Goal: Task Accomplishment & Management: Manage account settings

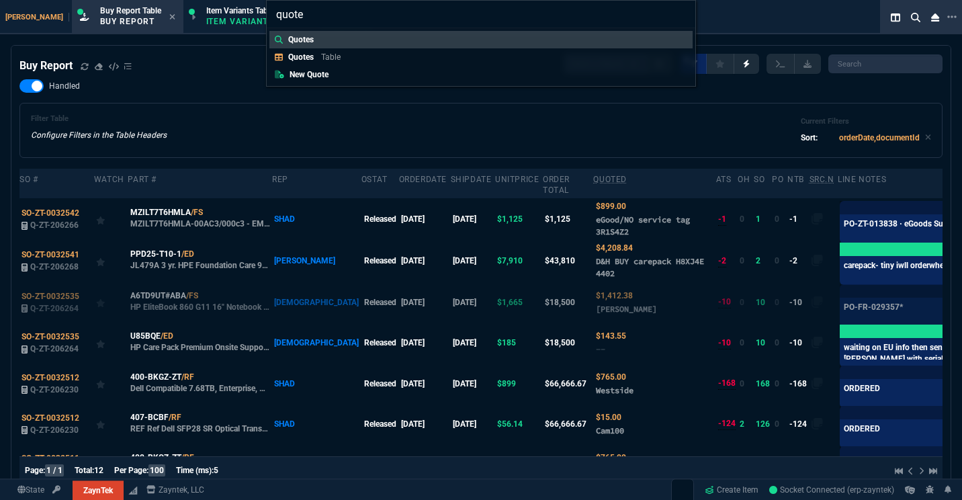
select select "1: BROV"
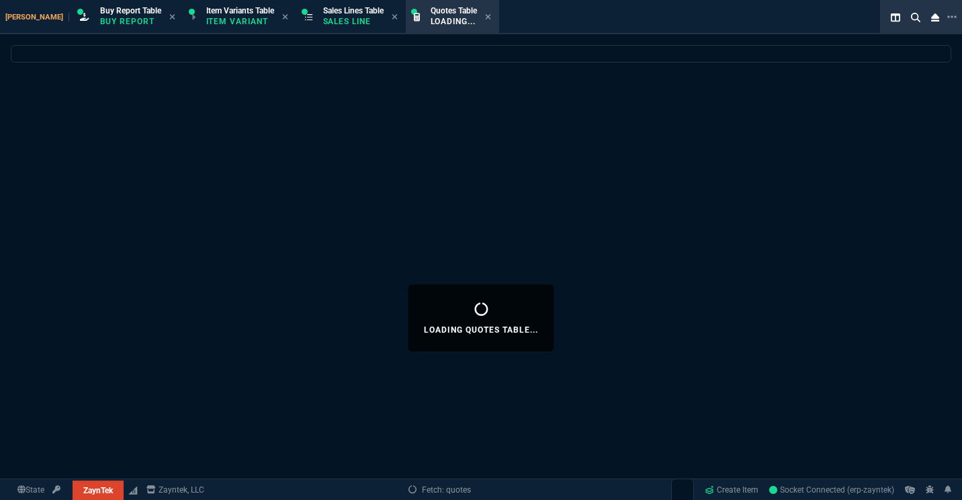
select select
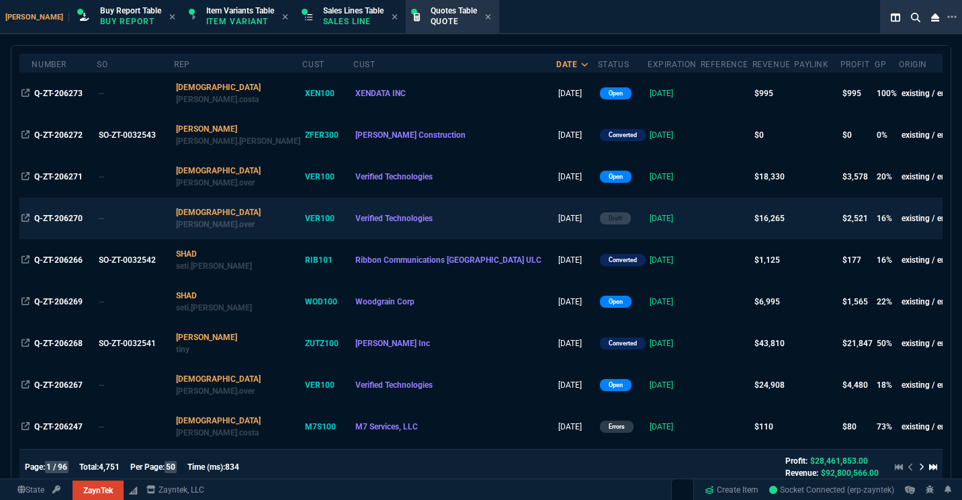
scroll to position [123, 0]
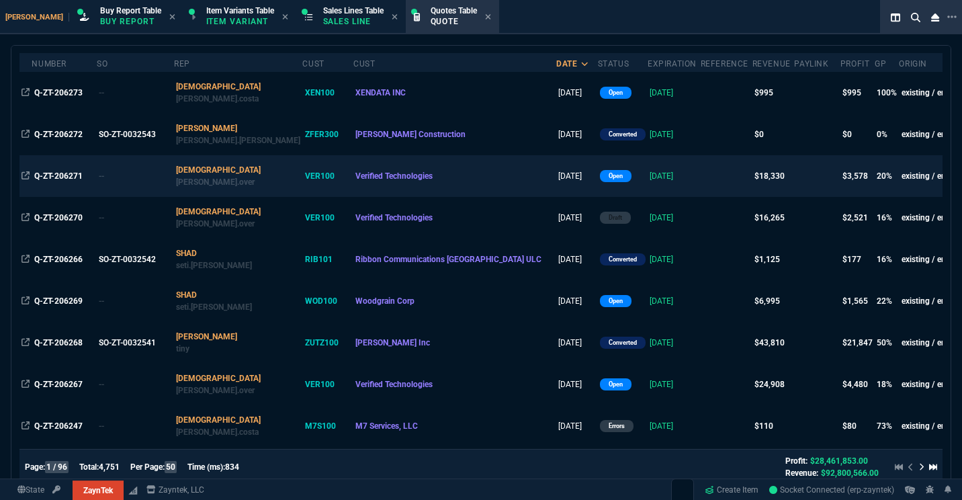
click at [71, 168] on td "Q-ZT-206271" at bounding box center [64, 176] width 65 height 42
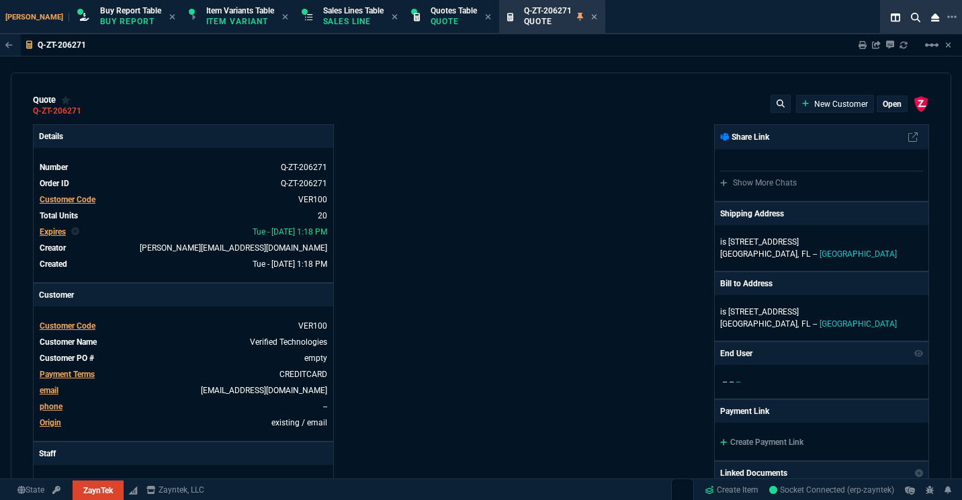
type input "10"
type input "500"
type input "23"
type input "295"
type input "45"
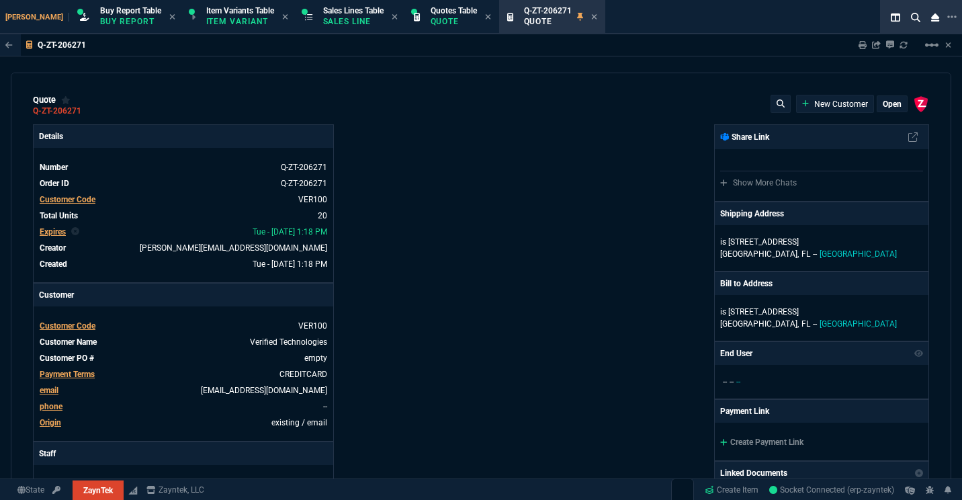
type input "165"
type input "1130"
type input "0"
type input "12"
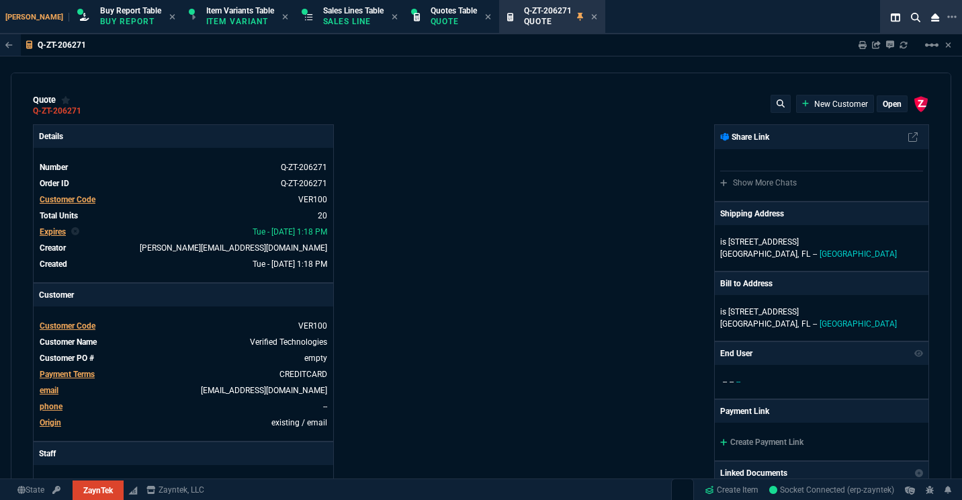
type input "307"
type input "62"
type input "495"
type input "17"
type input "10"
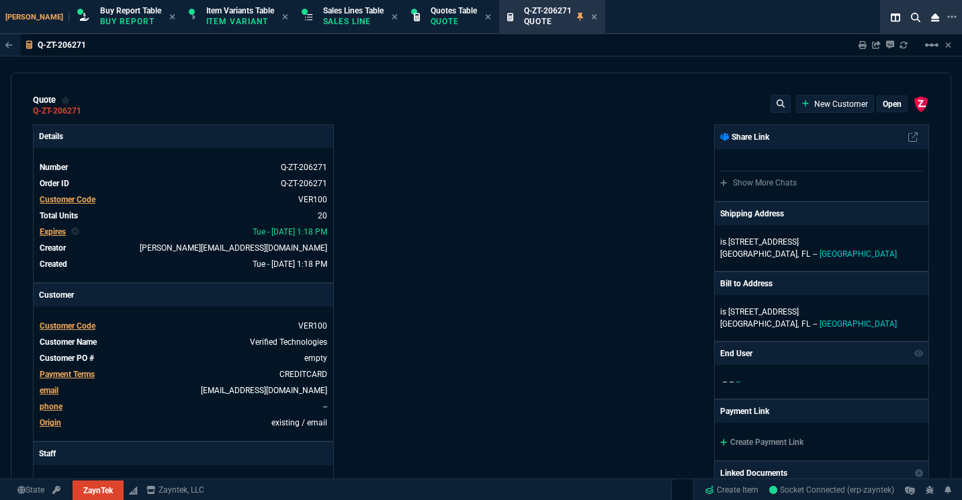
type input "90"
type input "34"
type input "210"
type input "66"
type input "80"
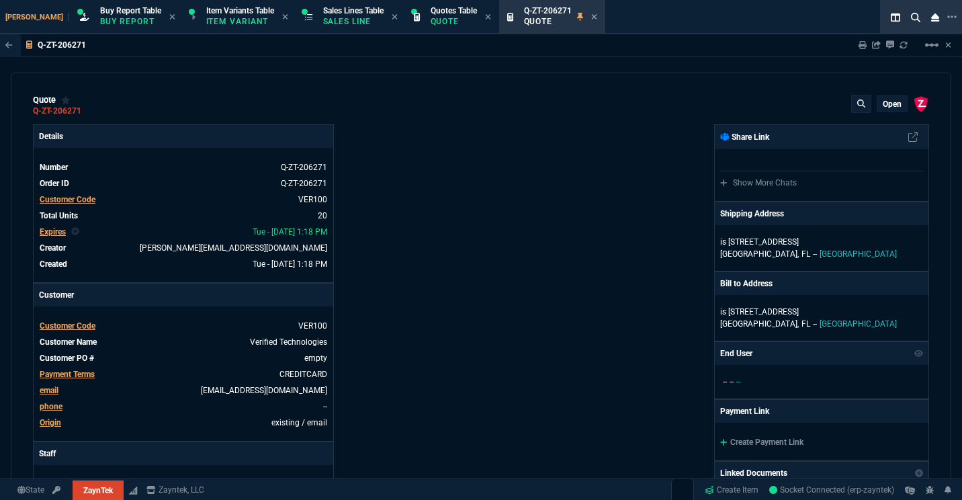
type input "68"
type input "13"
type input "84"
type input "33"
type input "90"
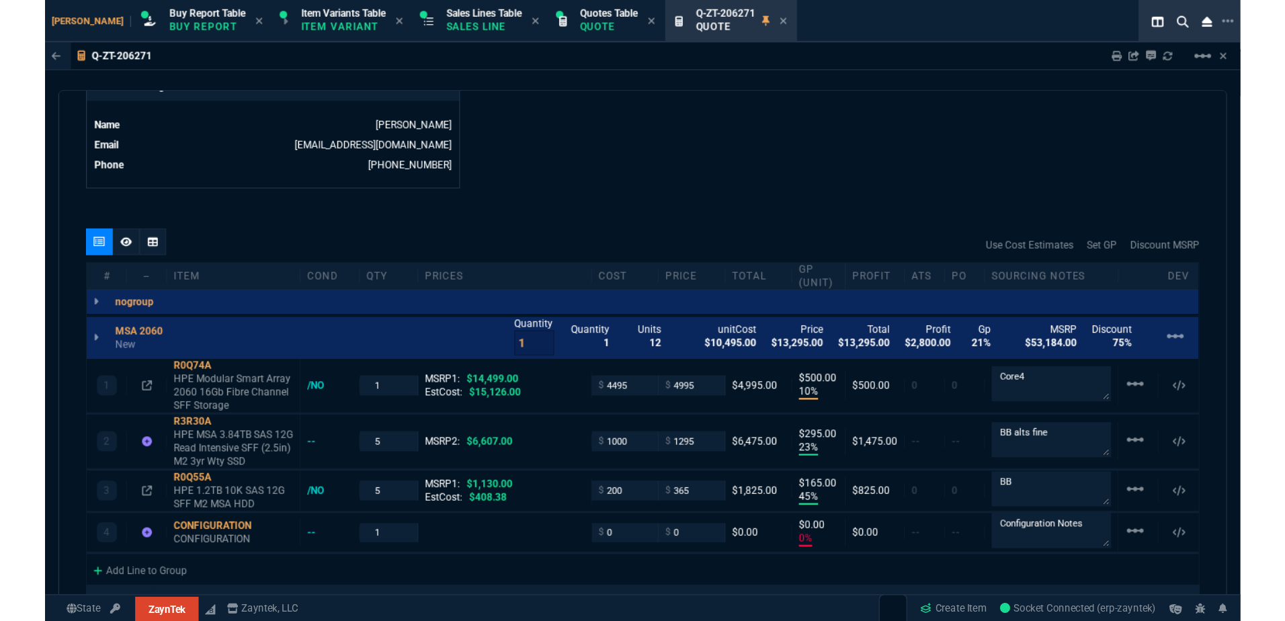
scroll to position [671, 0]
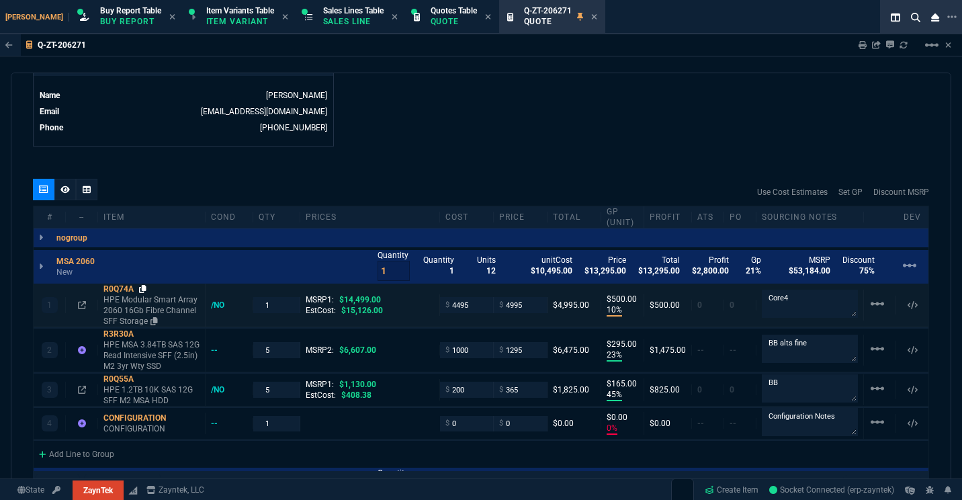
click at [144, 290] on icon at bounding box center [142, 289] width 7 height 8
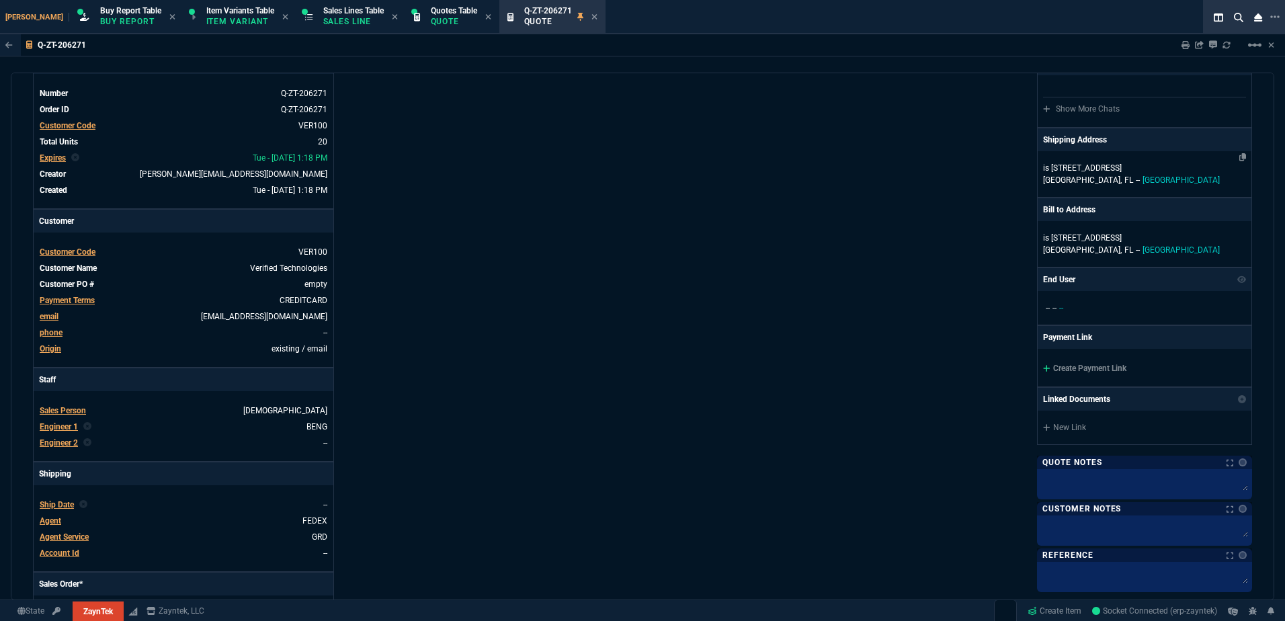
scroll to position [0, 0]
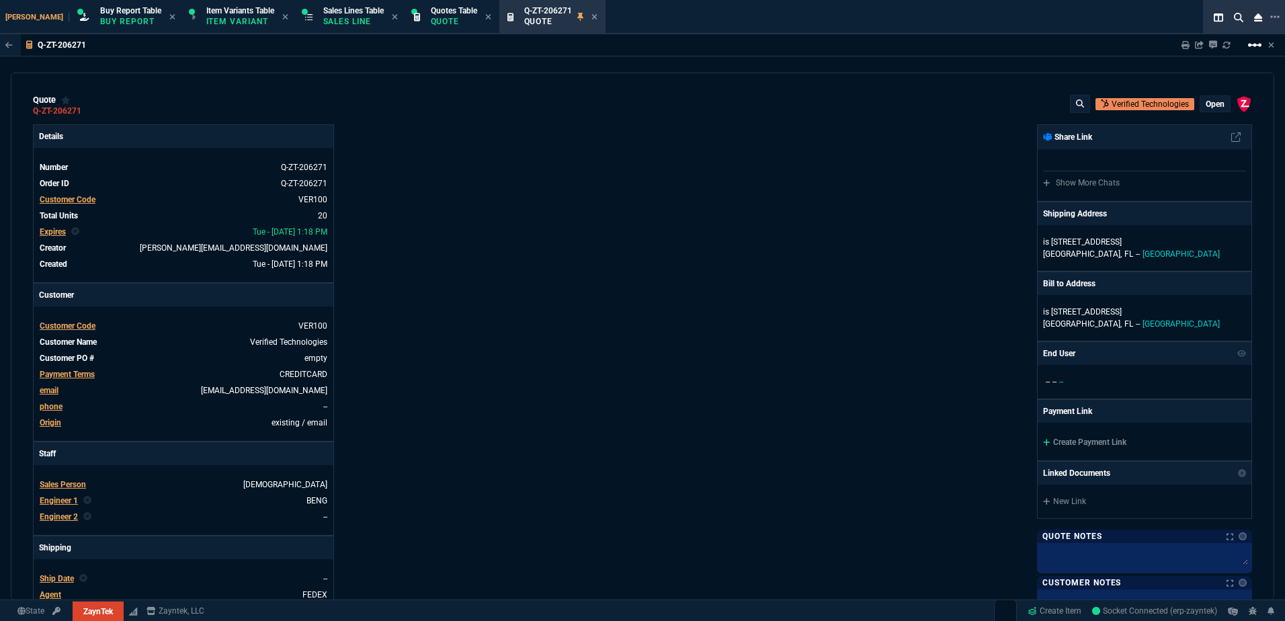
click at [962, 49] on mat-icon "linear_scale" at bounding box center [1255, 45] width 16 height 16
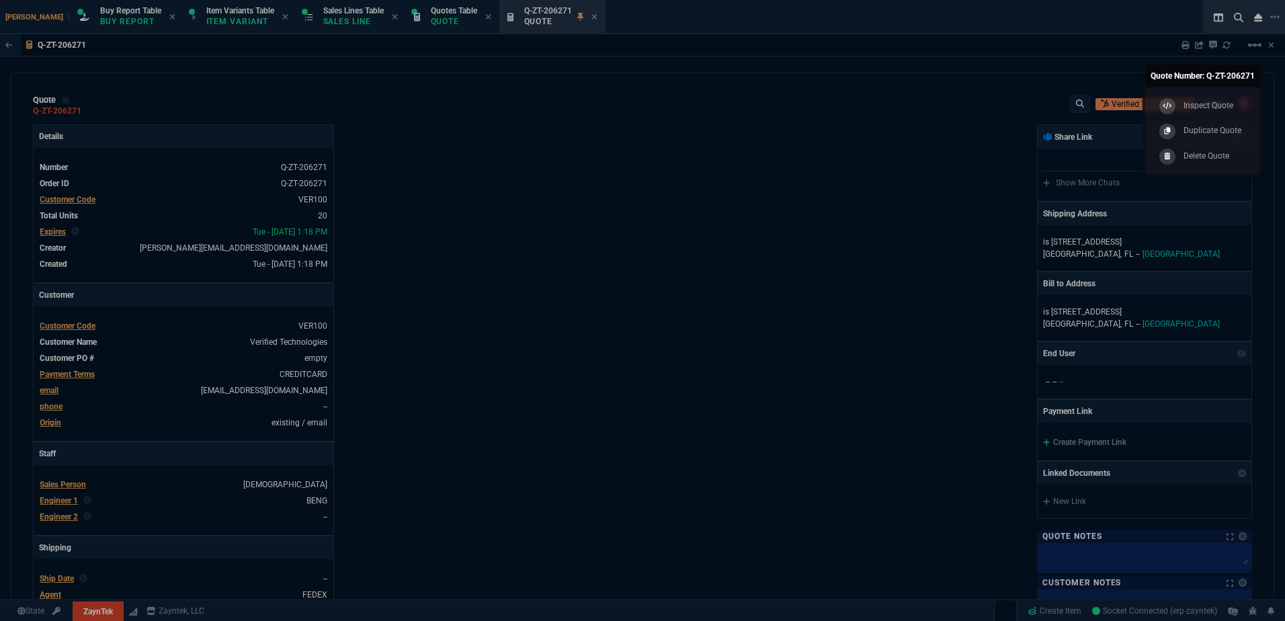
click at [962, 130] on p "Duplicate Quote" at bounding box center [1213, 130] width 58 height 12
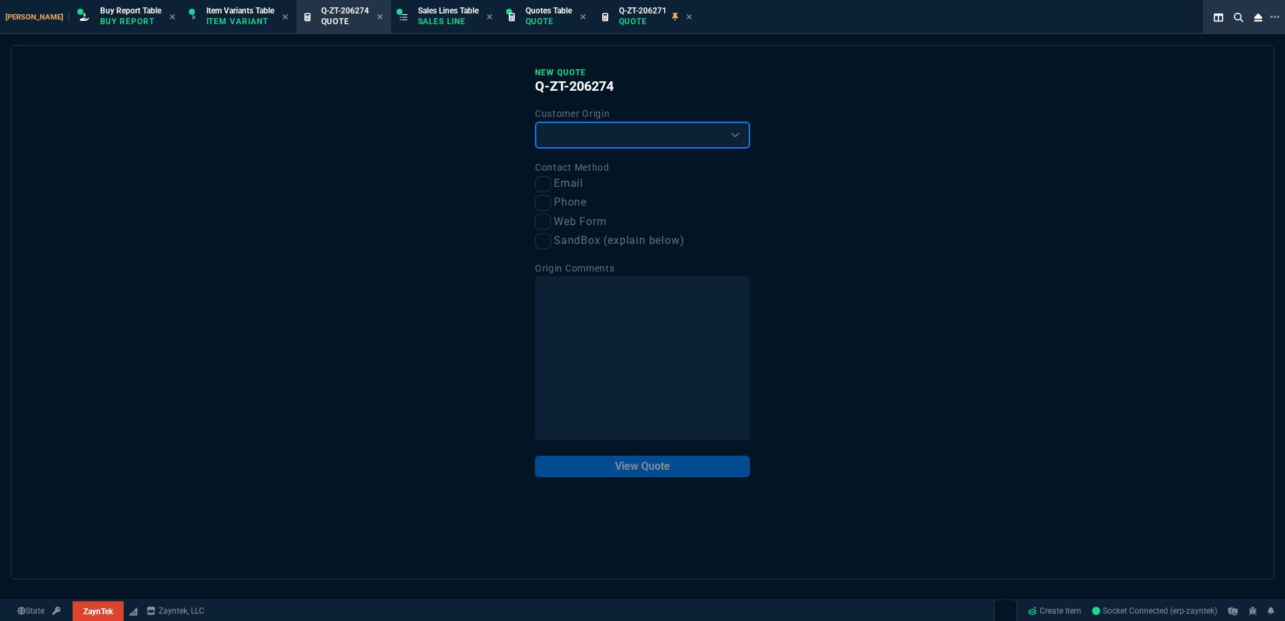
click at [618, 132] on select "Existing Customer Amazon Lead (first order) Website Lead (first order) Called (…" at bounding box center [642, 135] width 215 height 27
select select "existing"
click at [535, 122] on select "Existing Customer Amazon Lead (first order) Website Lead (first order) Called (…" at bounding box center [642, 135] width 215 height 27
drag, startPoint x: 553, startPoint y: 180, endPoint x: 563, endPoint y: 190, distance: 13.3
click at [552, 180] on label "Email" at bounding box center [642, 183] width 215 height 17
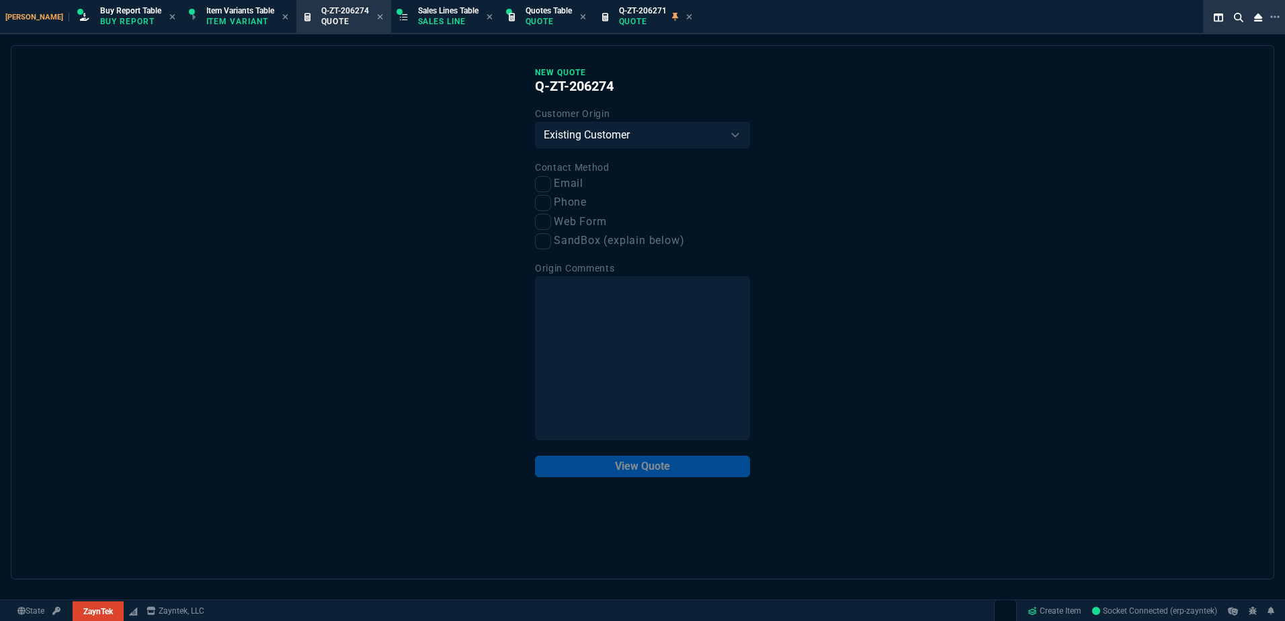
click at [551, 180] on input "Email" at bounding box center [543, 184] width 16 height 16
checkbox input "true"
click at [684, 467] on button "View Quote" at bounding box center [642, 467] width 215 height 22
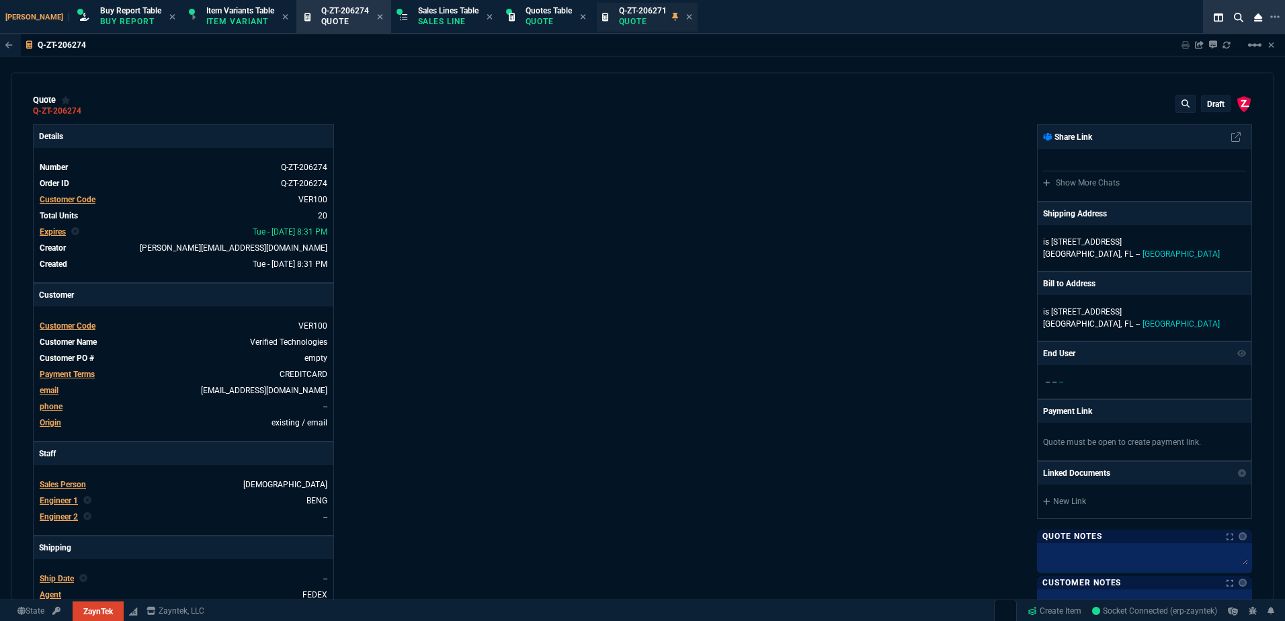
type input "10"
type input "500"
type input "23"
type input "295"
type input "45"
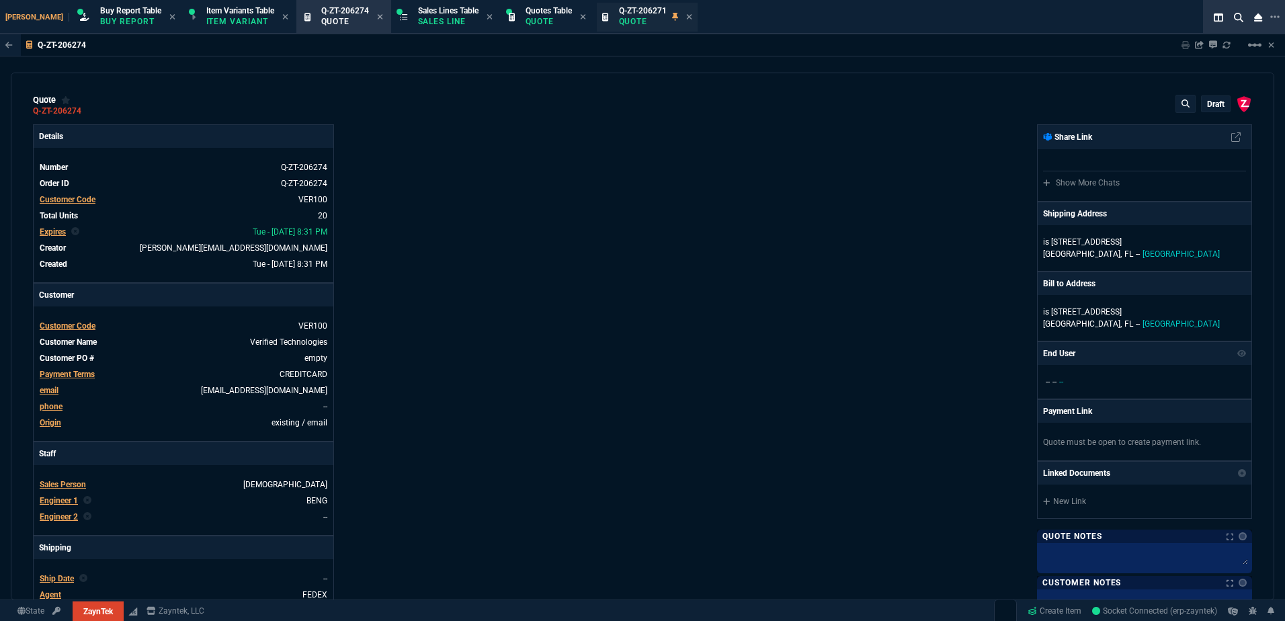
type input "165"
type input "0"
type input "12"
type input "307"
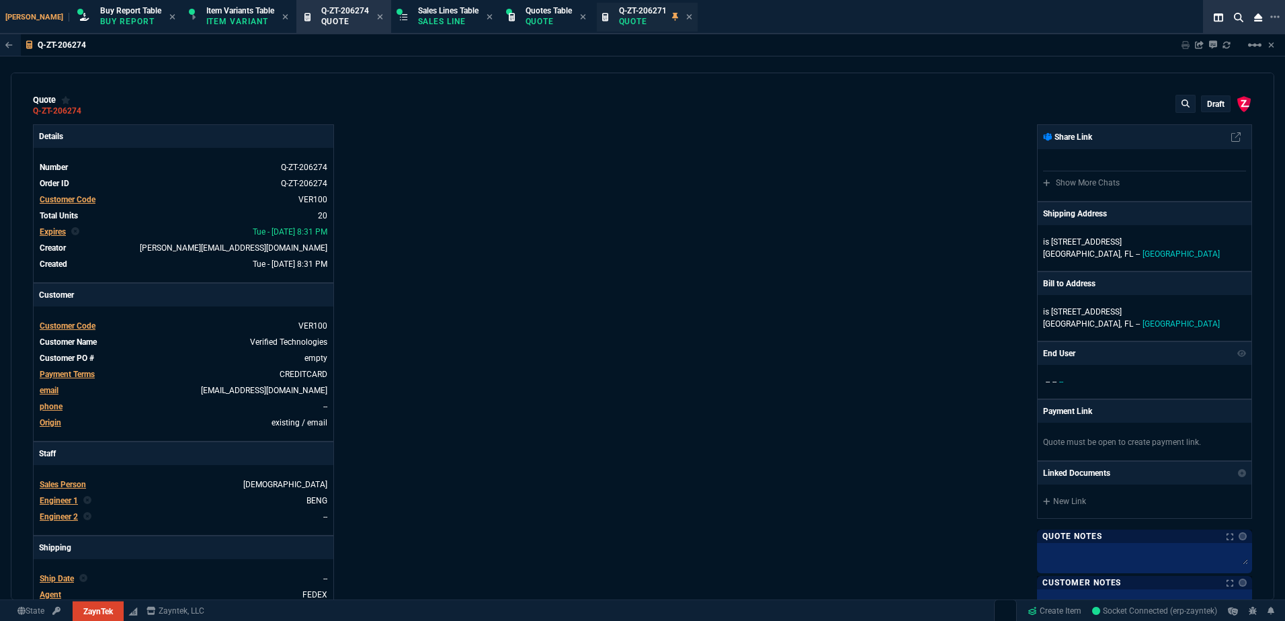
type input "62"
type input "495"
type input "17"
type input "10"
type input "34"
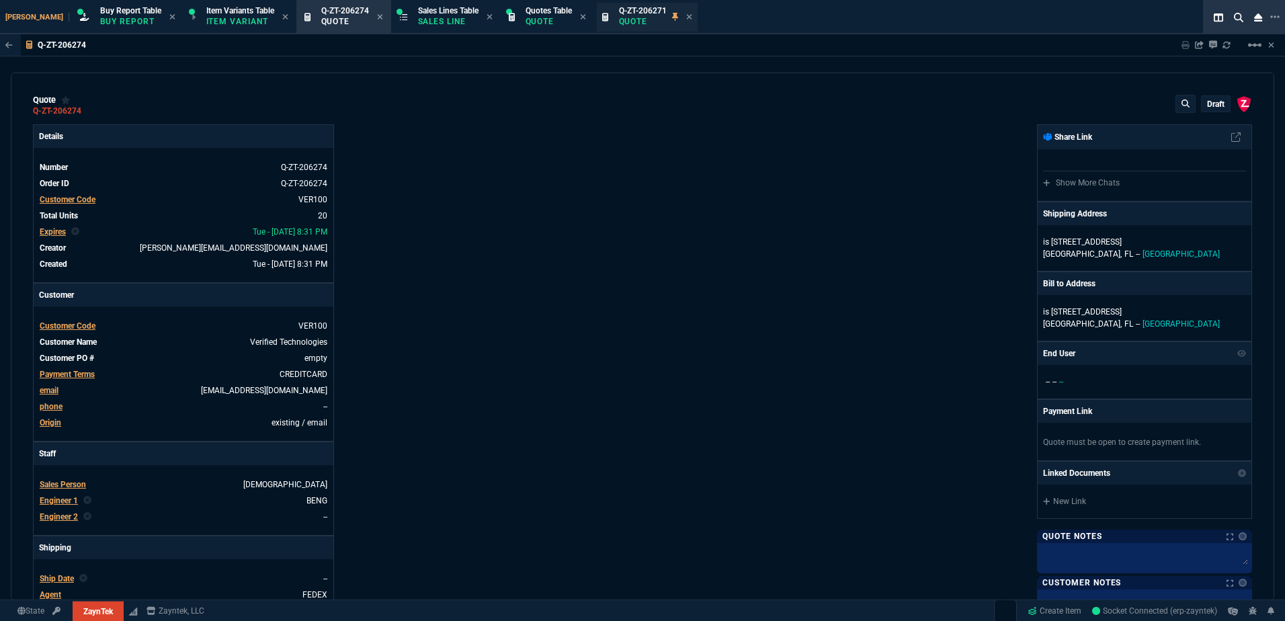
type input "210"
type input "66"
type input "80"
type input "68"
type input "13"
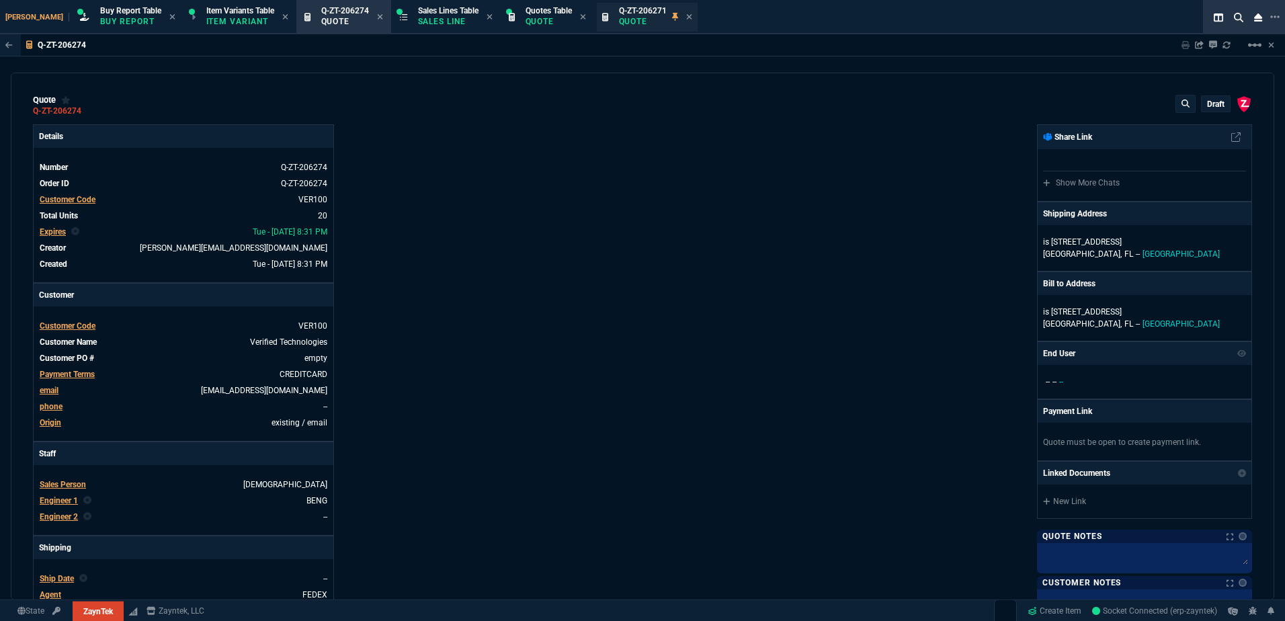
type input "84"
type input "33"
type input "90"
click at [686, 17] on icon at bounding box center [689, 17] width 6 height 8
drag, startPoint x: 303, startPoint y: 24, endPoint x: 468, endPoint y: 24, distance: 165.3
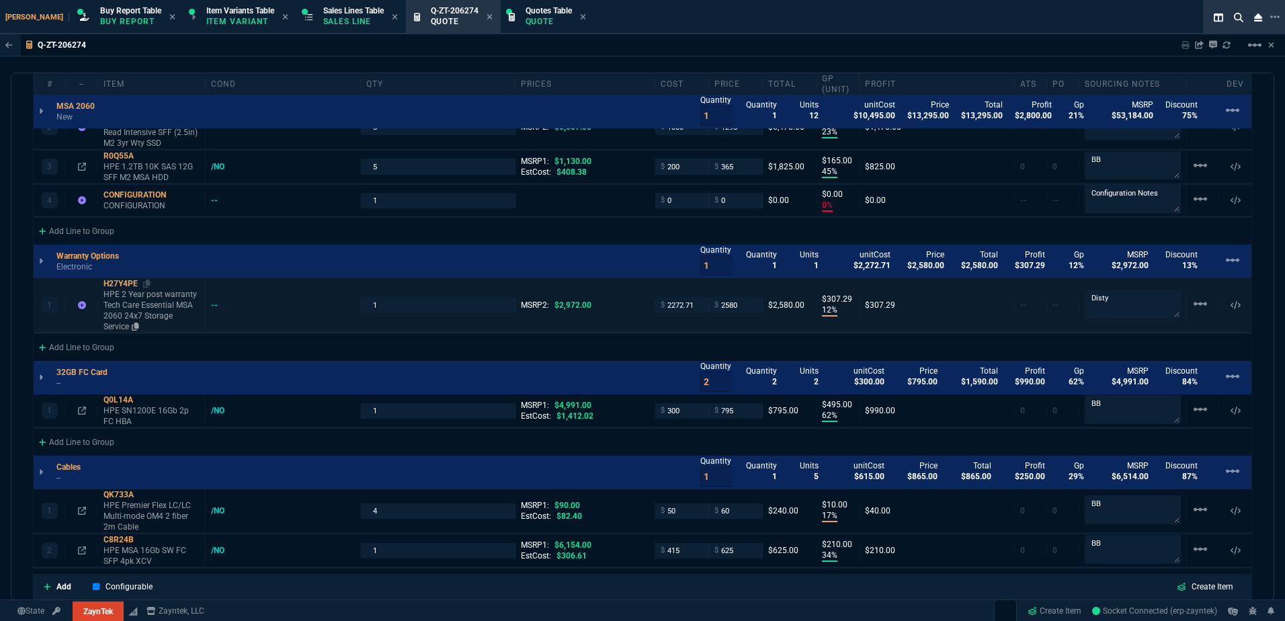
scroll to position [874, 0]
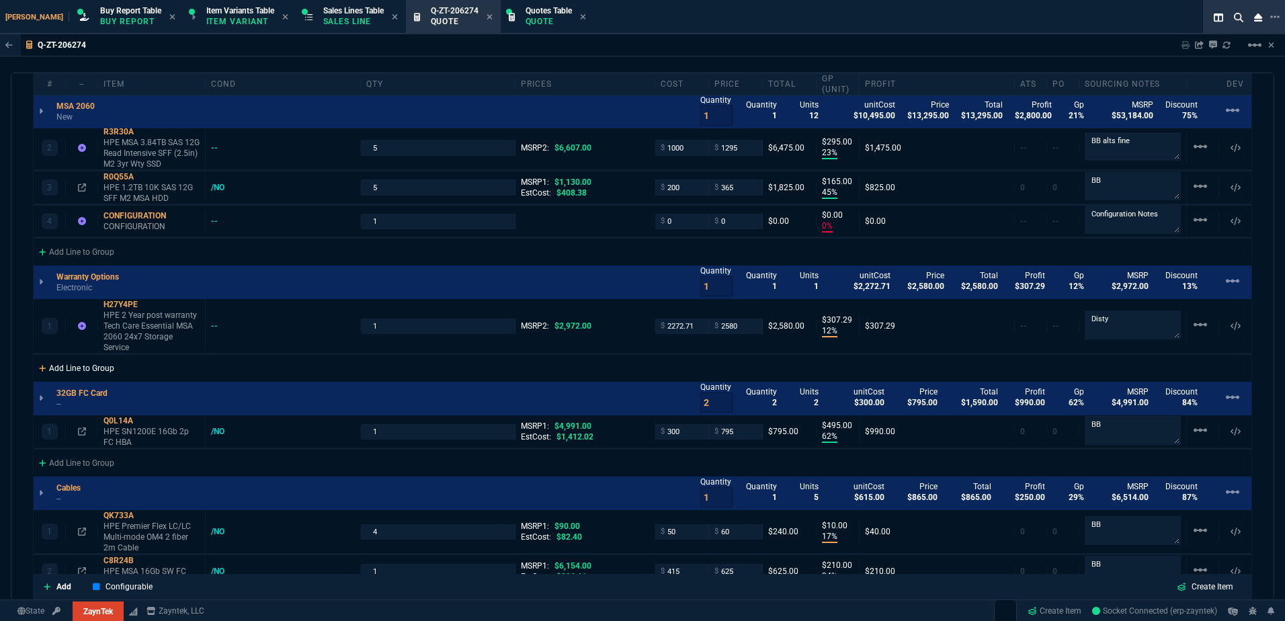
click at [93, 355] on div "Add Line to Group" at bounding box center [77, 367] width 86 height 24
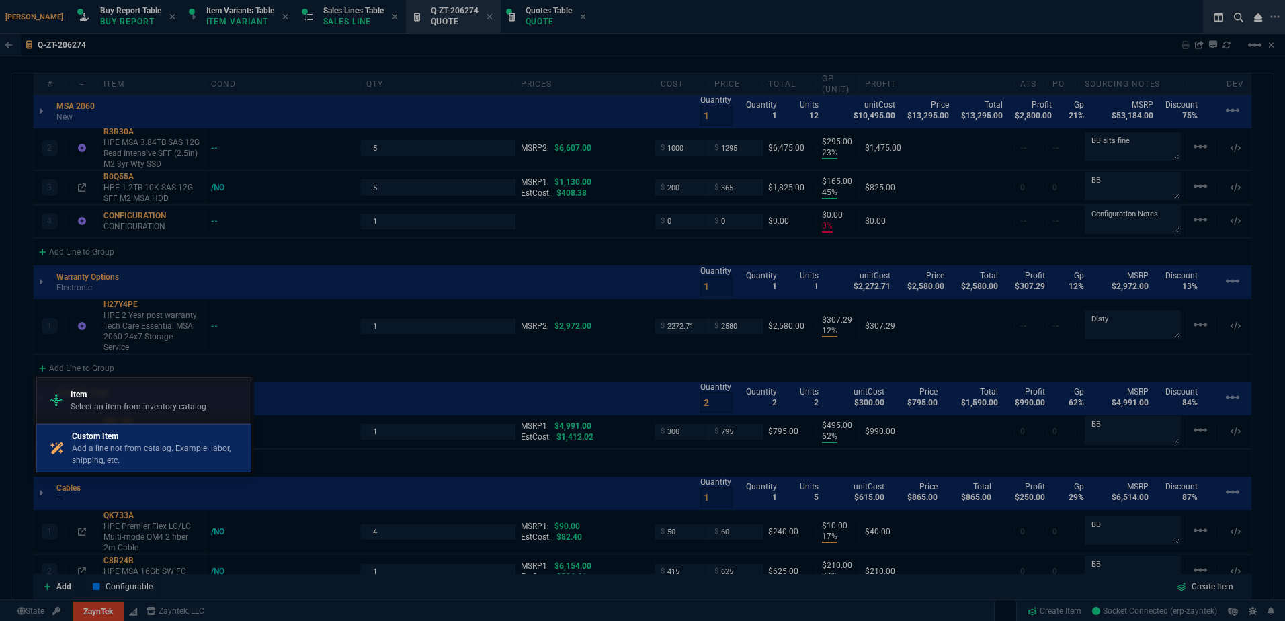
click at [178, 456] on p "Add a line not from catalog. Example: labor, shipping, etc." at bounding box center [158, 454] width 173 height 24
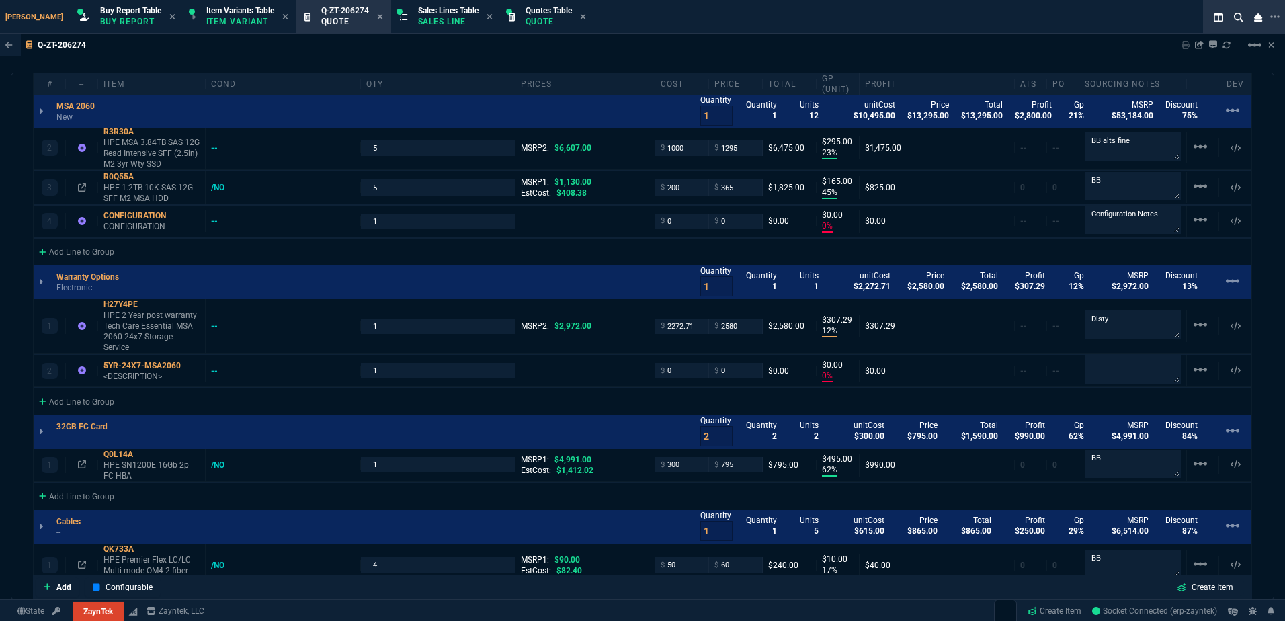
type input "10"
type input "500"
type input "23"
type input "295"
type input "45"
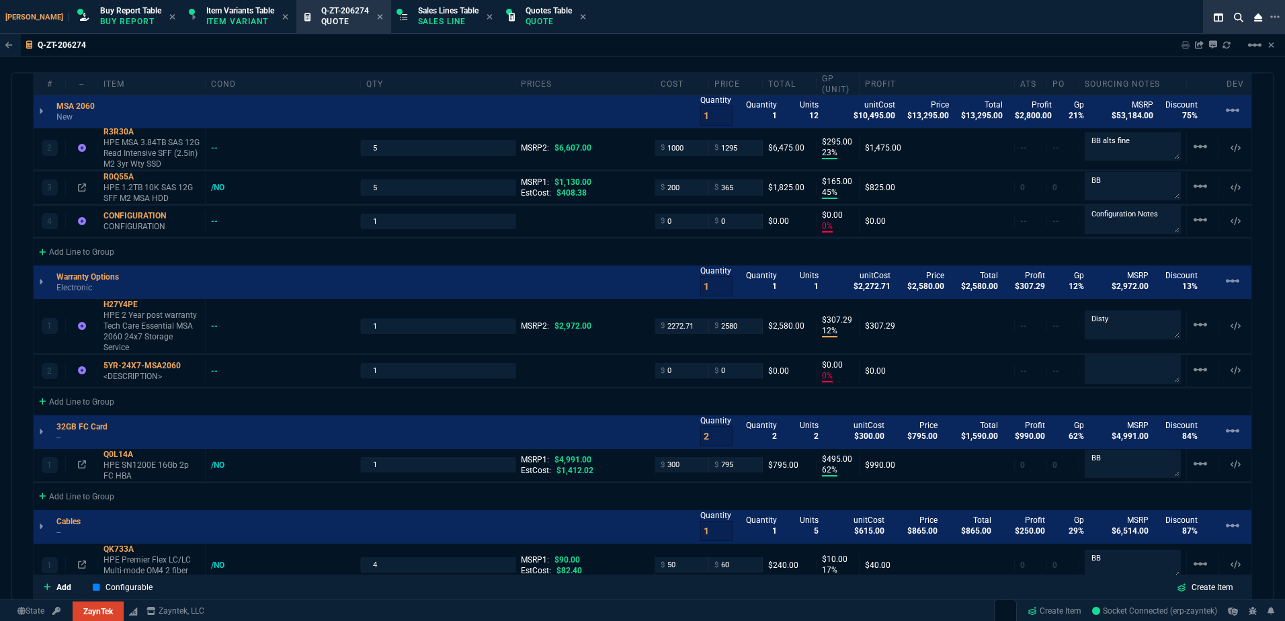
type input "165"
type input "0"
type input "12"
type input "307"
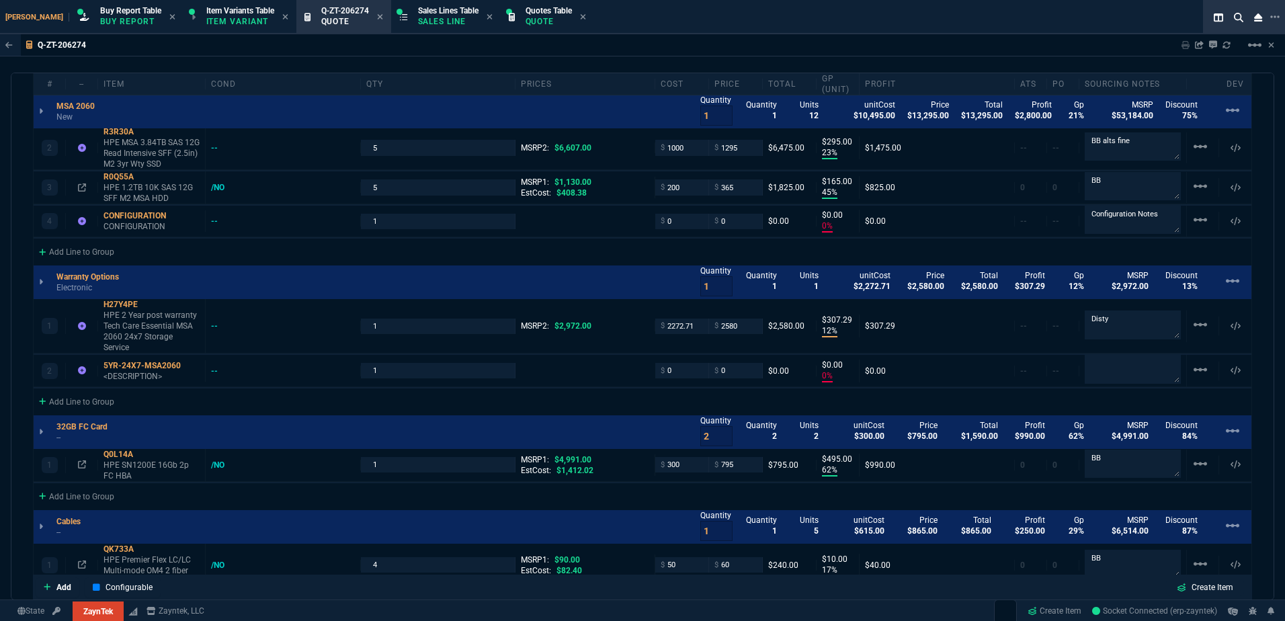
type input "0"
type input "62"
type input "495"
type input "17"
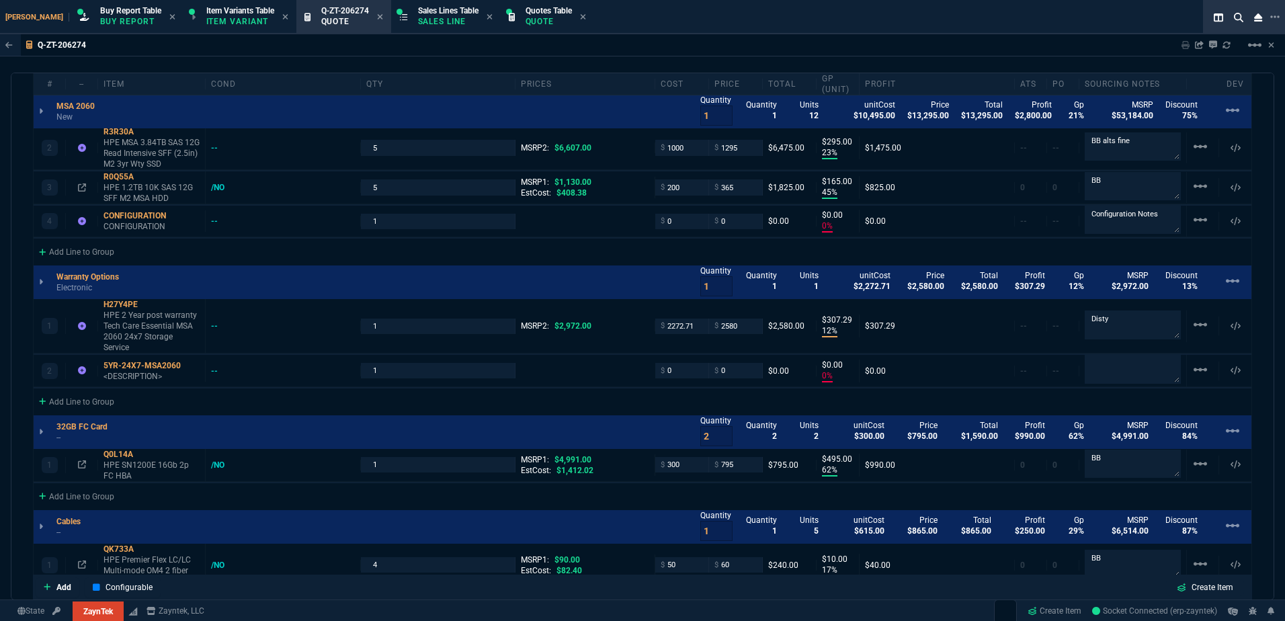
type input "10"
type input "34"
type input "210"
type input "66"
type input "80"
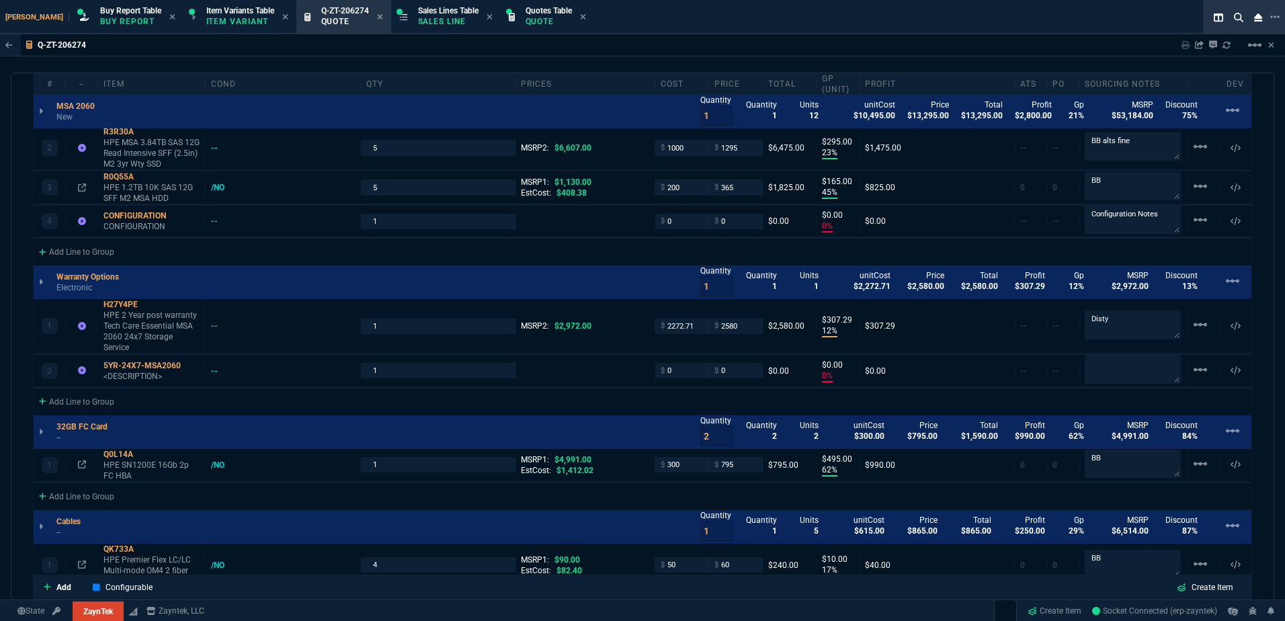
type input "68"
type input "13"
type input "84"
type input "33"
type input "90"
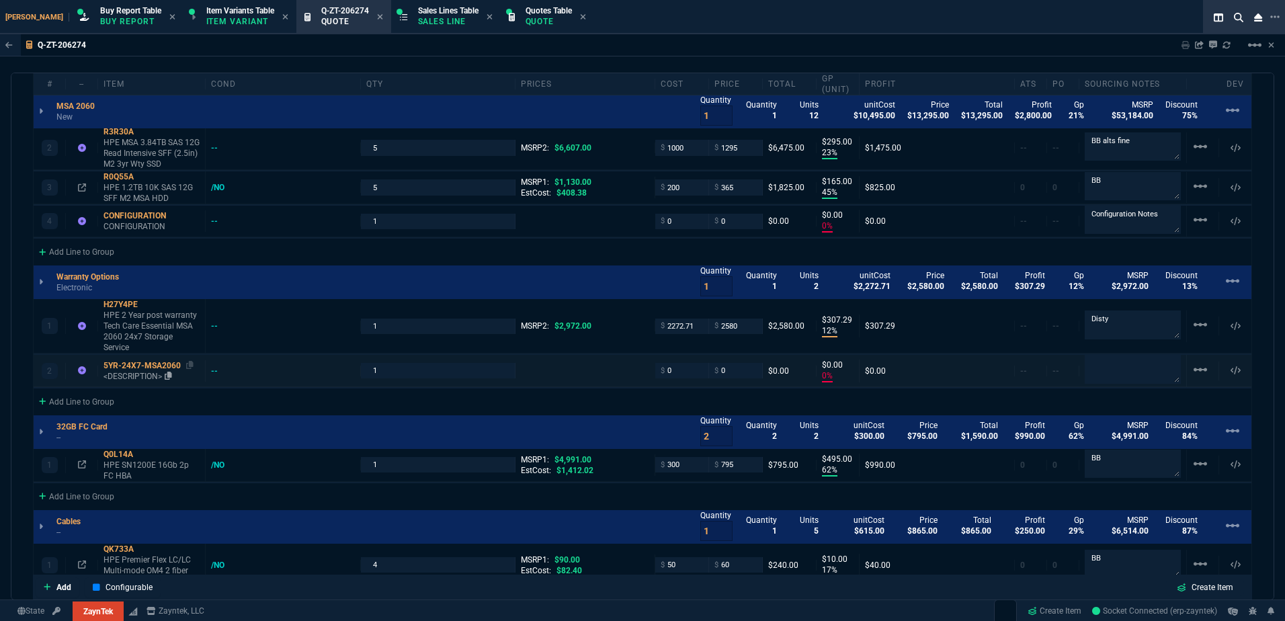
click at [143, 371] on p "<DESCRIPTION>" at bounding box center [151, 376] width 96 height 11
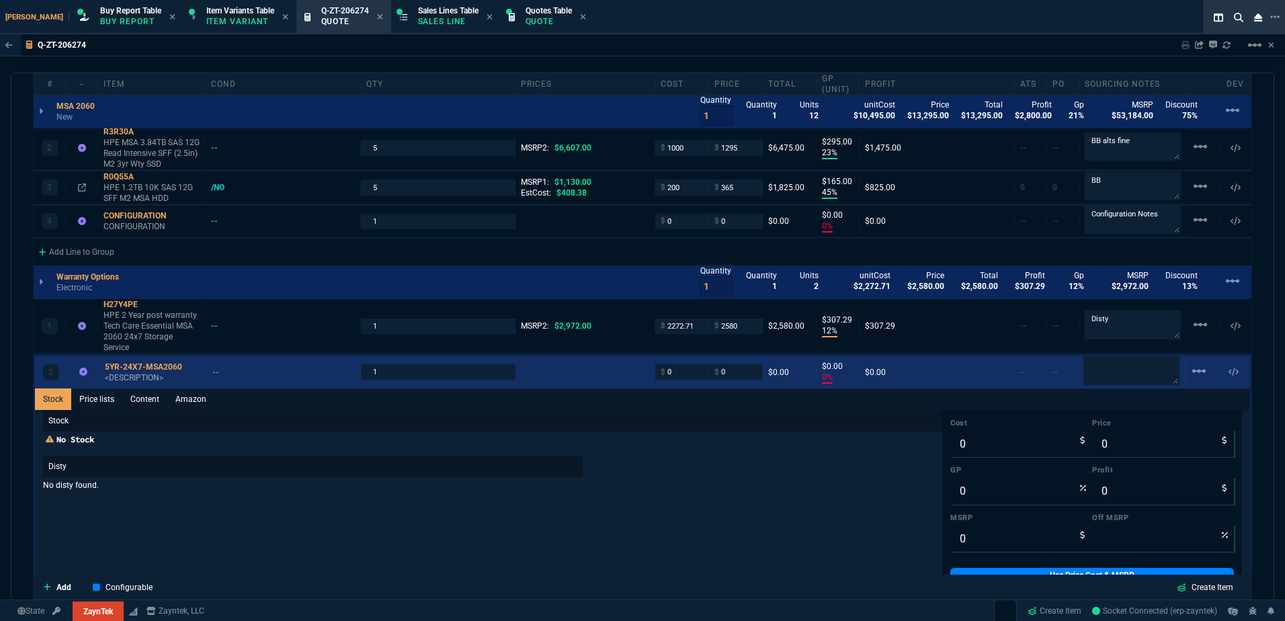
click at [144, 376] on div "2 5YR-24X7-MSA2060 <DESCRIPTION> -- 1 $ 0 $ 0 $0.00 $0.00 0% $0.00 -- -- linear…" at bounding box center [642, 372] width 1215 height 32
click at [148, 390] on link "Content" at bounding box center [144, 399] width 45 height 22
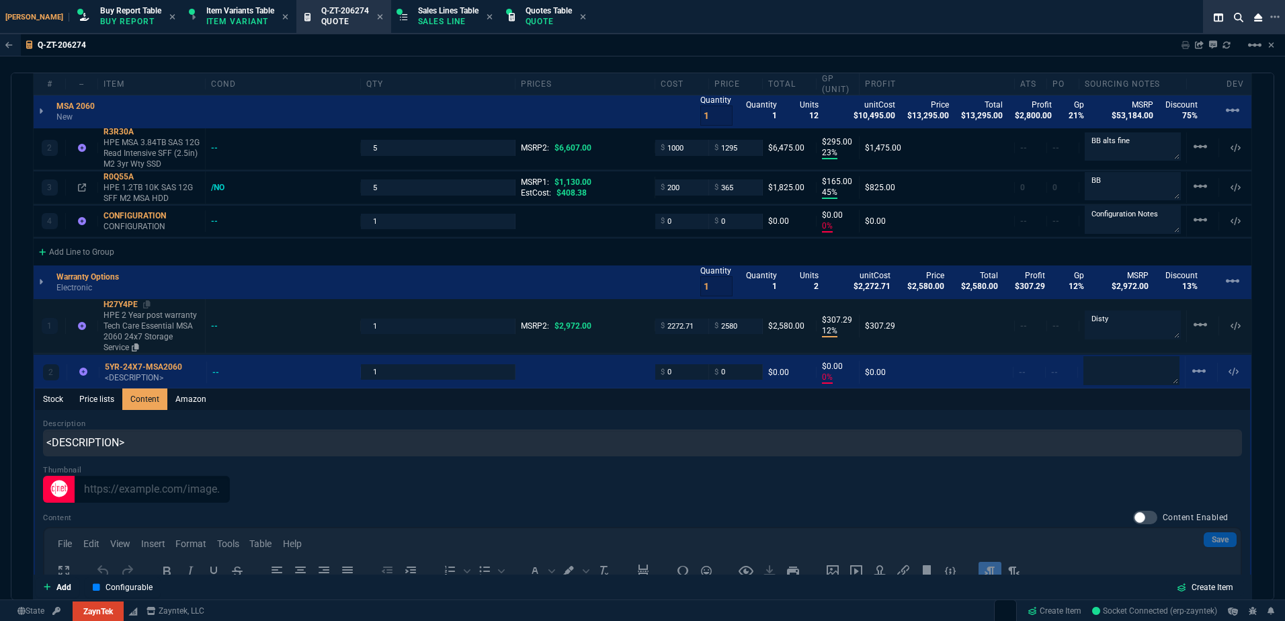
scroll to position [0, 0]
click at [132, 347] on icon at bounding box center [135, 347] width 7 height 8
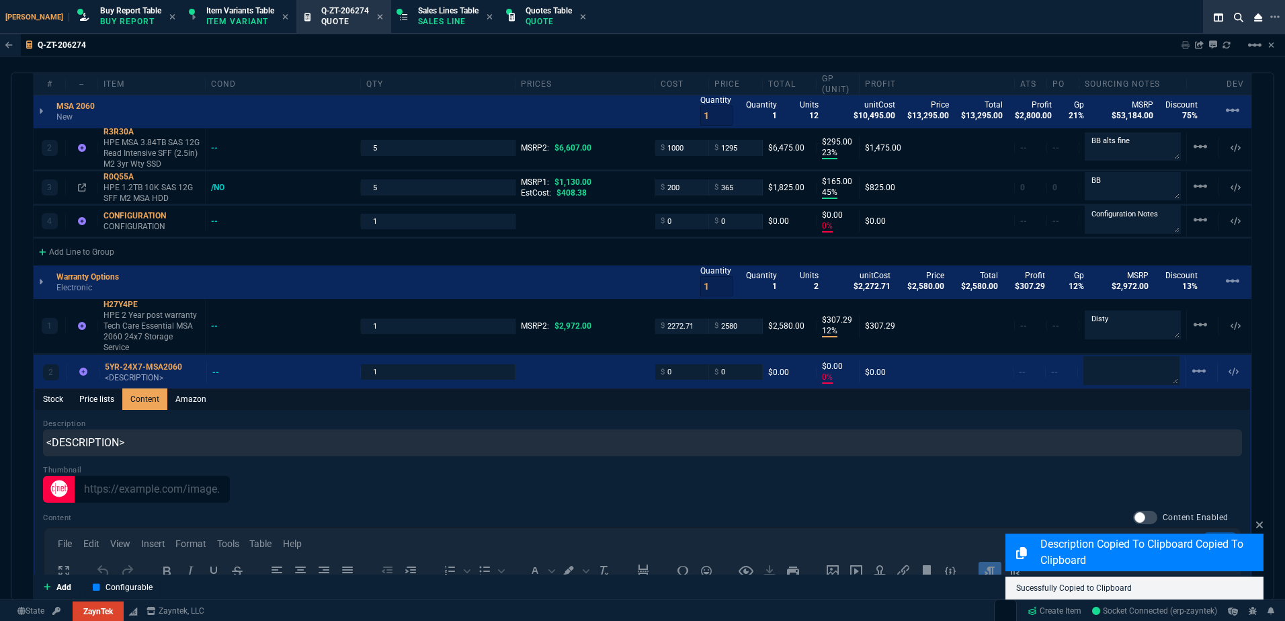
click at [149, 446] on div "Description <DESCRIPTION> Thumbnail Content Content Enabled Save File Edit View…" at bounding box center [642, 607] width 1199 height 378
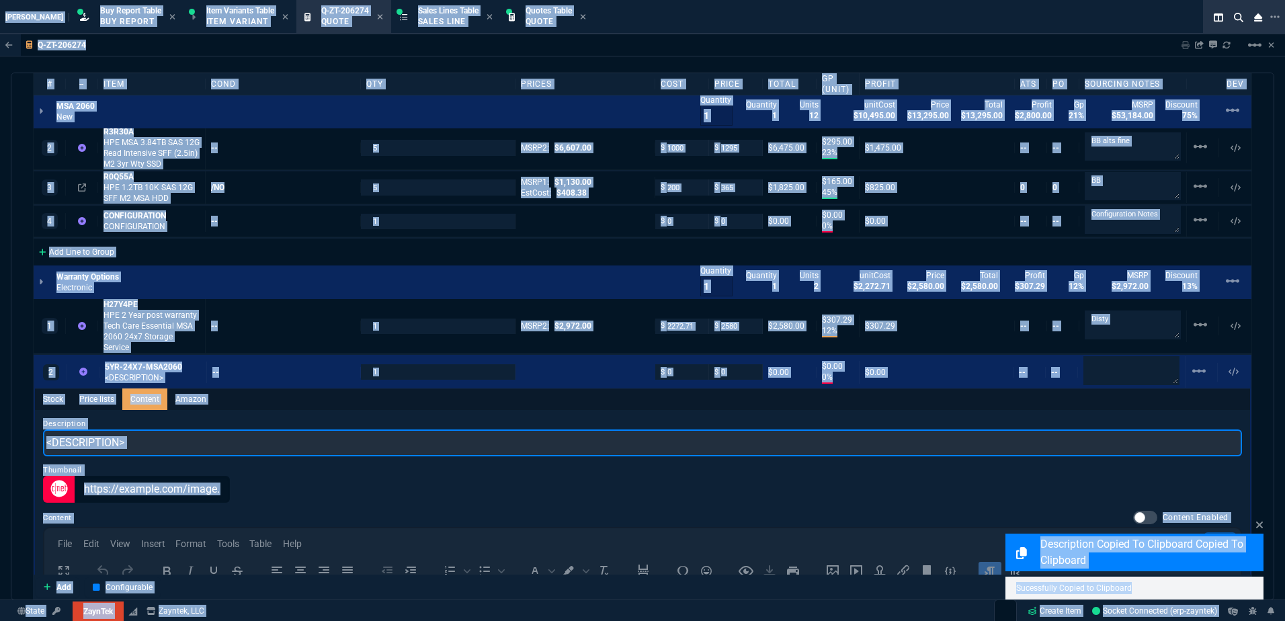
click at [138, 436] on input "<DESCRIPTION>" at bounding box center [642, 442] width 1199 height 27
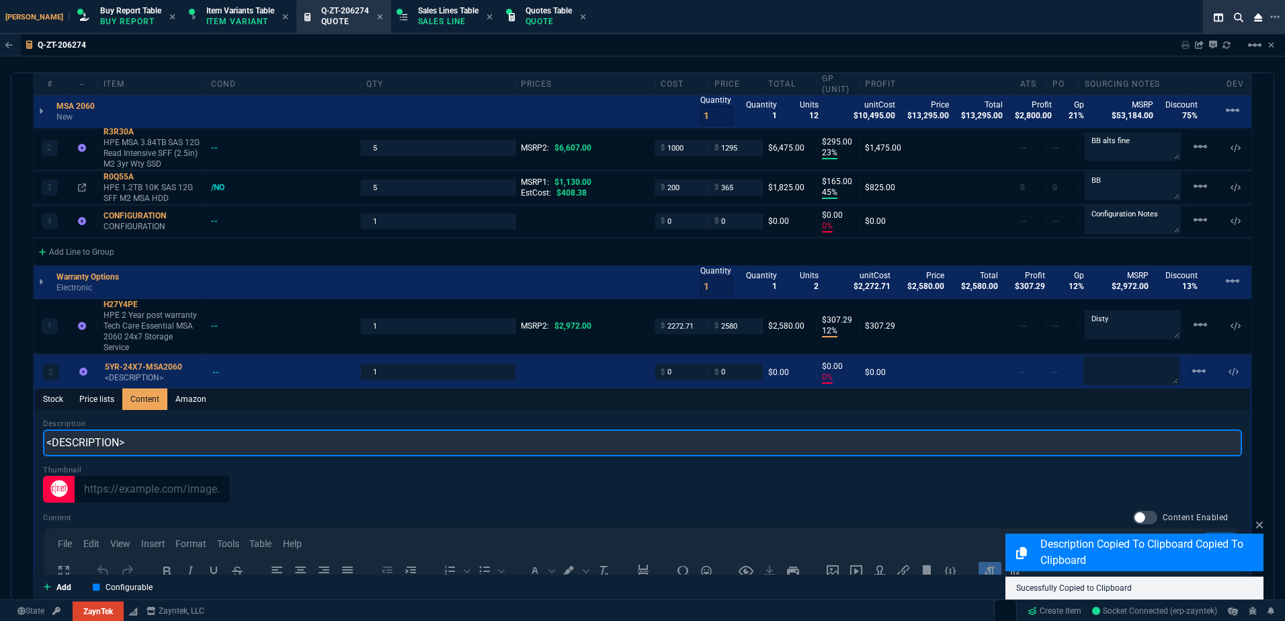
paste input "HPE 2 Year post warranty Tech Care Essential MSA 2060 24x7 Storage Service"
click at [66, 437] on input "HPE 2 Year post warranty Tech Care Essential MSA 2060 24x7 Storage Service" at bounding box center [642, 442] width 1199 height 27
click at [65, 436] on input "HPE 2 Year post warranty Tech Care Essential MSA 2060 24x7 Storage Service" at bounding box center [642, 442] width 1199 height 27
click at [58, 436] on input "HPE 2 Year post warranty Tech Care Essential MSA 2060 24x7 Storage Service" at bounding box center [642, 442] width 1199 height 27
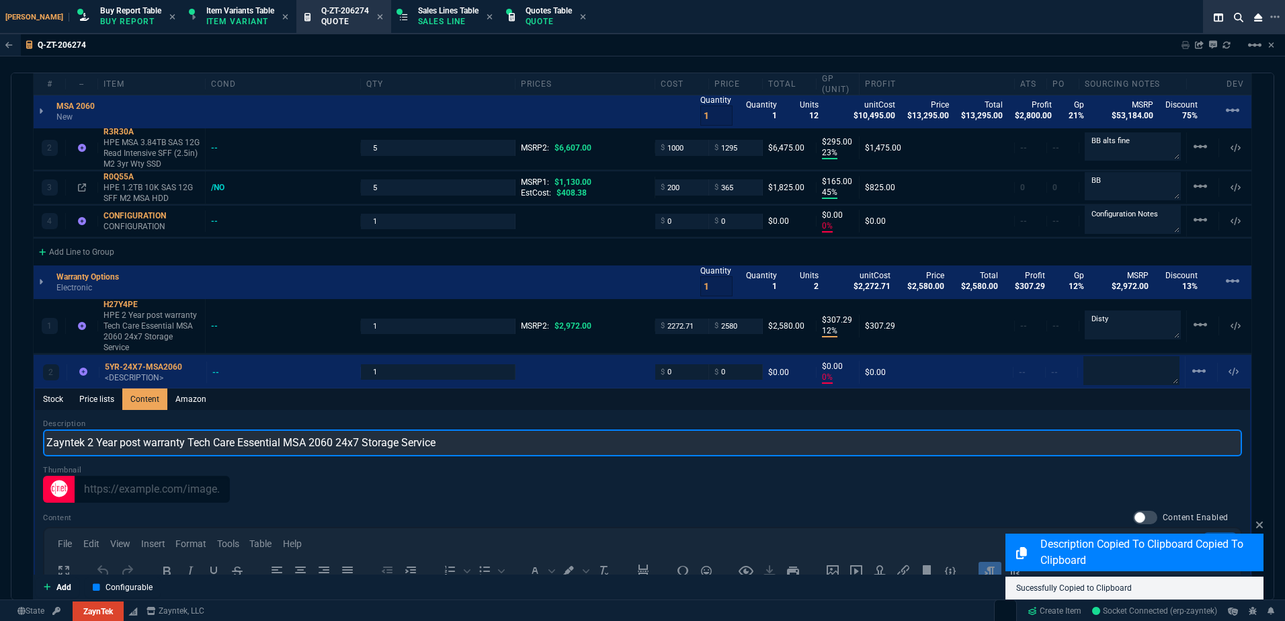
click at [93, 433] on input "Zayntek 2 Year post warranty Tech Care Essential MSA 2060 24x7 Storage Service" at bounding box center [642, 442] width 1199 height 27
click at [122, 434] on input "Zayntek 5 Year post warranty Tech Care Essential MSA 2060 24x7 Storage Service" at bounding box center [642, 442] width 1199 height 27
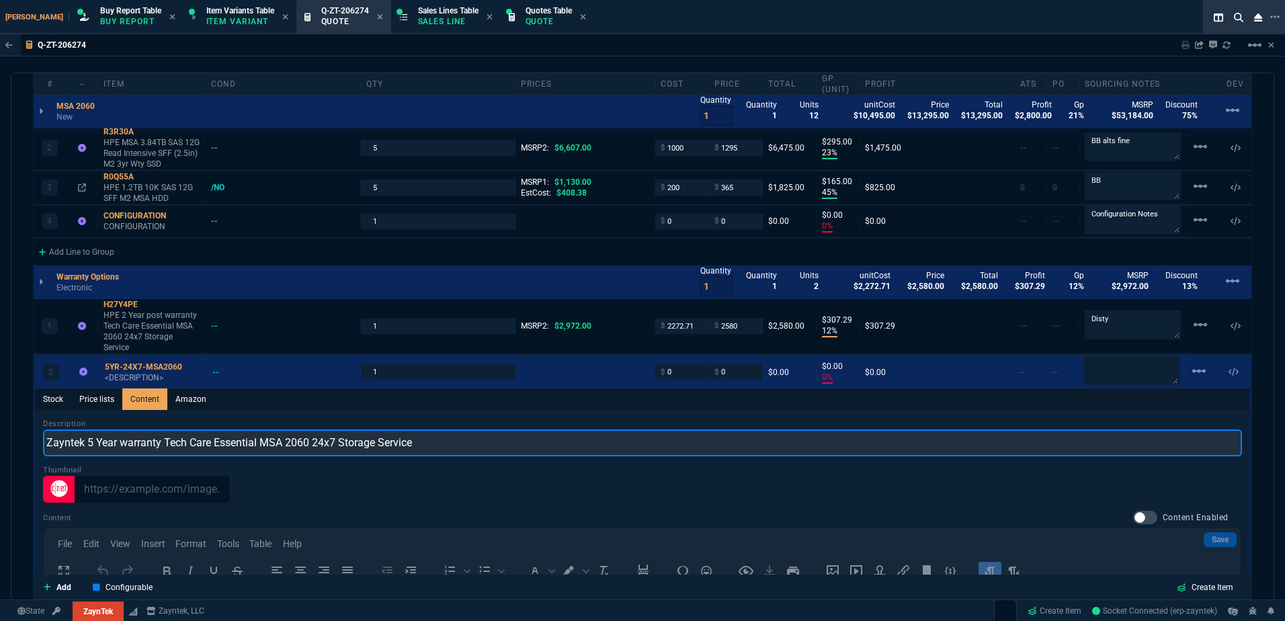
type input "Zayntek 5 Year warranty Tech Care Essential MSA 2060 24x7 Storage Service"
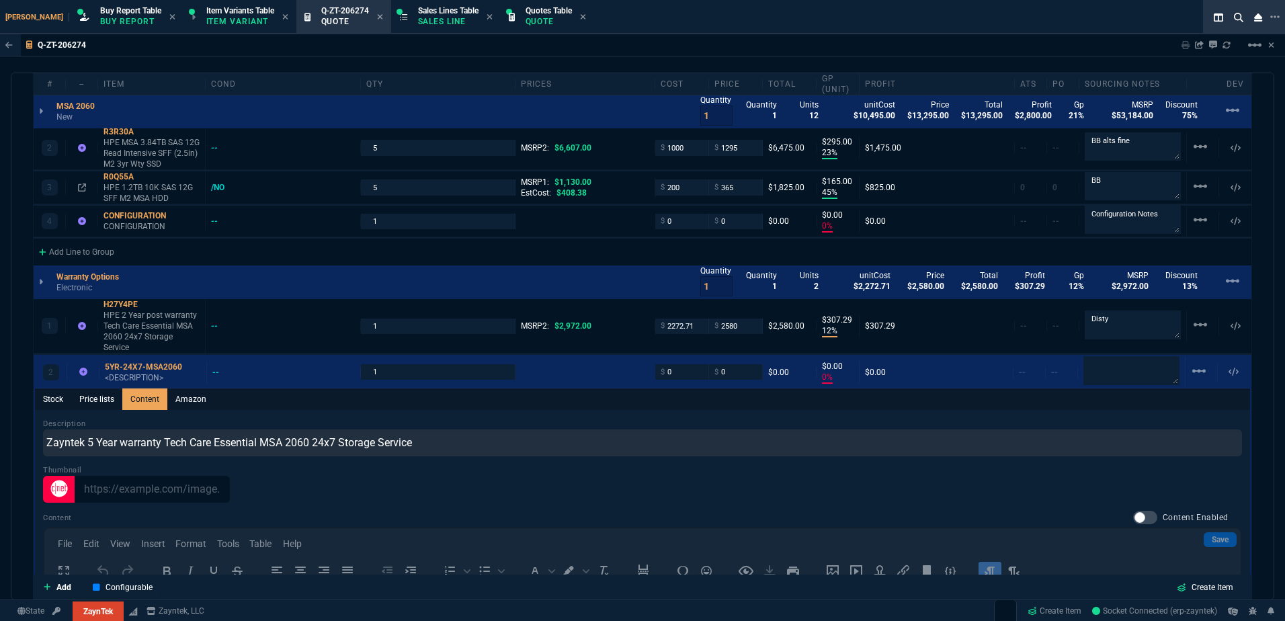
click at [365, 418] on div "Description Zayntek 5 Year warranty Tech Care Essential MSA 2060 24x7 Storage S…" at bounding box center [642, 437] width 1199 height 38
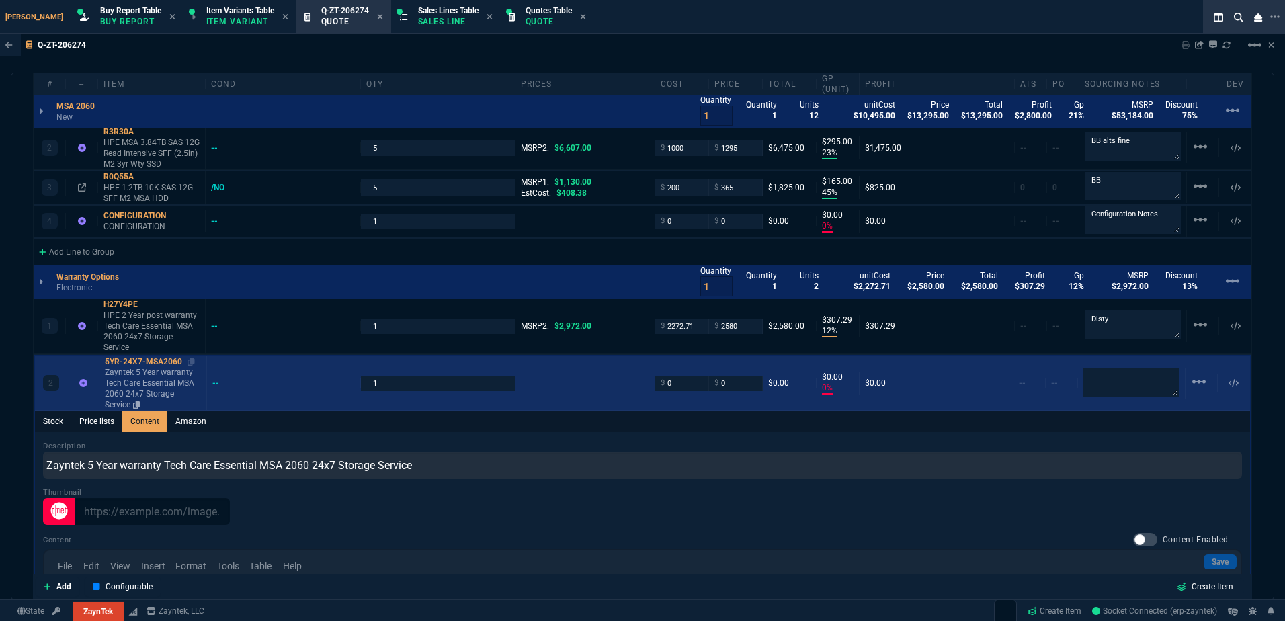
click at [156, 356] on div "5YR-24X7-MSA2060" at bounding box center [153, 361] width 96 height 11
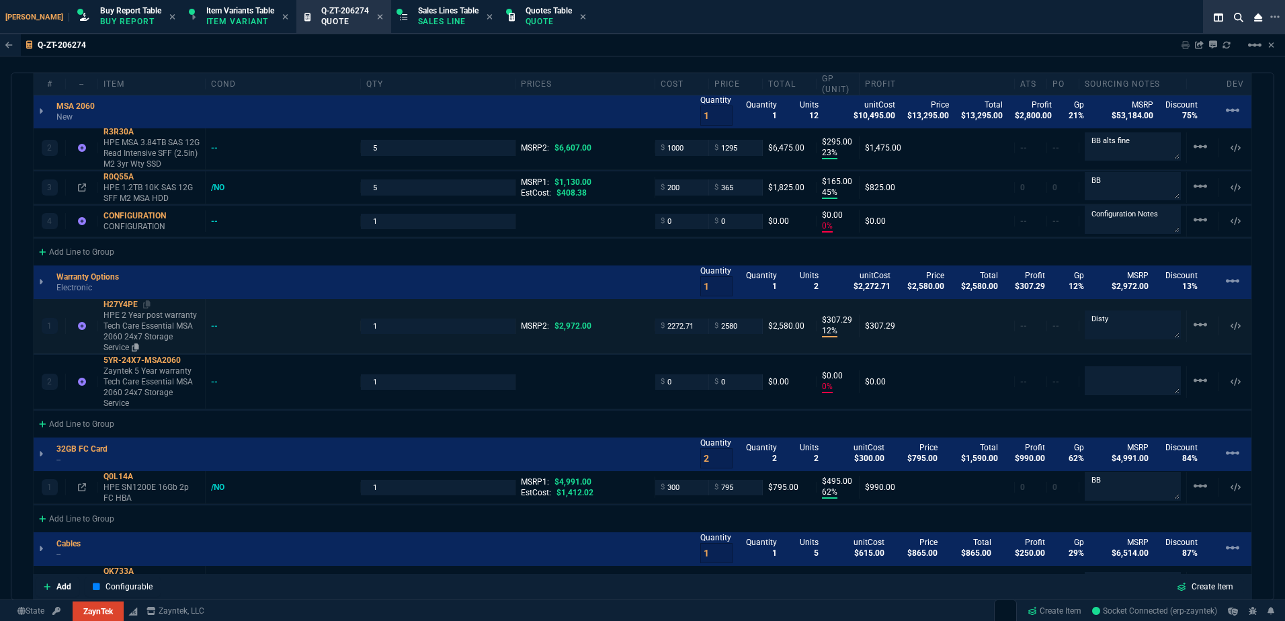
type input "0"
click at [962, 321] on mat-icon "linear_scale" at bounding box center [1200, 325] width 16 height 16
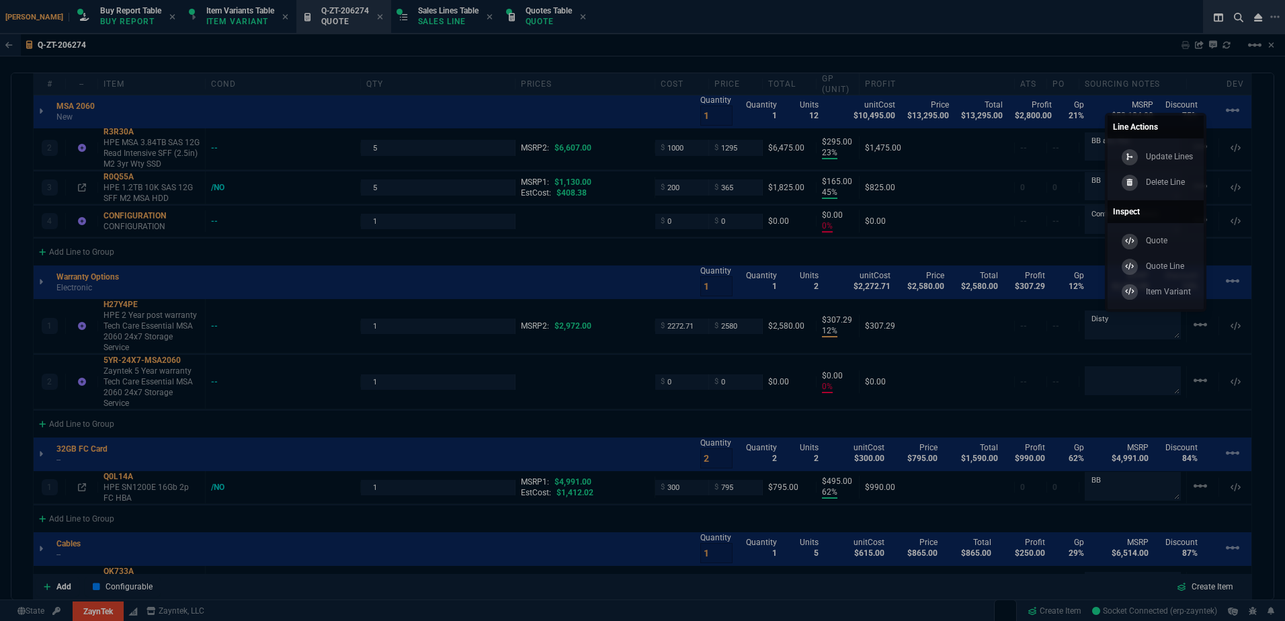
click at [962, 195] on div "Update Lines Delete Line" at bounding box center [1156, 168] width 96 height 61
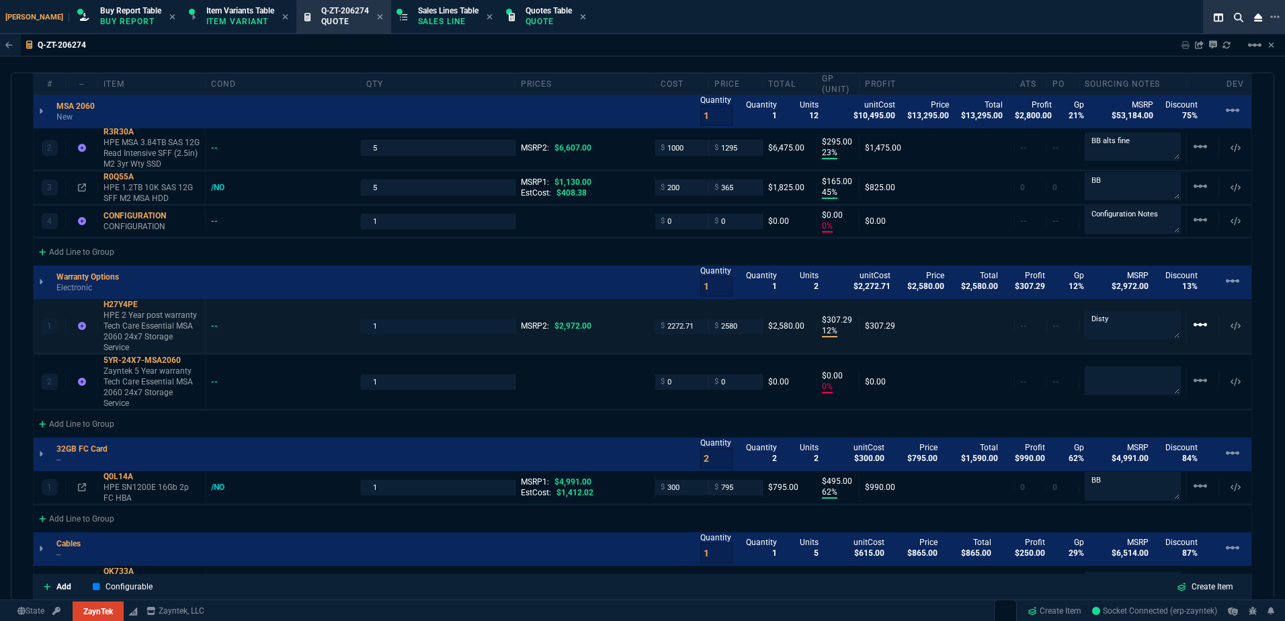
click at [962, 329] on nx-icon "linear_scale" at bounding box center [1200, 329] width 16 height 9
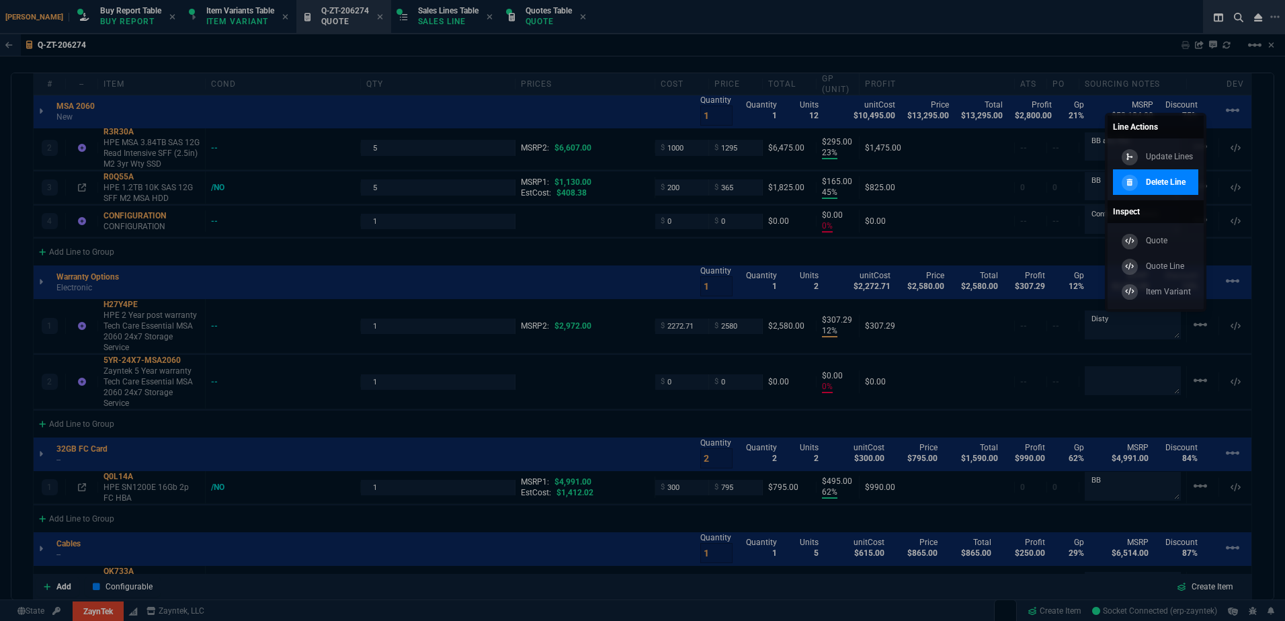
click at [962, 185] on div "Delete Line" at bounding box center [1151, 182] width 67 height 15
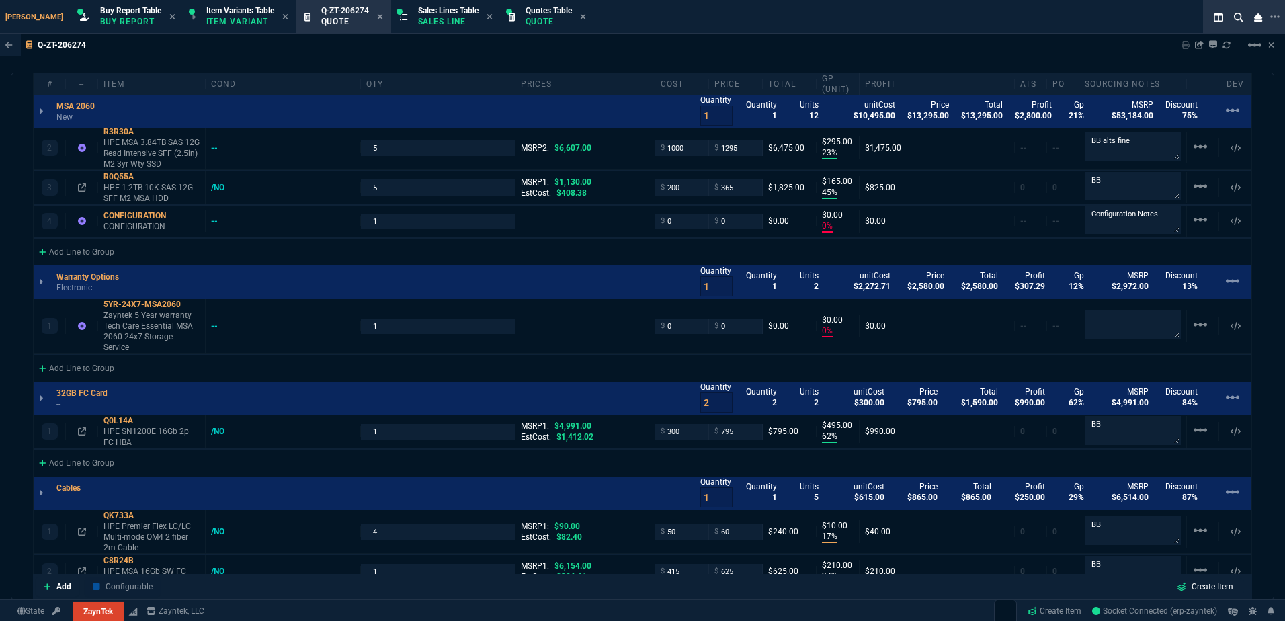
click at [159, 332] on nx-fornida-erp-document "Q-ZT-206274 Sharing Q-ZT-206274 Link Dev Link Share on Teams linear_scale quote…" at bounding box center [642, 349] width 1285 height 630
type input "10"
type input "500"
type input "23"
type input "295"
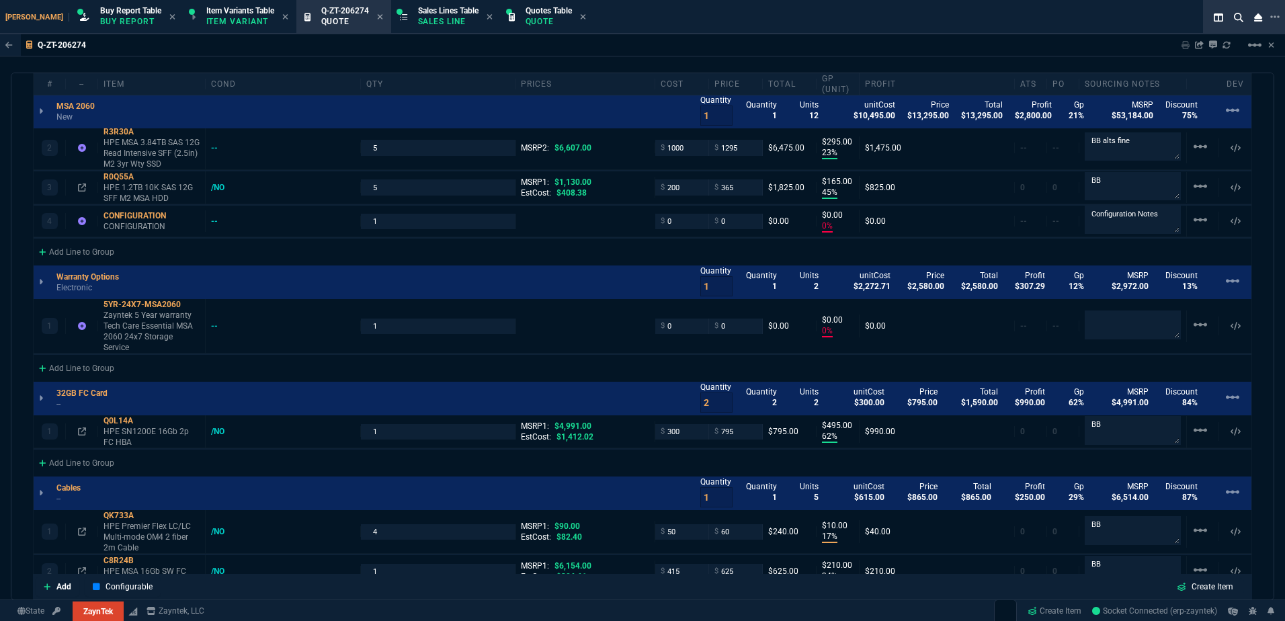
type input "45"
type input "165"
type input "0"
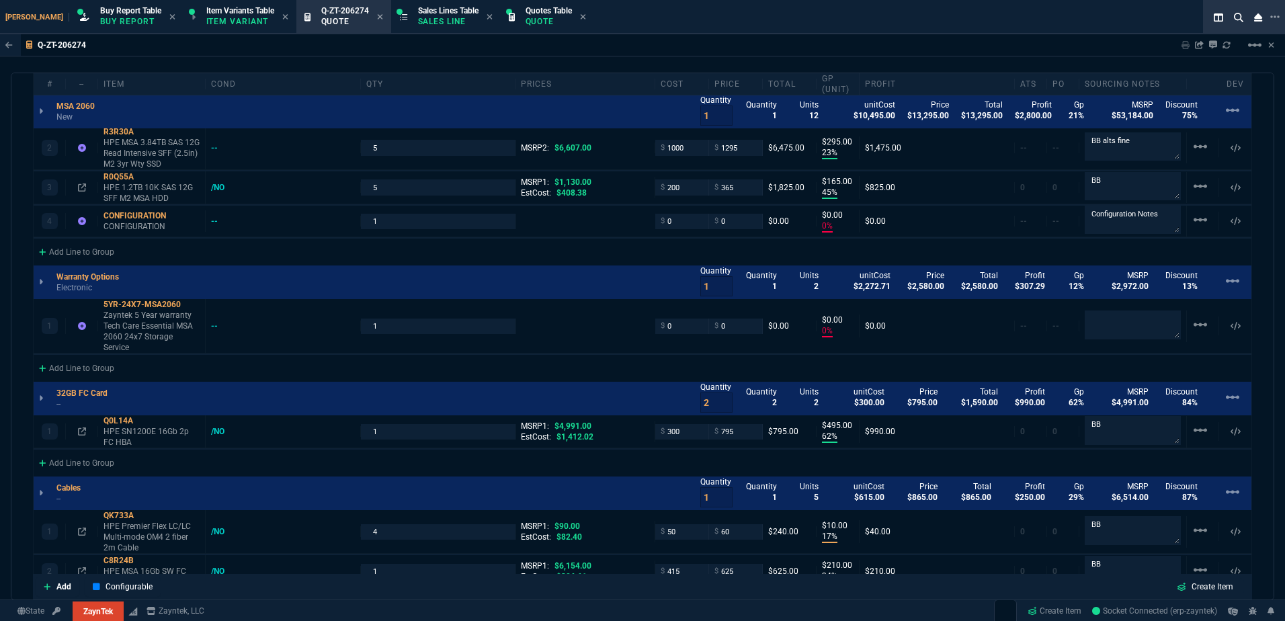
type input "0"
type input "62"
type input "495"
type input "17"
type input "10"
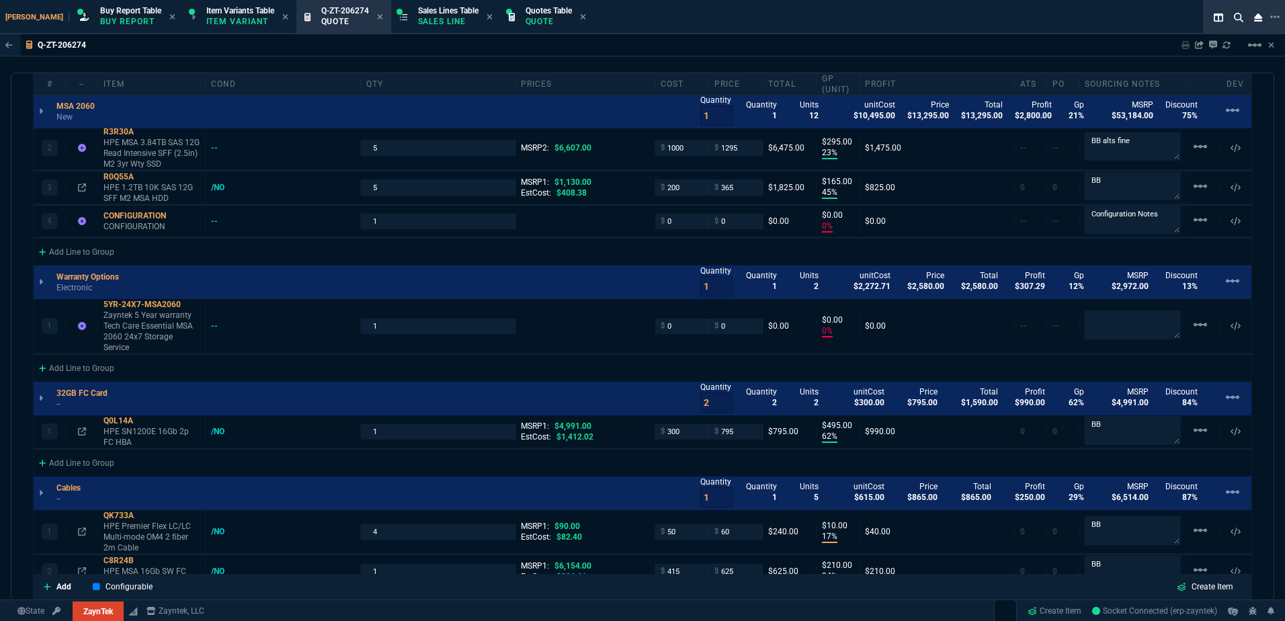
type input "34"
type input "210"
type input "66"
type input "80"
type input "68"
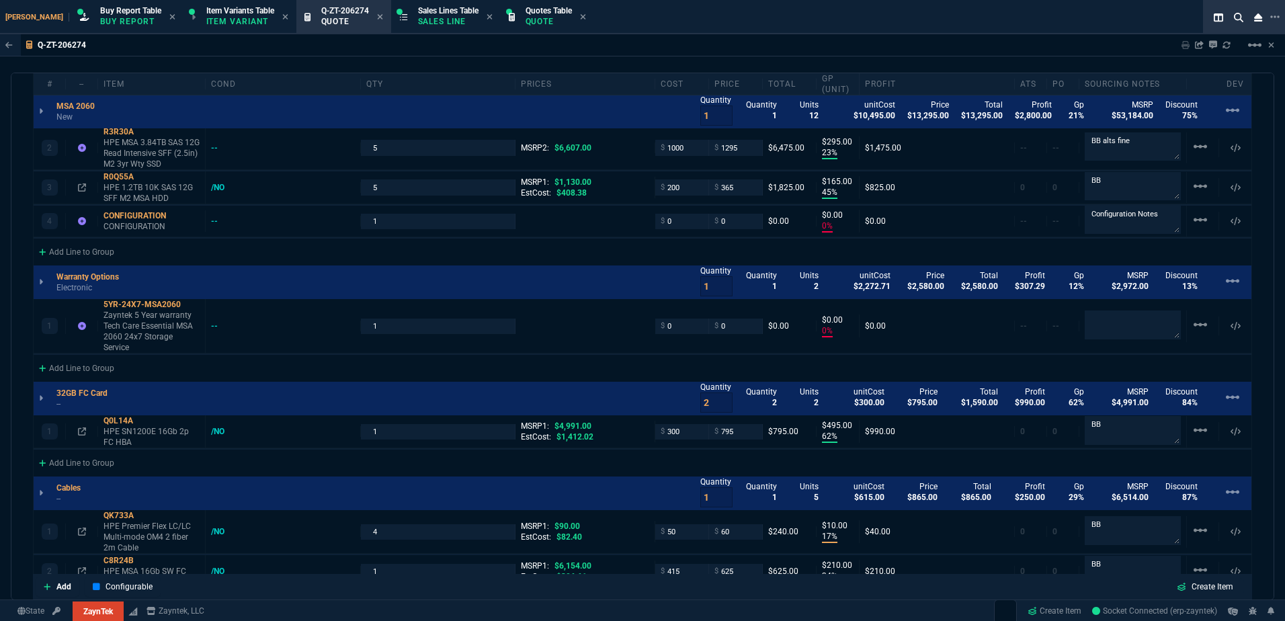
type input "84"
type input "33"
type input "90"
click at [147, 323] on p "Zayntek 5 Year warranty Tech Care Essential MSA 2060 24x7 Storage Service" at bounding box center [151, 331] width 96 height 43
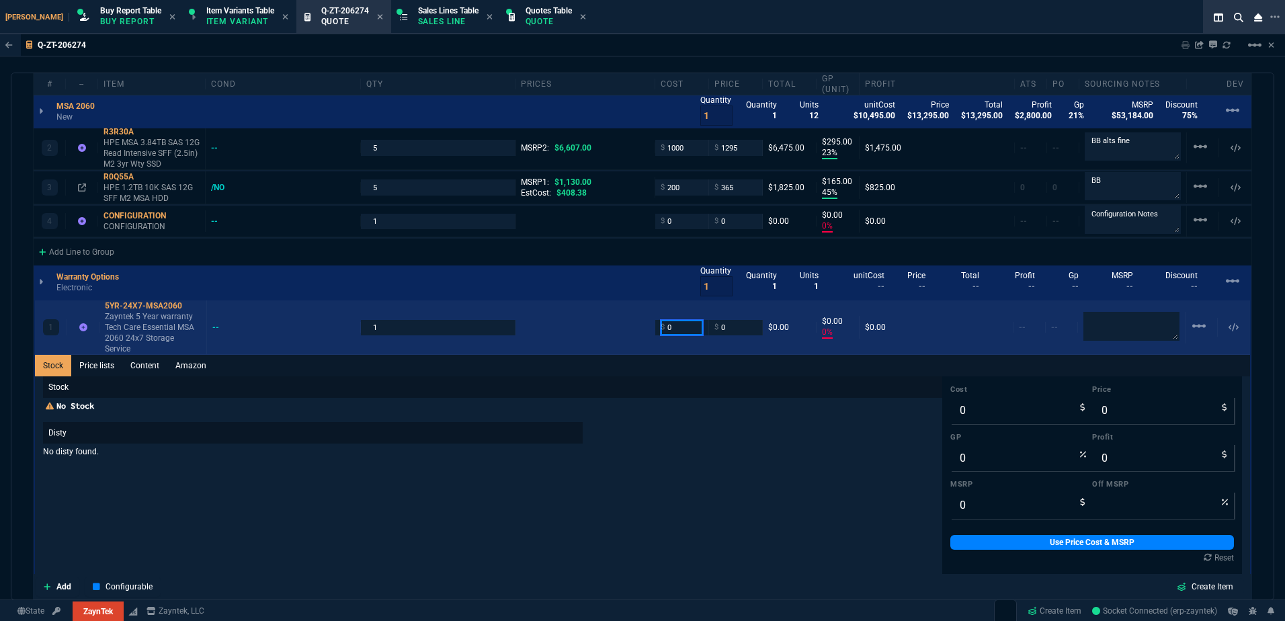
click at [677, 321] on input "0" at bounding box center [682, 327] width 42 height 15
type input "250"
type input "2"
type input "250"
type input "25"
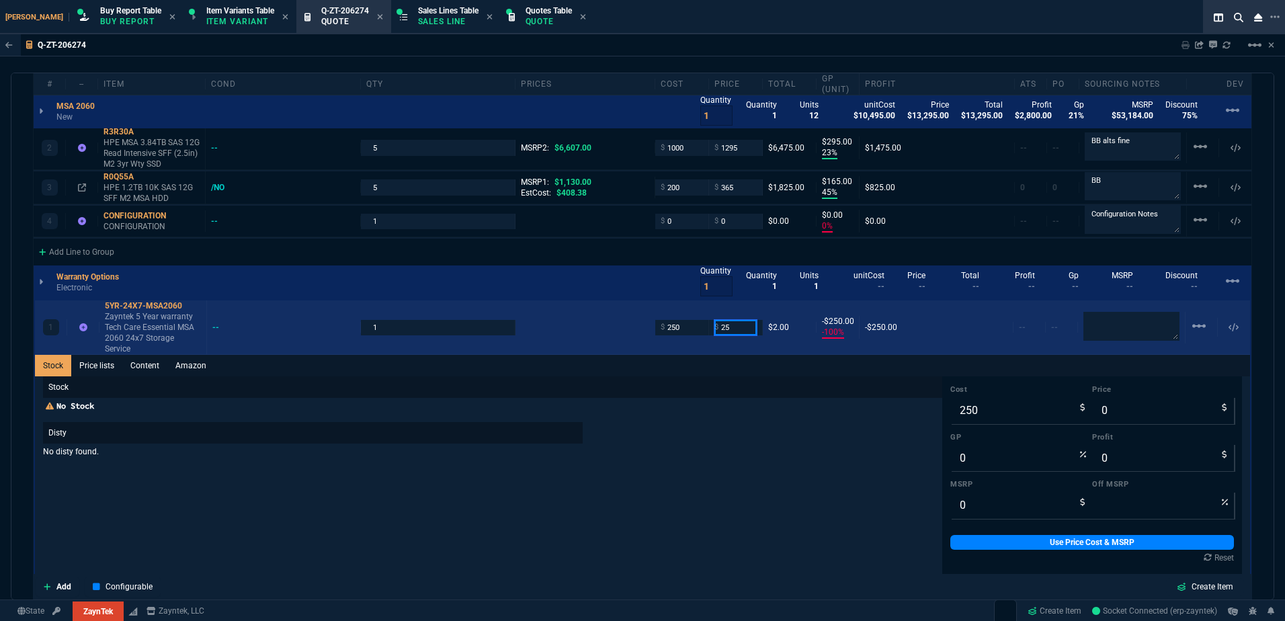
type input "-100"
type input "-250"
type input "250"
type input "0"
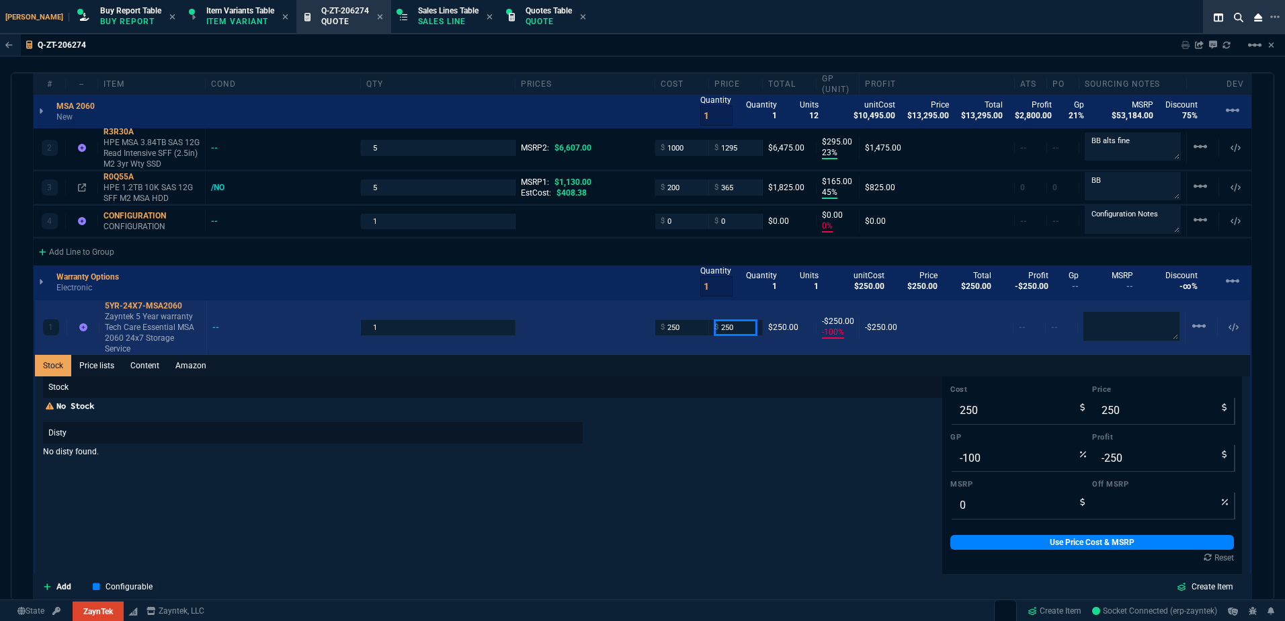
type input "0"
type input "2520"
click at [675, 321] on input "250" at bounding box center [682, 327] width 42 height 15
type input "2520"
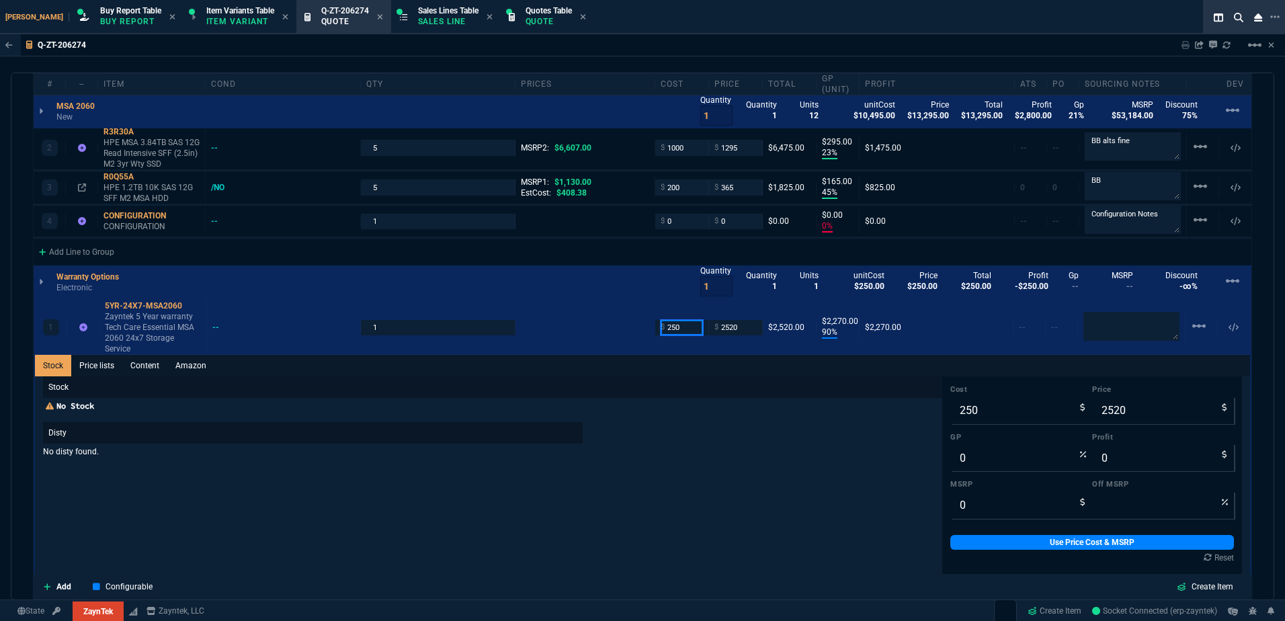
type input "90"
type input "2270"
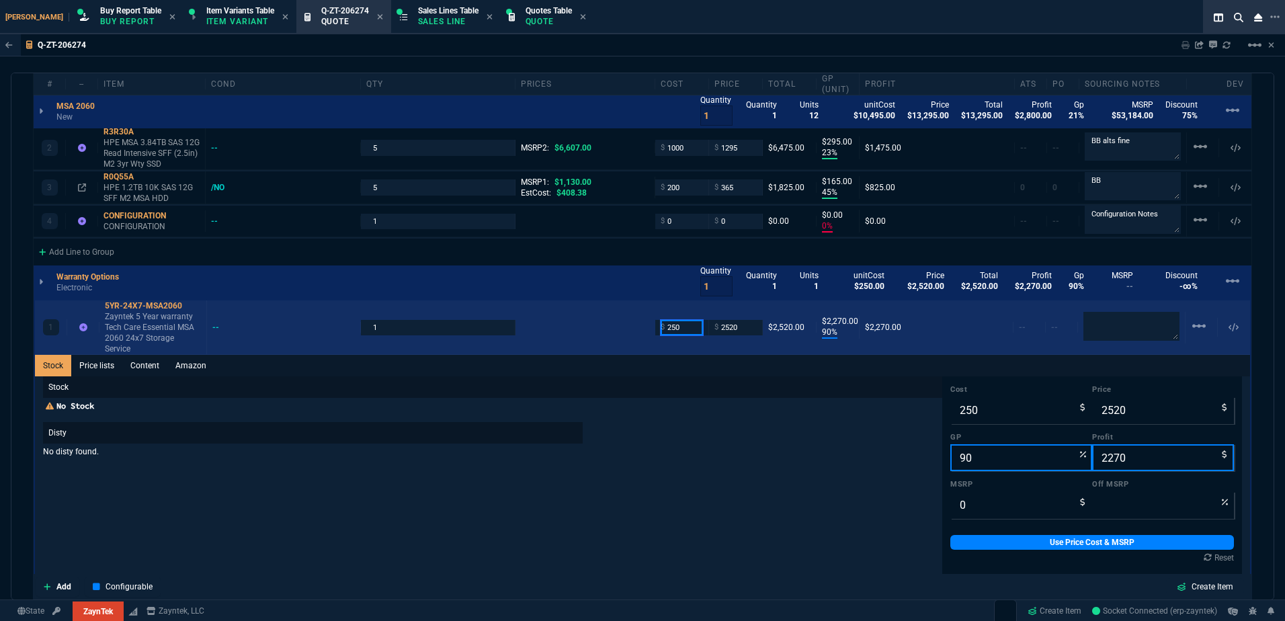
click at [670, 328] on input "250" at bounding box center [682, 327] width 42 height 15
type input "1260"
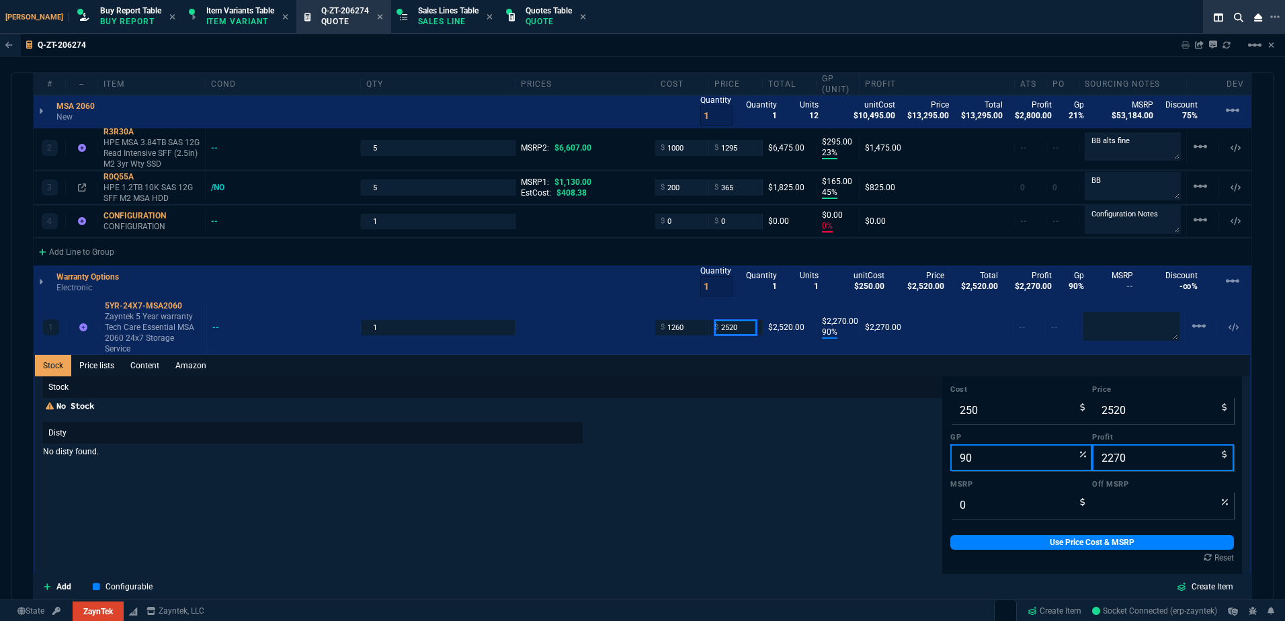
type input "1260"
type input "50"
type input "1260"
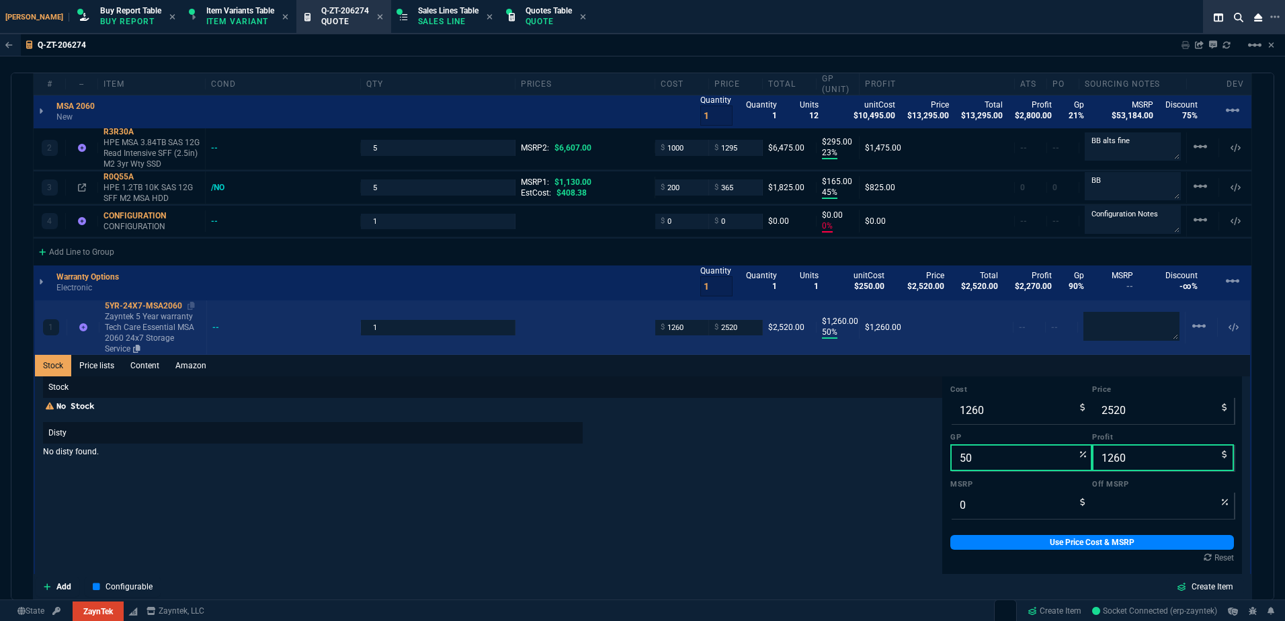
click at [126, 328] on p "Zayntek 5 Year warranty Tech Care Essential MSA 2060 24x7 Storage Service" at bounding box center [153, 332] width 96 height 43
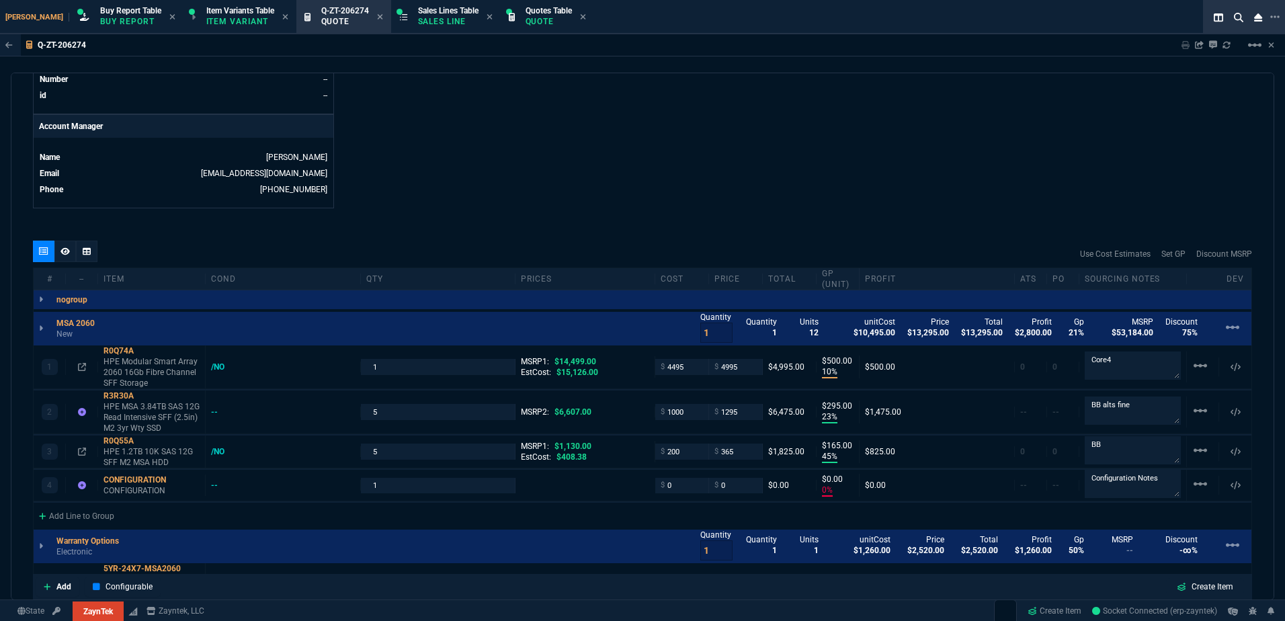
scroll to position [605, 0]
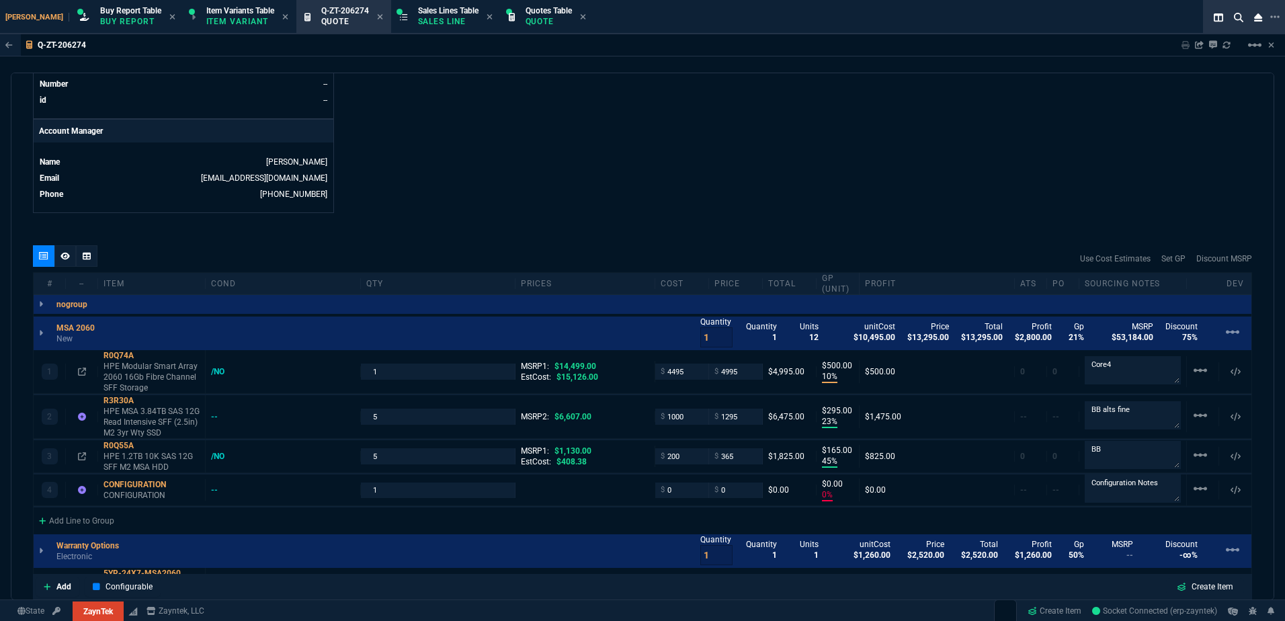
click at [69, 254] on icon at bounding box center [64, 256] width 9 height 8
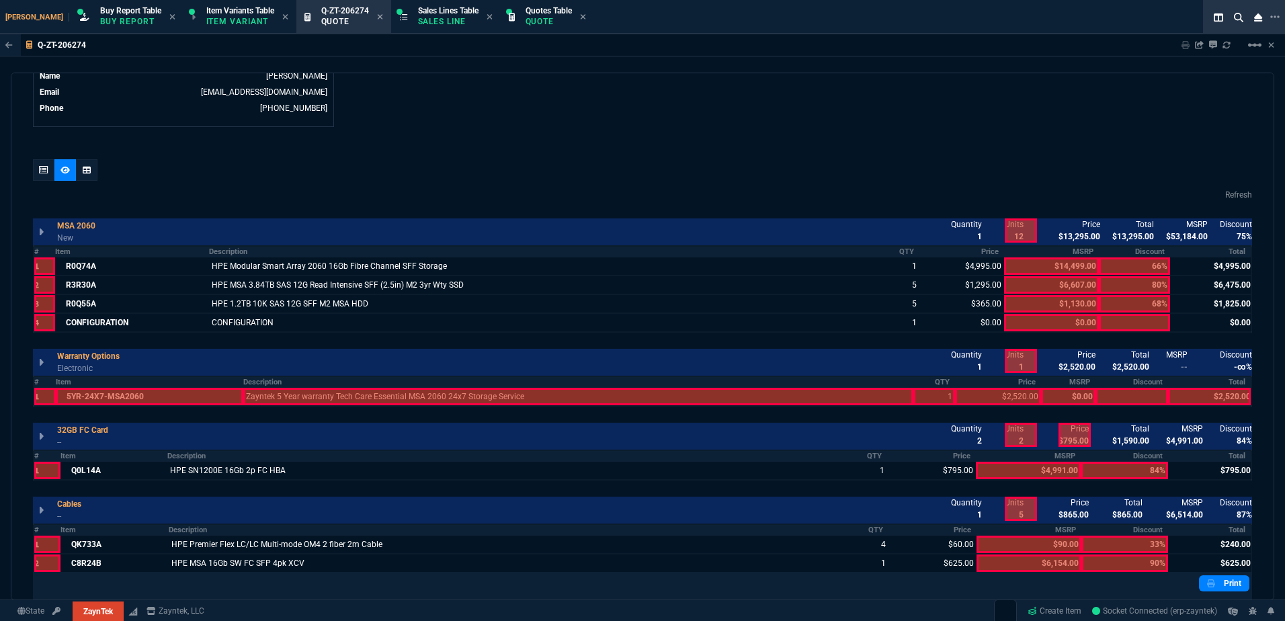
scroll to position [806, 0]
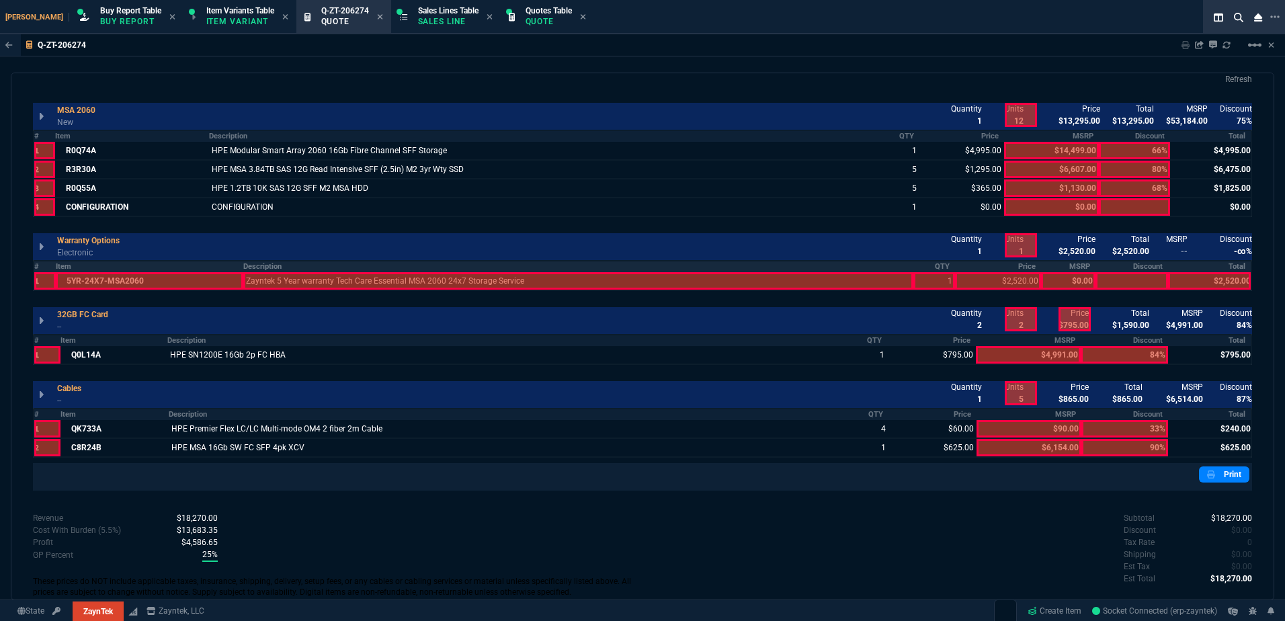
click at [303, 265] on th "Description" at bounding box center [578, 266] width 670 height 11
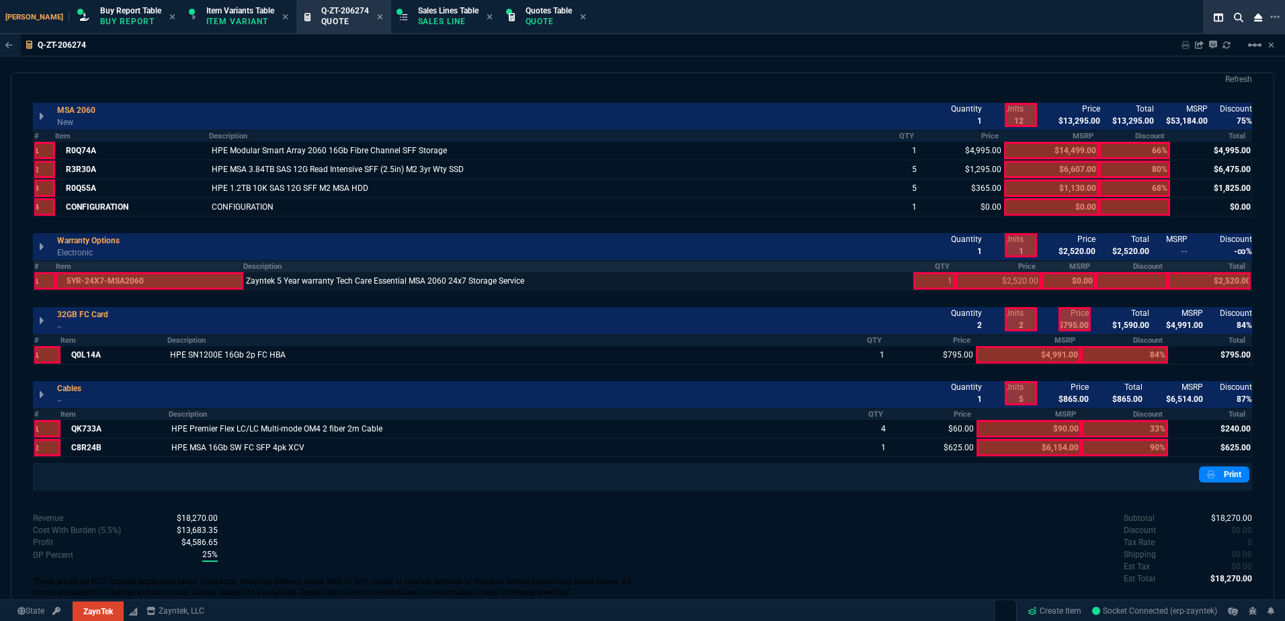
click at [188, 278] on div at bounding box center [150, 280] width 188 height 17
click at [923, 280] on div at bounding box center [934, 280] width 42 height 17
click at [962, 276] on div at bounding box center [998, 280] width 86 height 17
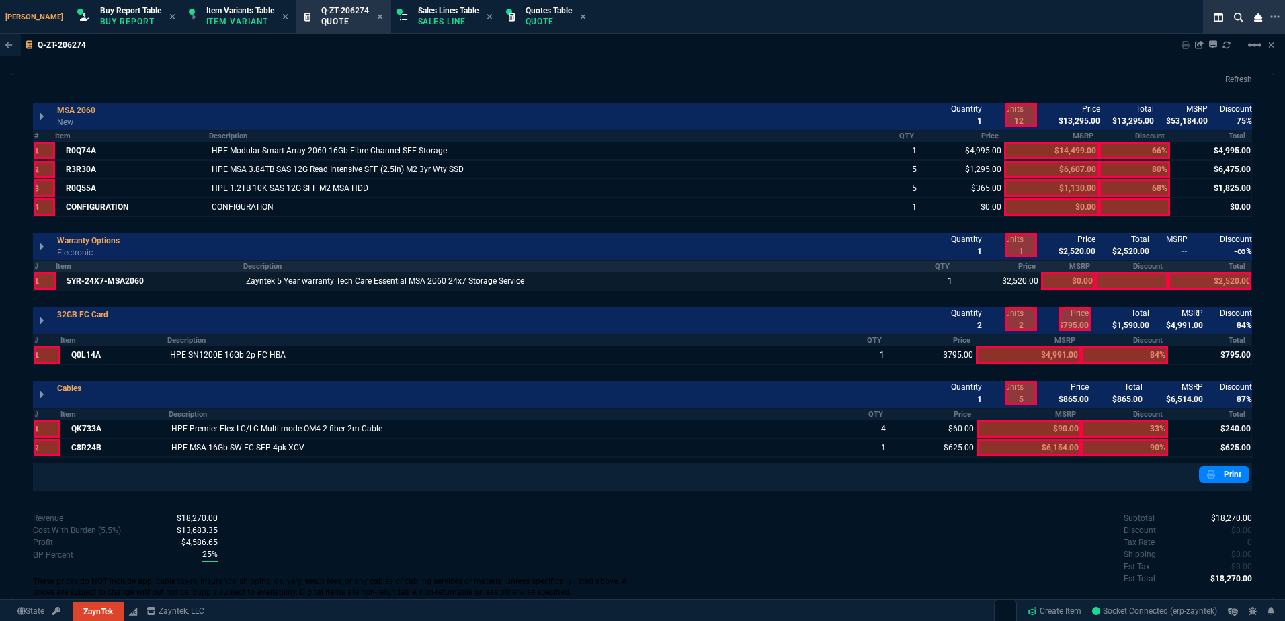
click at [962, 279] on div at bounding box center [1209, 280] width 83 height 17
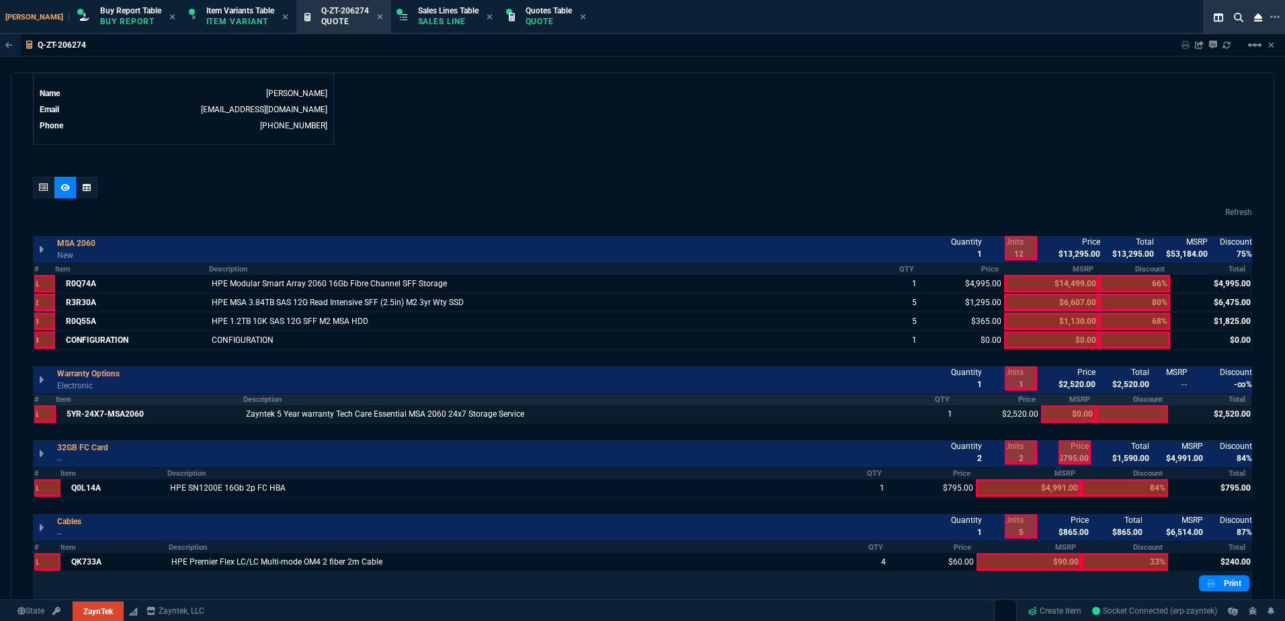
scroll to position [672, 0]
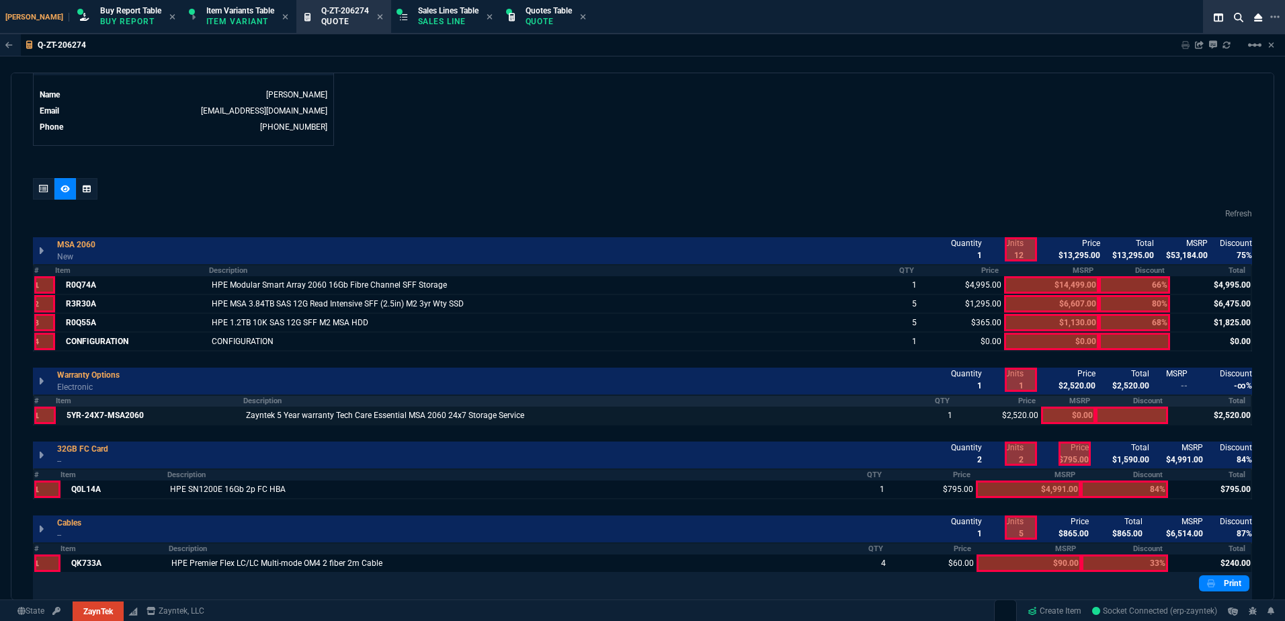
drag, startPoint x: 42, startPoint y: 188, endPoint x: 1, endPoint y: 151, distance: 54.8
click at [40, 188] on icon at bounding box center [43, 189] width 9 height 8
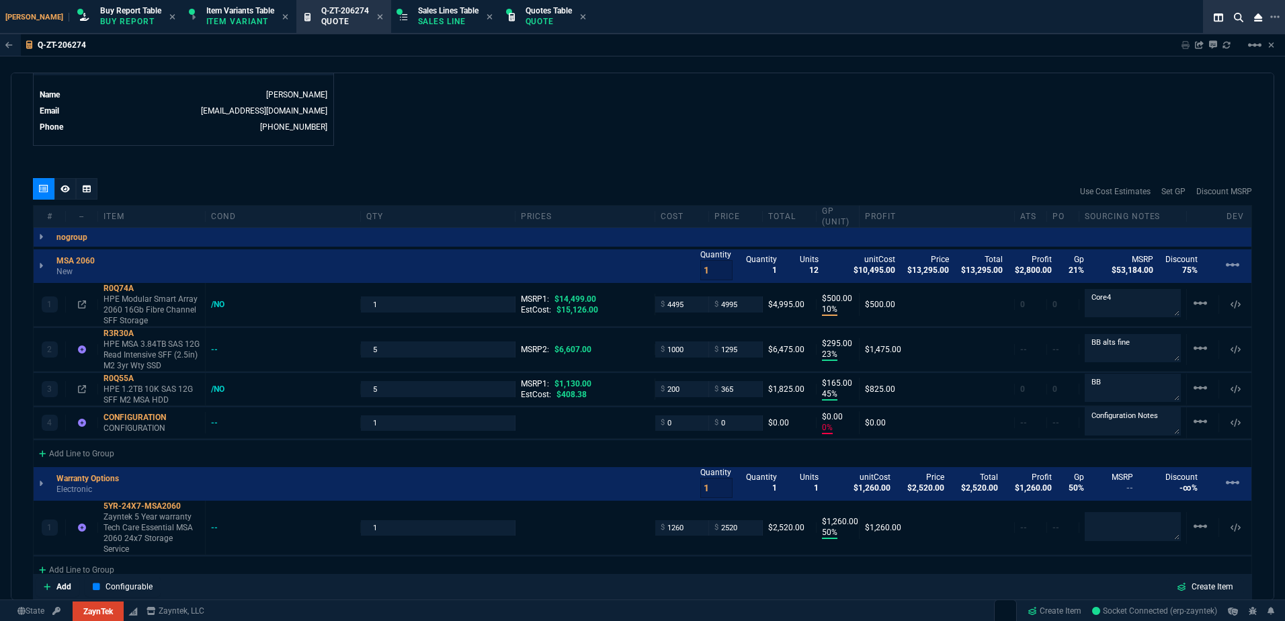
type input "10"
type input "500"
type input "23"
type input "295"
type input "45"
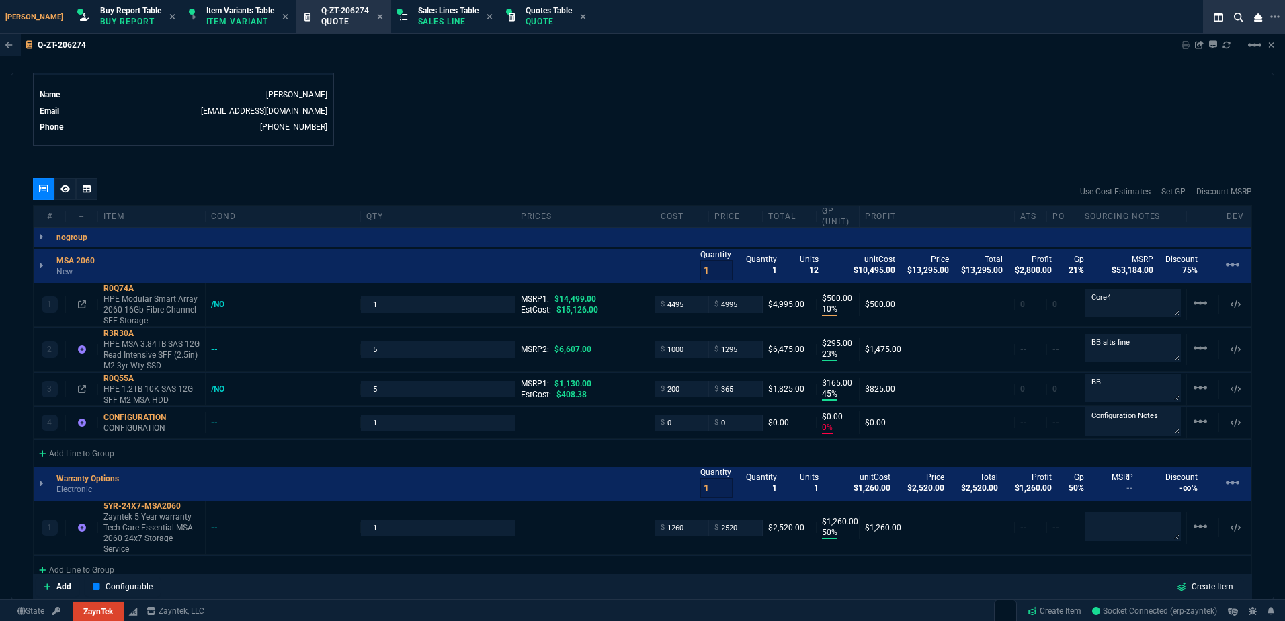
type input "165"
type input "0"
type input "50"
type input "1260"
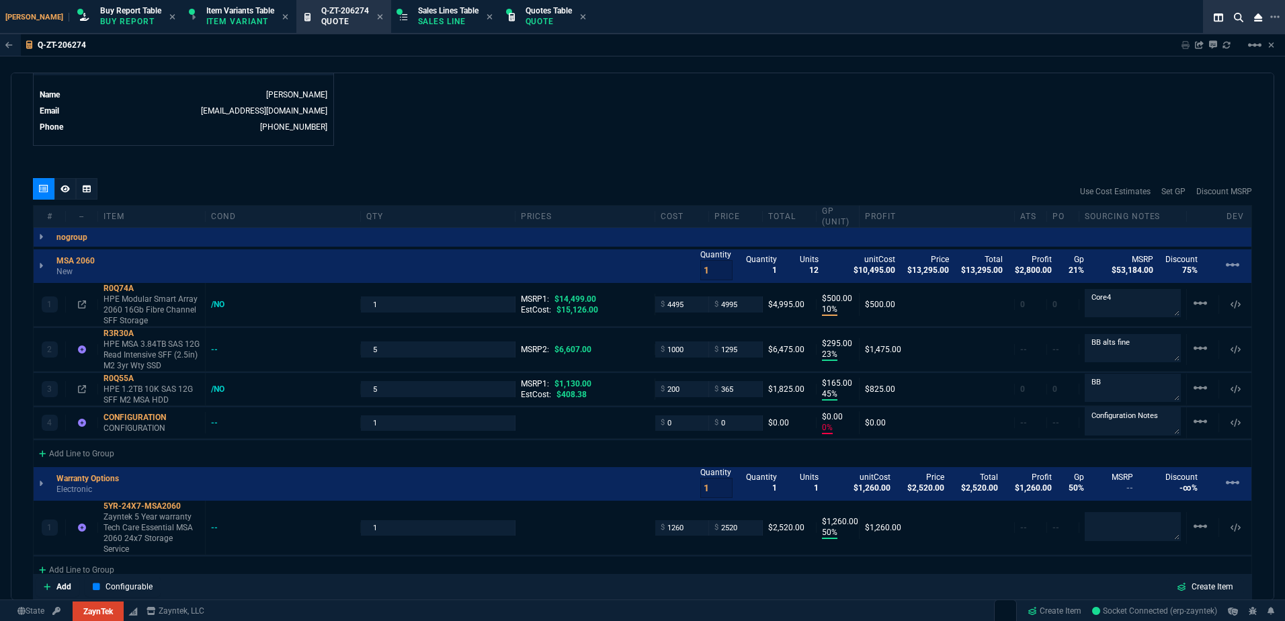
type input "62"
type input "495"
type input "17"
type input "10"
type input "34"
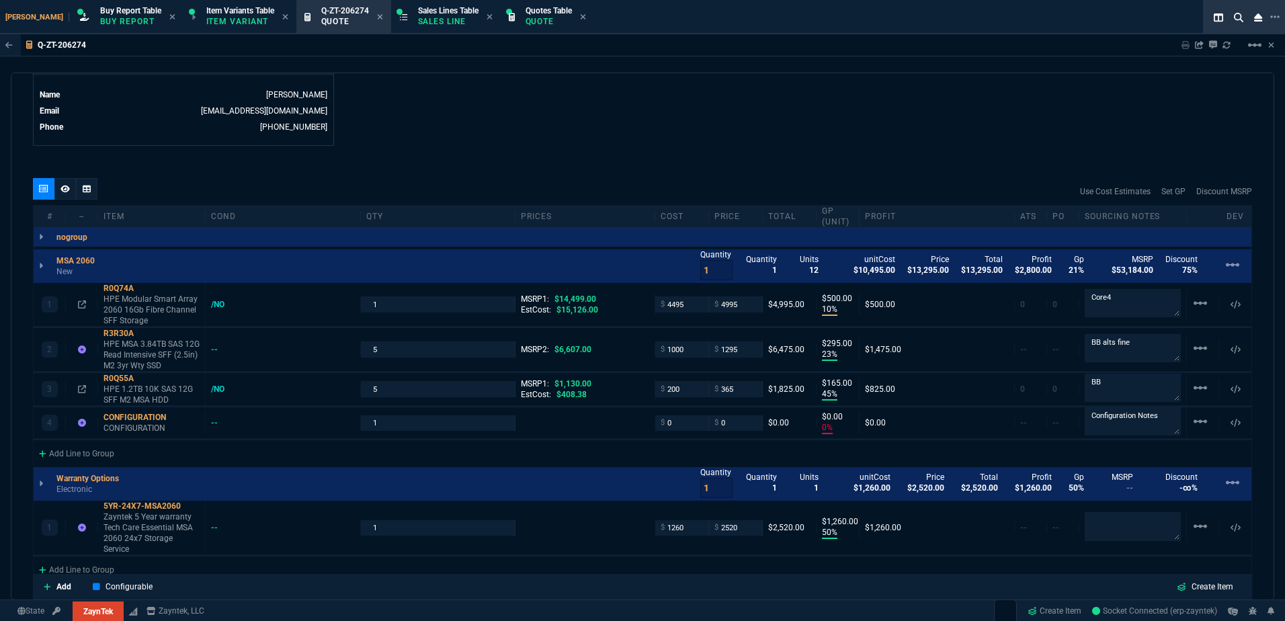
type input "210"
type input "66"
type input "80"
type input "68"
type input "84"
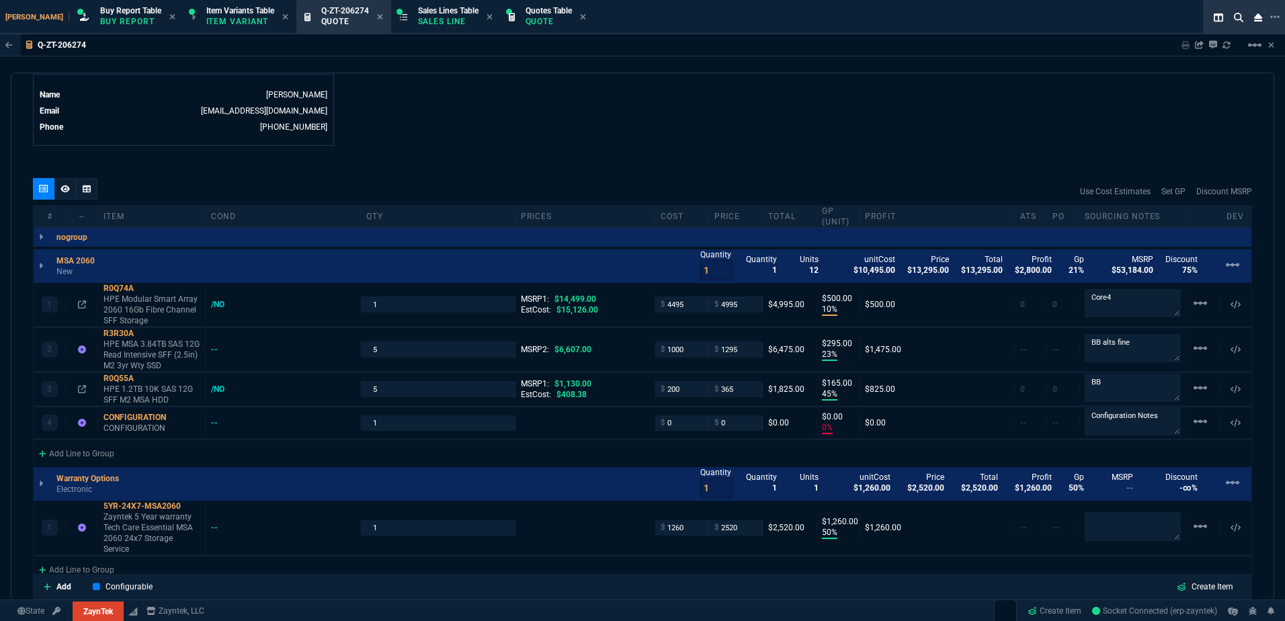
type input "33"
type input "90"
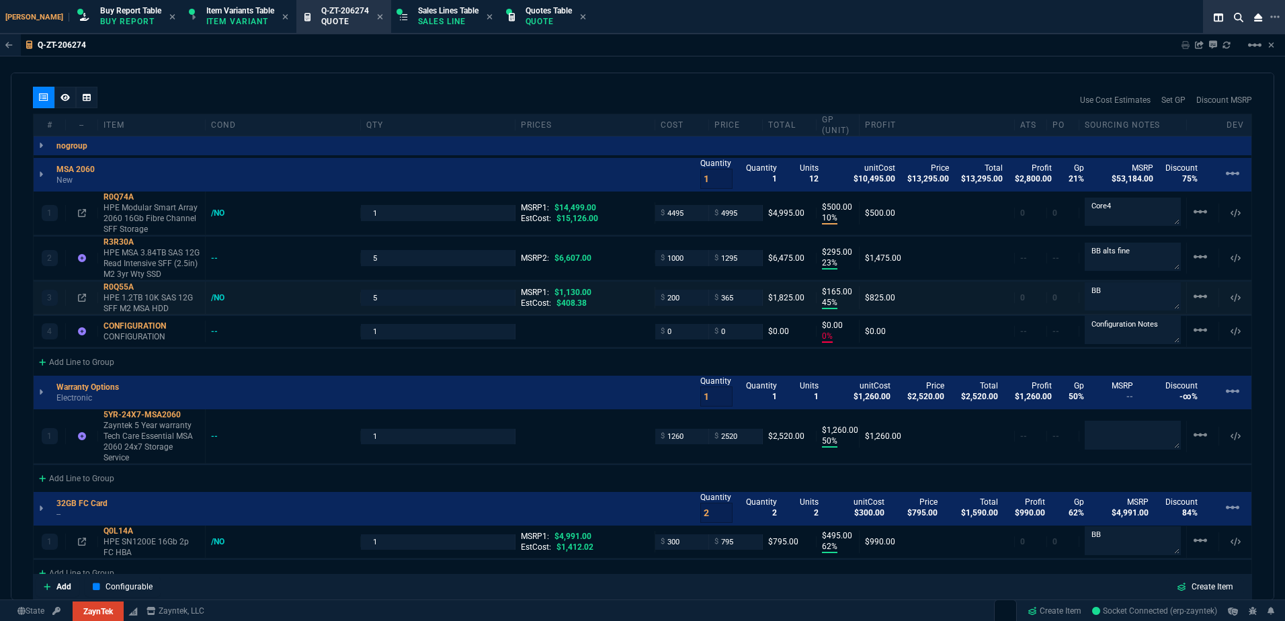
scroll to position [874, 0]
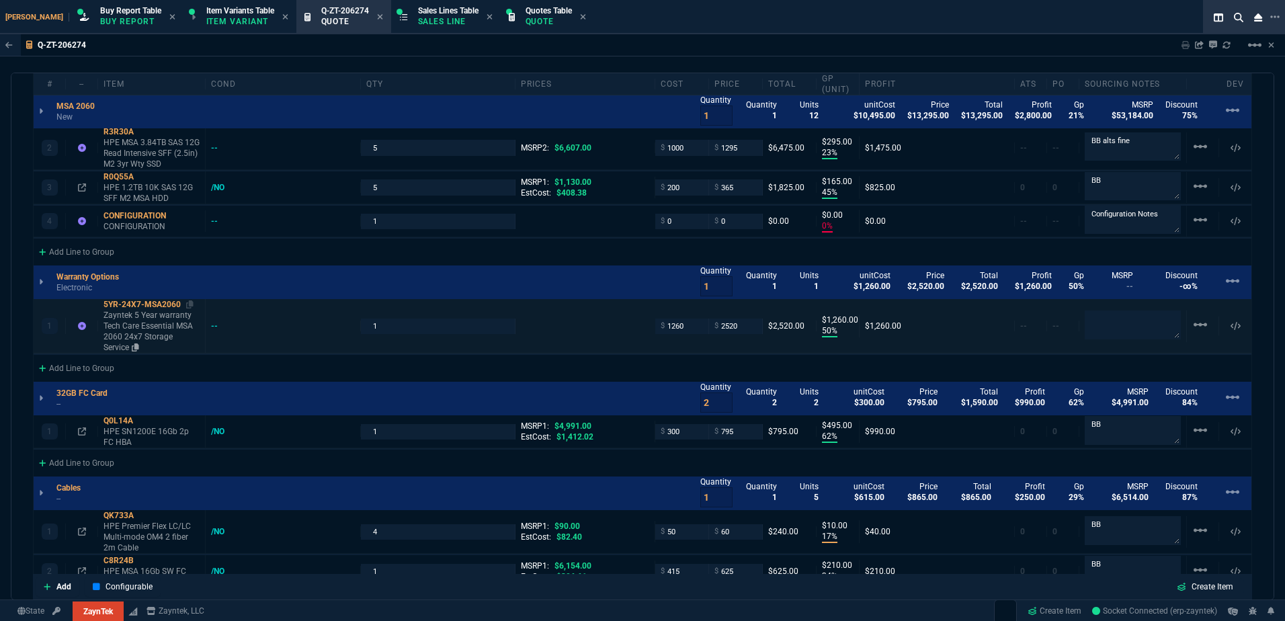
click at [132, 323] on p "Zayntek 5 Year warranty Tech Care Essential MSA 2060 24x7 Storage Service" at bounding box center [151, 331] width 96 height 43
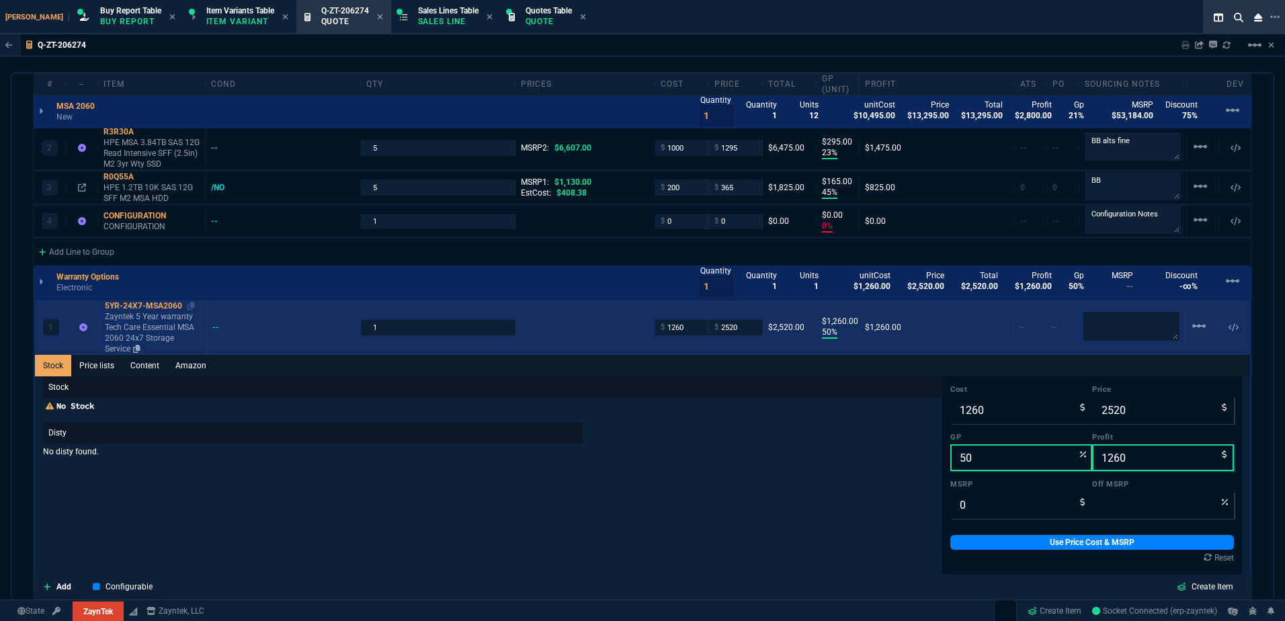
click at [151, 326] on p "Zayntek 5 Year warranty Tech Care Essential MSA 2060 24x7 Storage Service" at bounding box center [153, 332] width 96 height 43
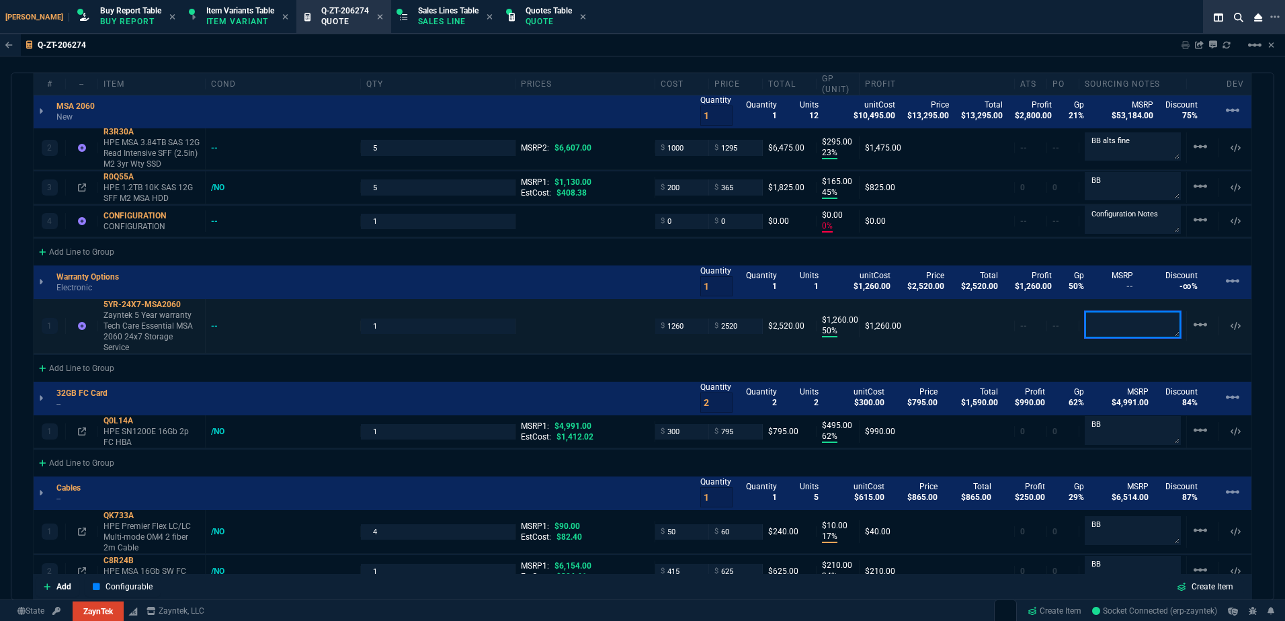
click at [962, 326] on textarea at bounding box center [1133, 324] width 96 height 27
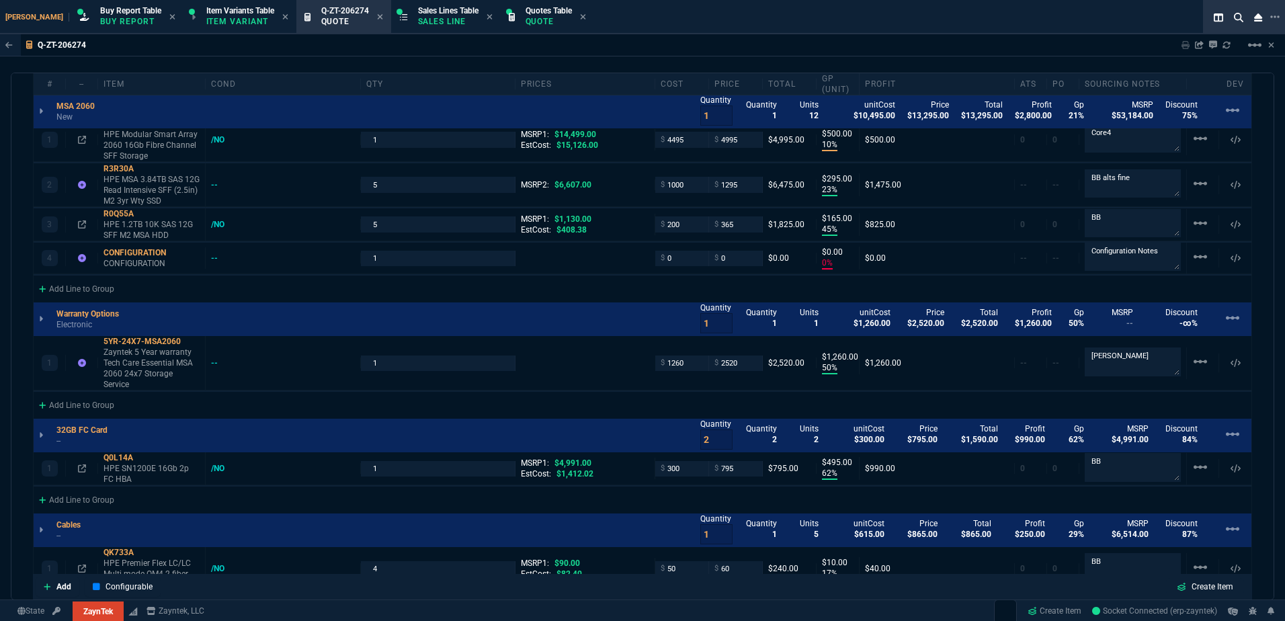
scroll to position [806, 0]
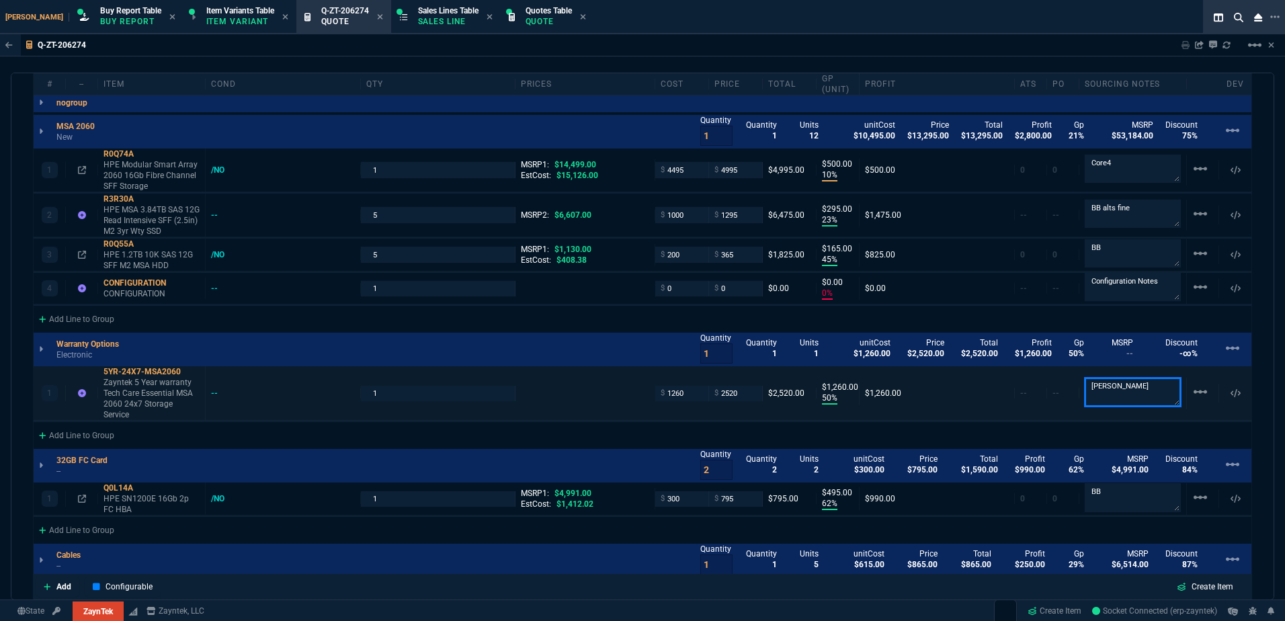
click at [962, 390] on textarea "[PERSON_NAME]" at bounding box center [1133, 392] width 96 height 28
type textarea "Zayntek warranty"
click at [168, 391] on p "Zayntek 5 Year warranty Tech Care Essential MSA 2060 24x7 Storage Service" at bounding box center [151, 398] width 96 height 43
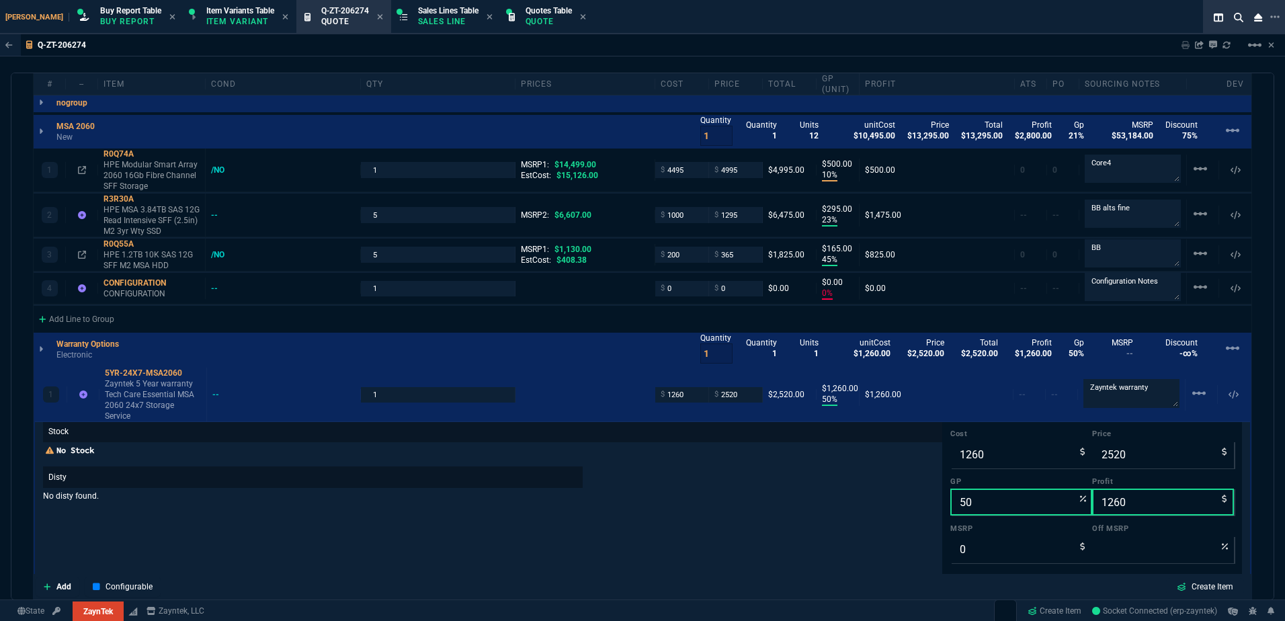
scroll to position [0, 0]
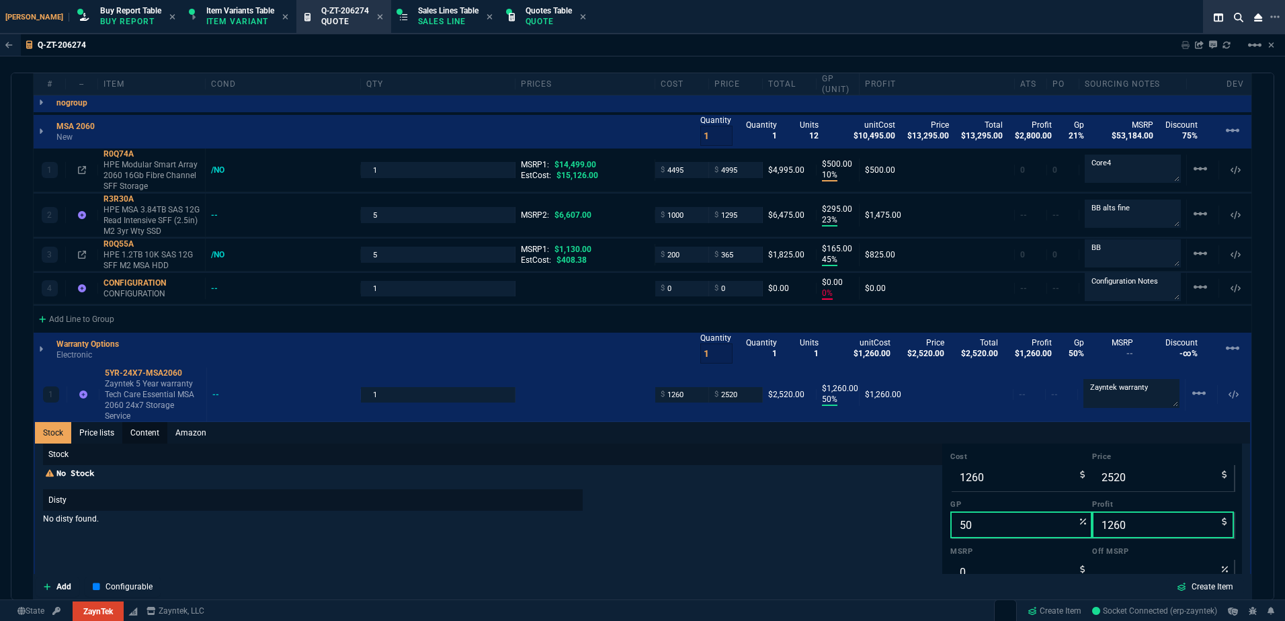
click at [155, 430] on link "Content" at bounding box center [144, 433] width 45 height 22
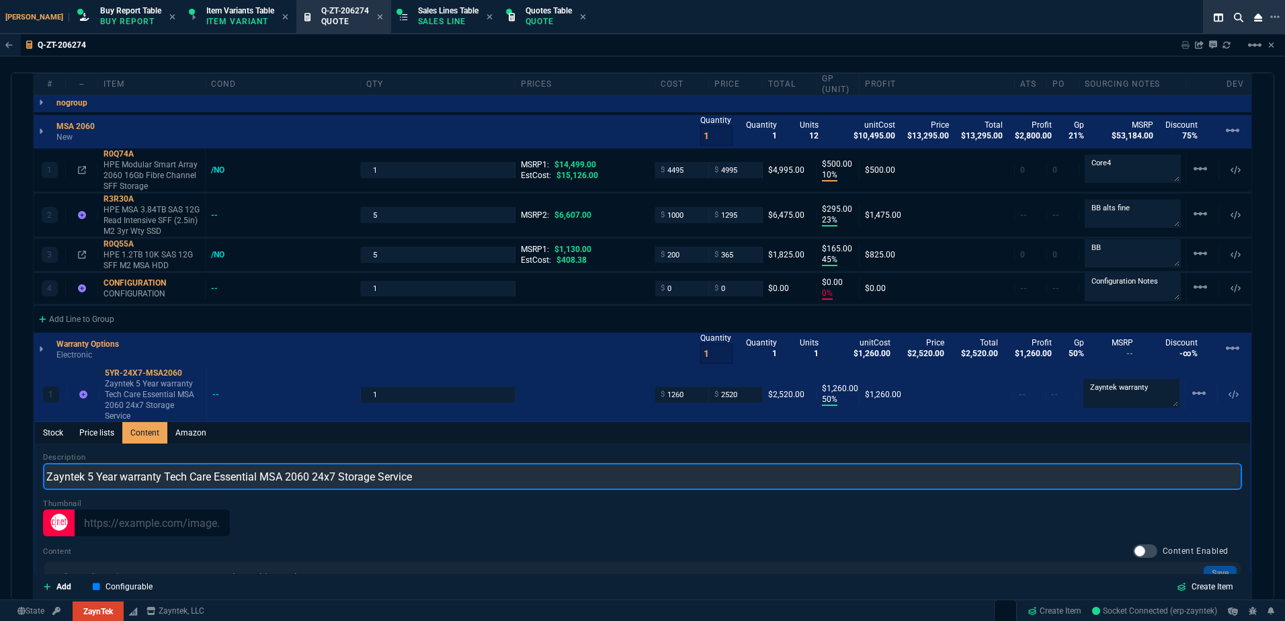
click at [236, 468] on input "Zayntek 5 Year warranty Tech Care Essential MSA 2060 24x7 Storage Service" at bounding box center [642, 476] width 1199 height 27
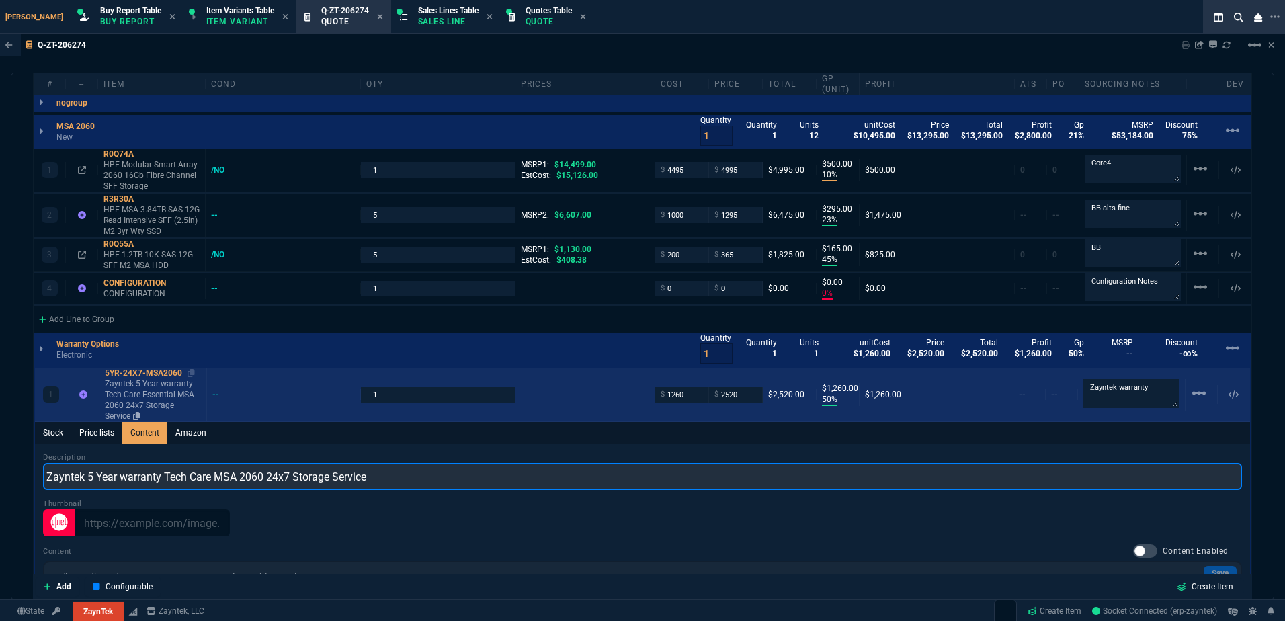
type input "Zayntek 5 Year warranty Tech Care MSA 2060 24x7 Storage Service"
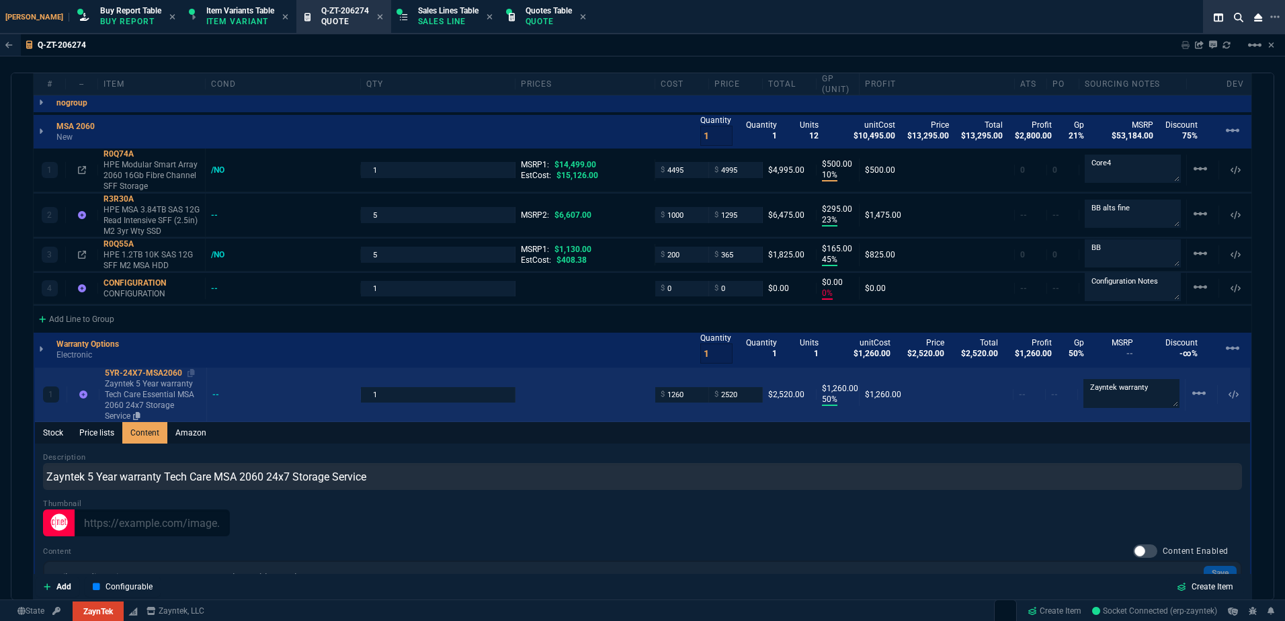
click at [151, 407] on p "Zayntek 5 Year warranty Tech Care Essential MSA 2060 24x7 Storage Service" at bounding box center [153, 399] width 96 height 43
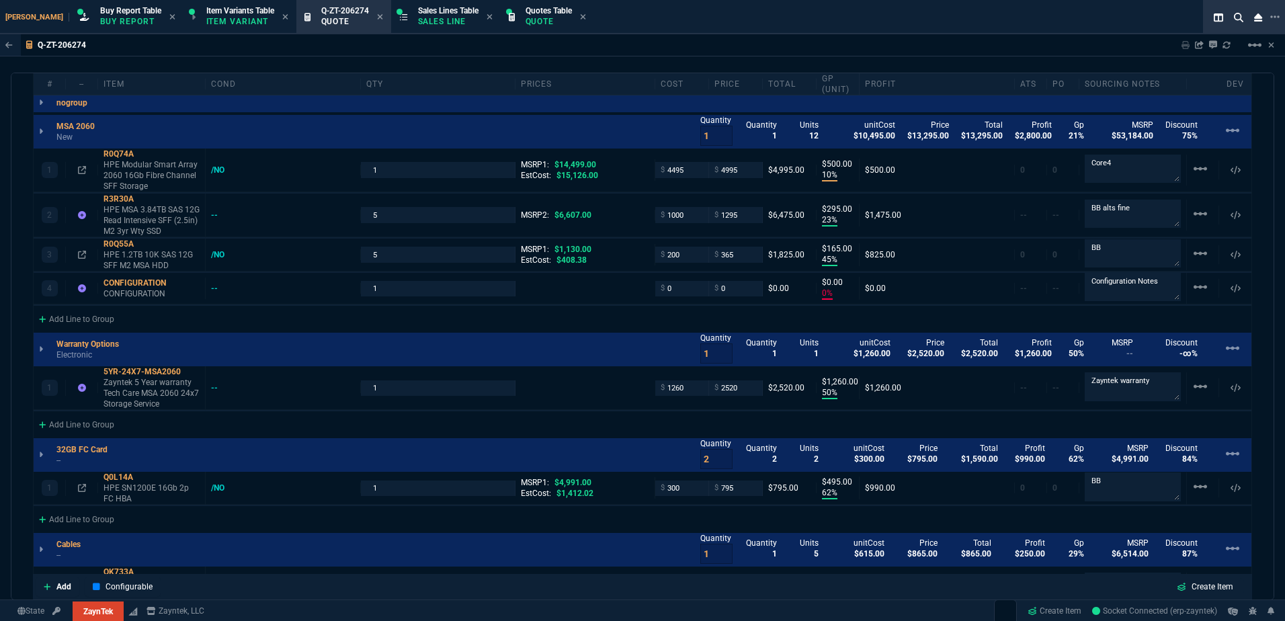
type input "50"
type input "1260"
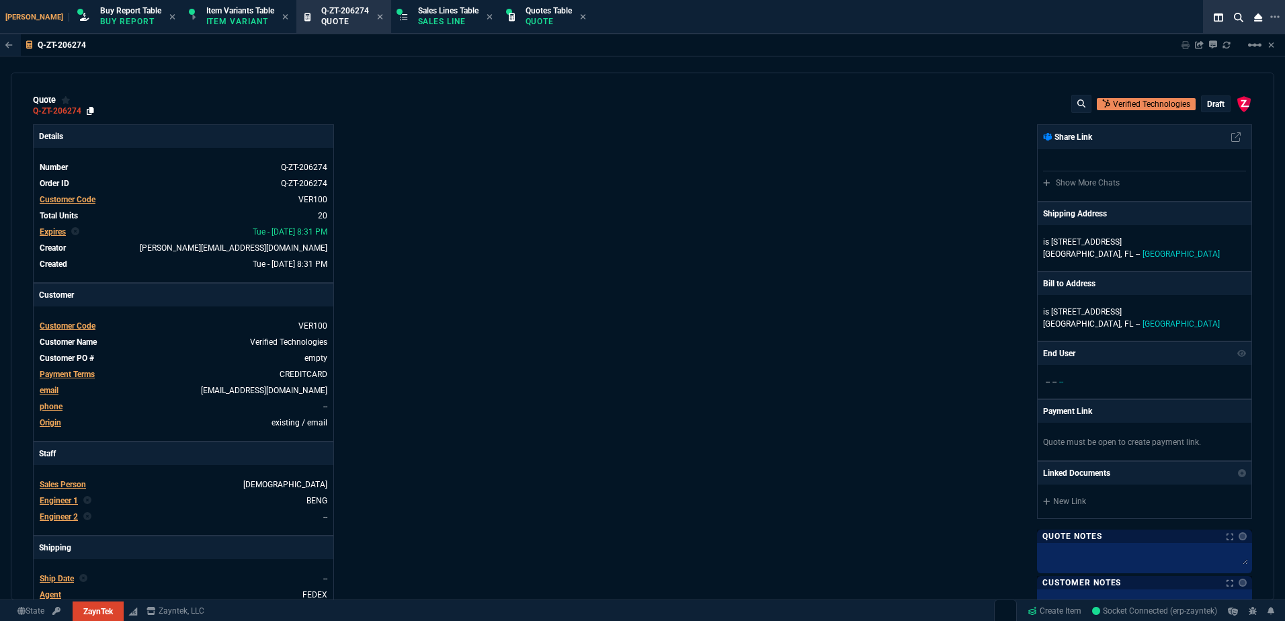
click at [92, 110] on icon at bounding box center [90, 111] width 7 height 8
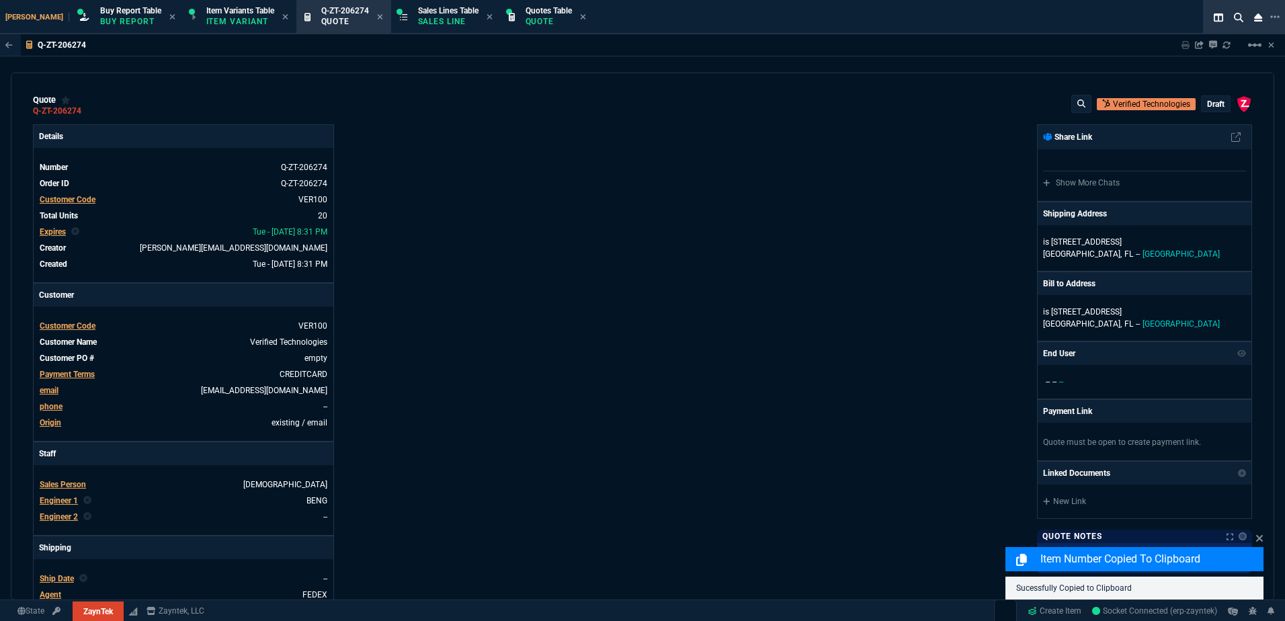
click at [677, 206] on div "ZaynTek, LLC [STREET_ADDRESS] Share Link Show More Chats Shipping Address is [S…" at bounding box center [947, 471] width 610 height 694
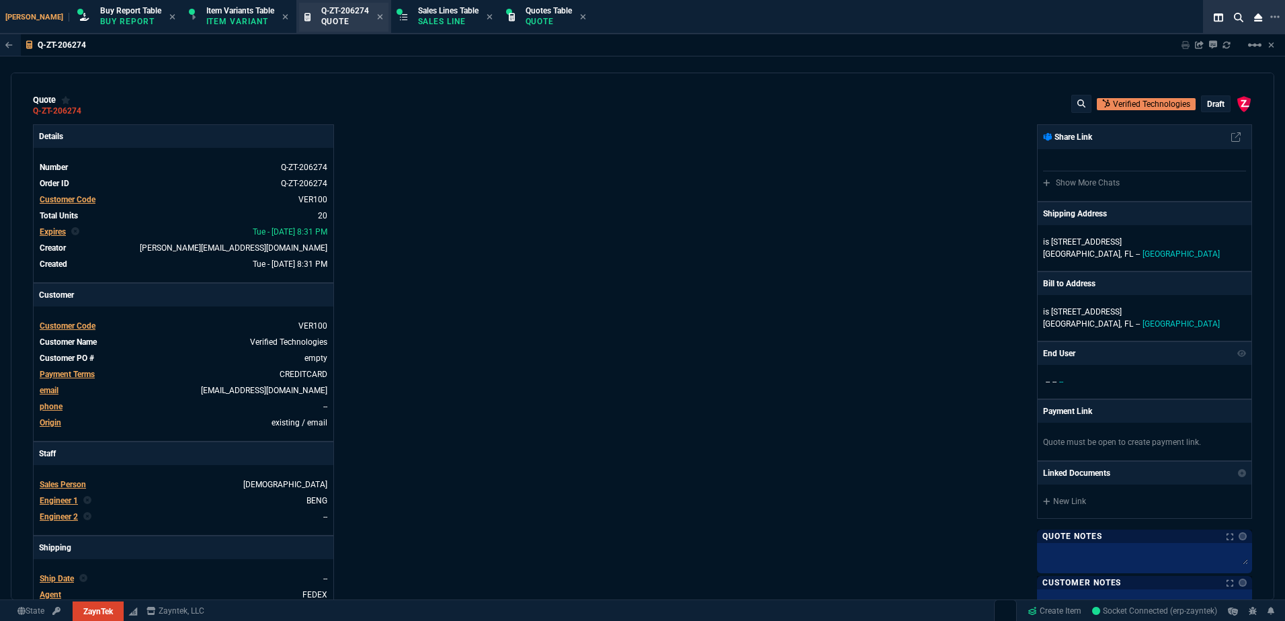
drag, startPoint x: 615, startPoint y: 153, endPoint x: 309, endPoint y: 20, distance: 333.2
click at [615, 153] on div "Details Number Q-ZT-206274 Order ID Q-ZT-206274 Customer Code VER100 Total Unit…" at bounding box center [338, 471] width 610 height 694
click at [418, 24] on p "Sales Line" at bounding box center [448, 21] width 60 height 11
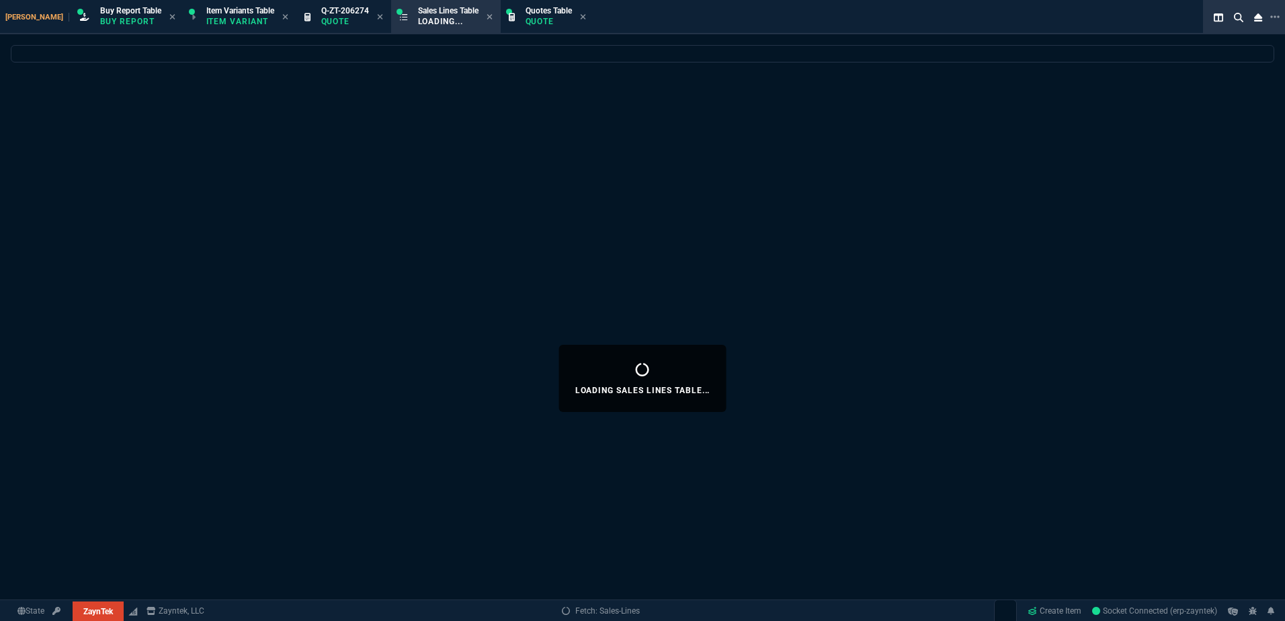
click at [377, 20] on icon at bounding box center [380, 17] width 6 height 8
select select
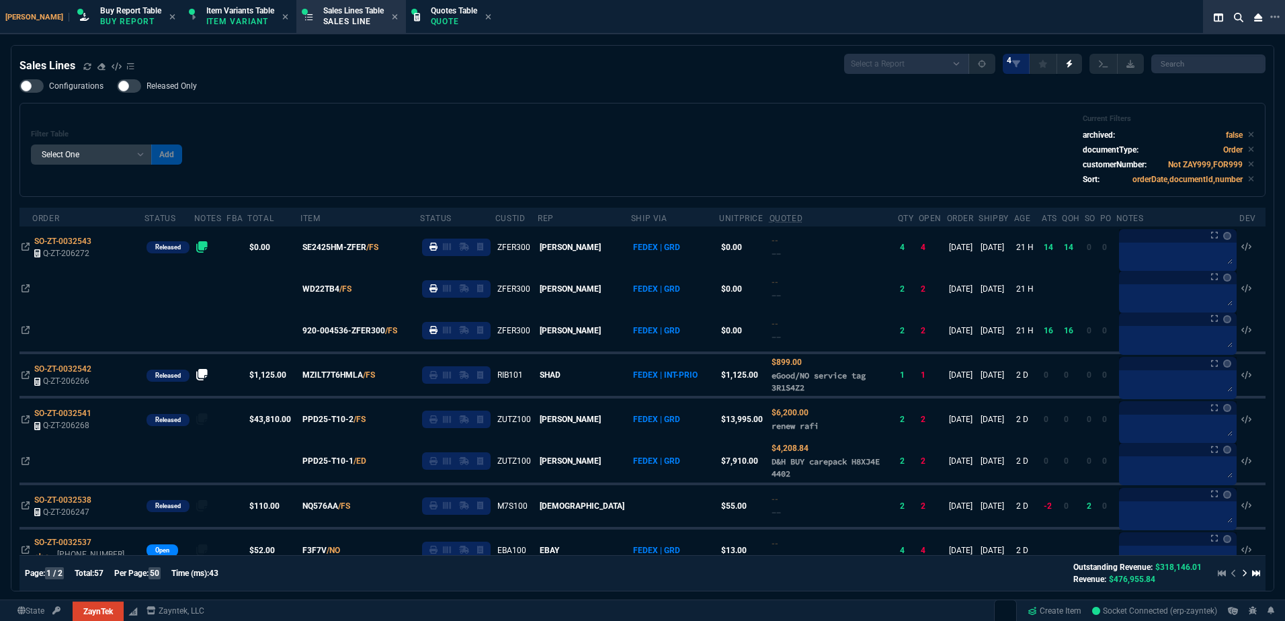
click at [304, 179] on div "Filter Table Select One Add Filter () Age () ATS () Cond (itemVariantCode) Cust…" at bounding box center [642, 149] width 1223 height 71
click at [100, 16] on p "Buy Report" at bounding box center [130, 21] width 61 height 11
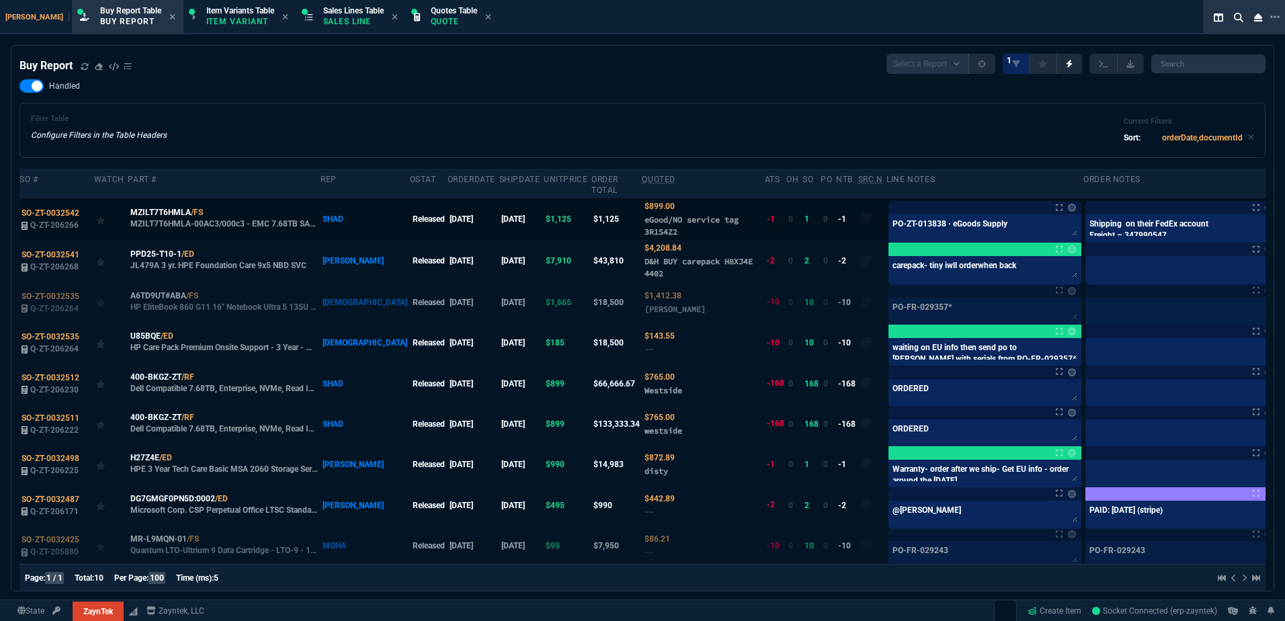
click at [962, 212] on label at bounding box center [1292, 219] width 15 height 15
click at [0, 0] on input "checkbox" at bounding box center [0, 0] width 0 height 0
click at [849, 125] on div "Filter Table Configure Filters in the Table Headers Current Filters Sort: order…" at bounding box center [642, 130] width 1223 height 32
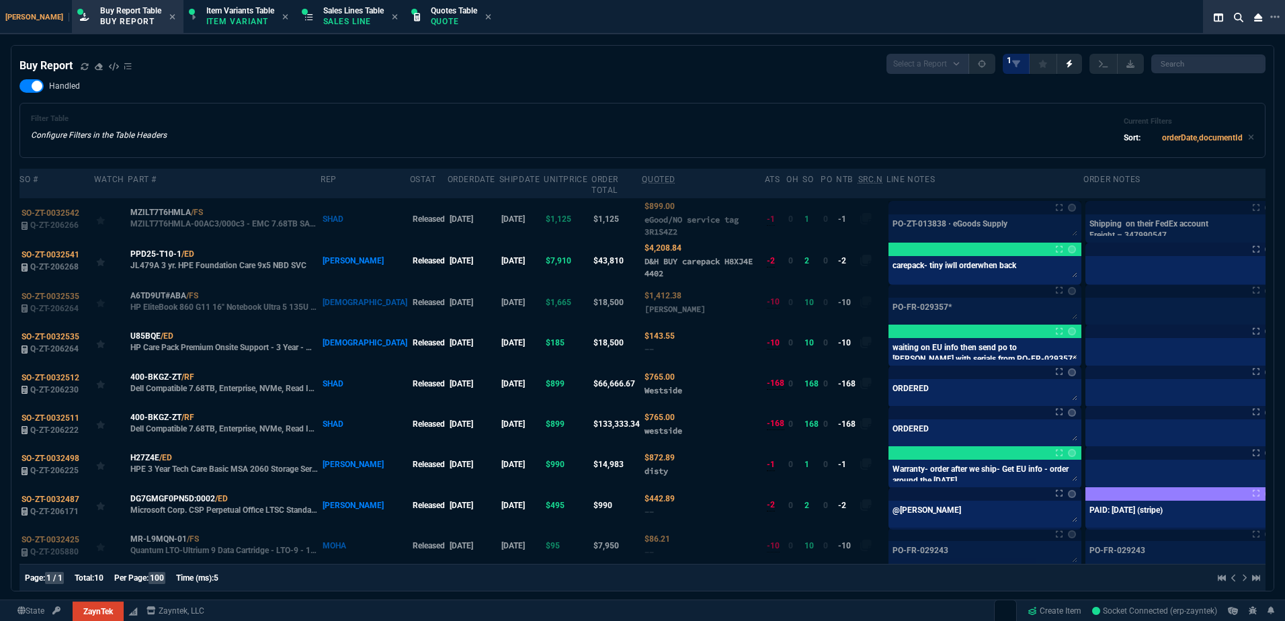
click at [725, 130] on div "Filter Table Configure Filters in the Table Headers Current Filters Sort: order…" at bounding box center [642, 130] width 1223 height 32
click at [334, 17] on p "Sales Line" at bounding box center [353, 21] width 60 height 11
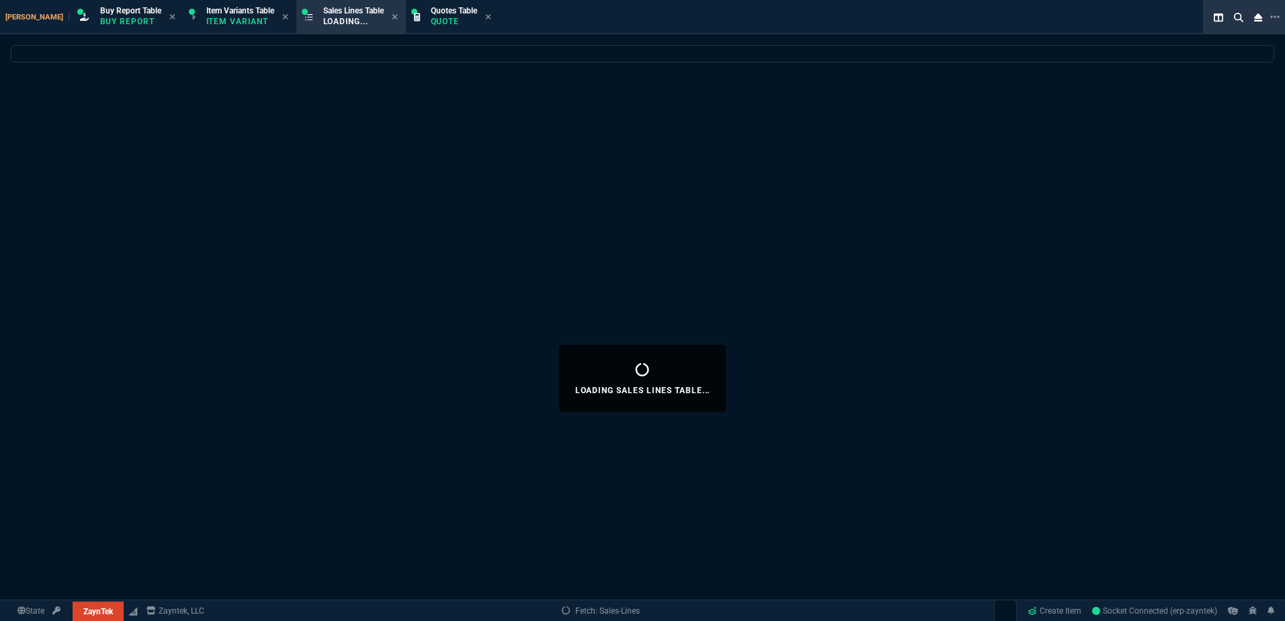
select select
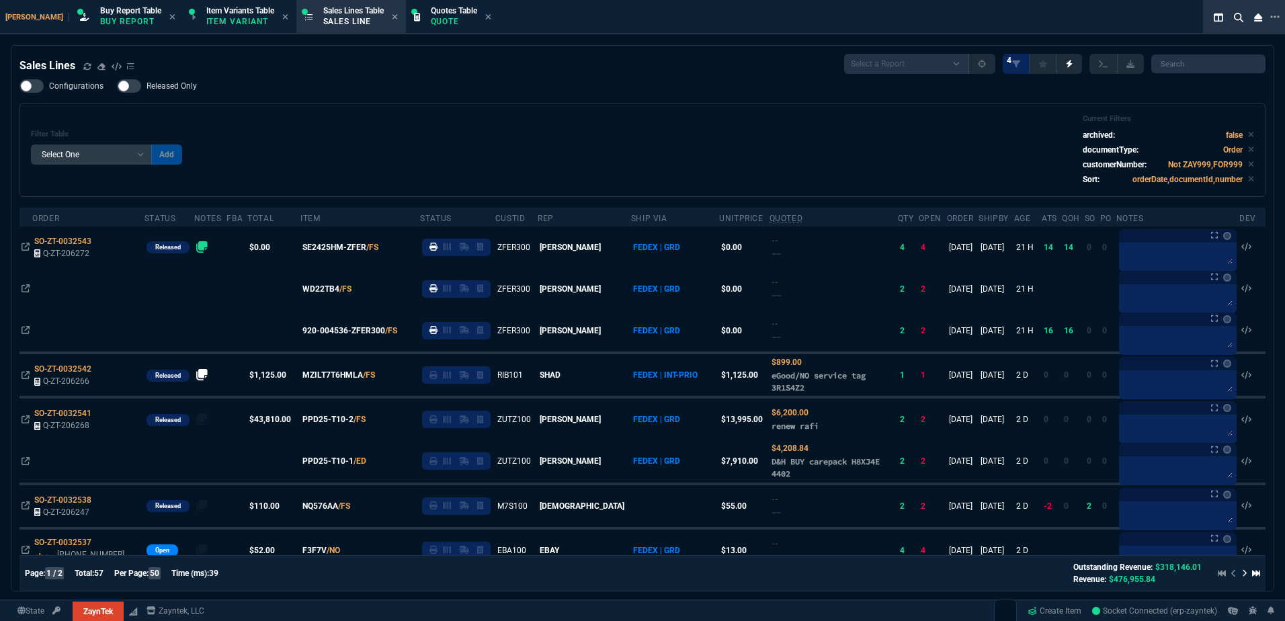
click at [574, 145] on div "Filter Table Select One Add Filter () Age () ATS () Cond (itemVariantCode) Cust…" at bounding box center [642, 149] width 1223 height 71
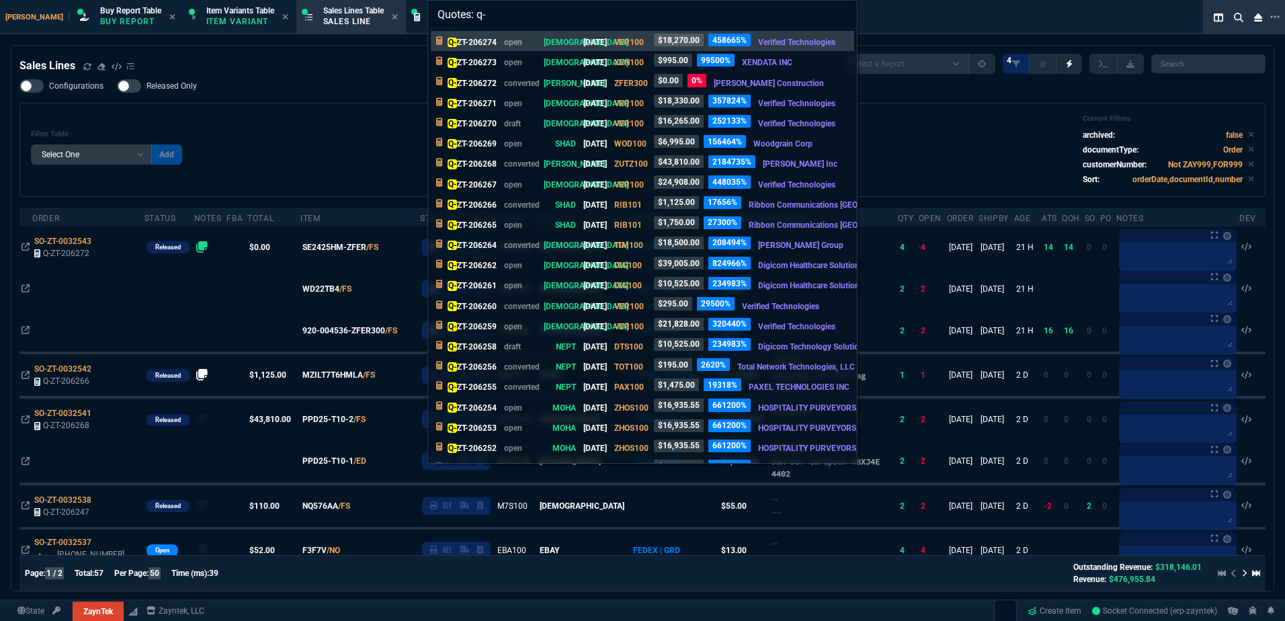
click at [542, 14] on input "Quotes: q-" at bounding box center [642, 14] width 429 height 27
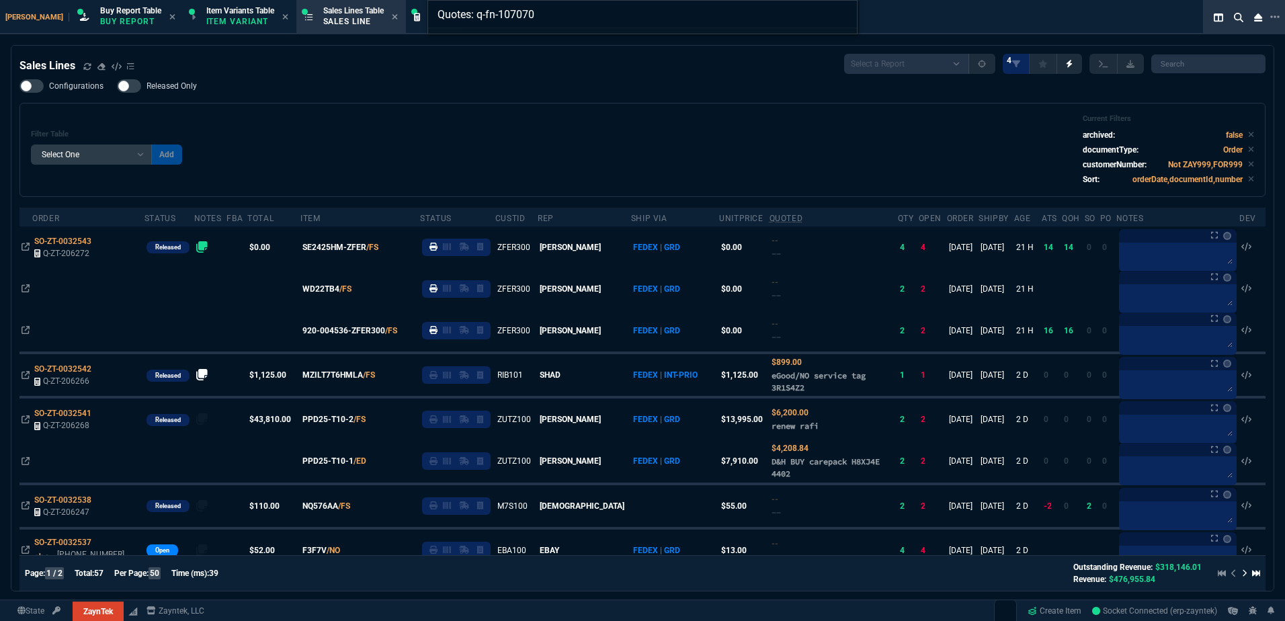
drag, startPoint x: 521, startPoint y: 19, endPoint x: 479, endPoint y: 20, distance: 42.3
click at [479, 20] on input "Quotes: q-fn-107070" at bounding box center [642, 14] width 429 height 27
type input "Quotes: q-fn-107070"
